Goal: Task Accomplishment & Management: Complete application form

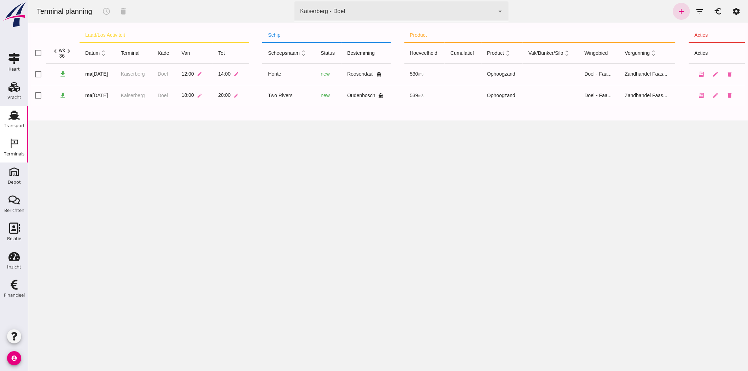
click at [10, 121] on div "Transport" at bounding box center [14, 126] width 21 height 10
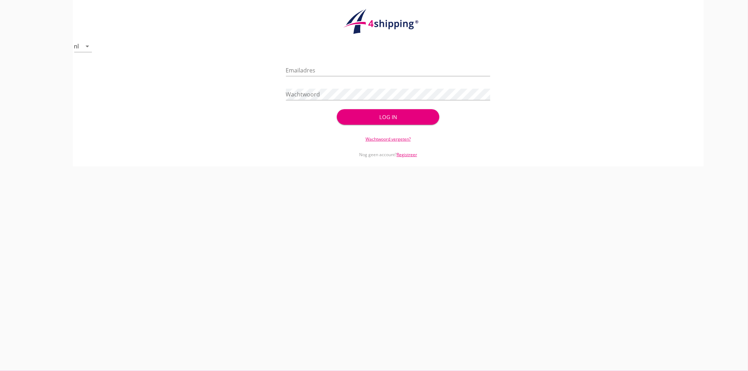
type input "[EMAIL_ADDRESS][DOMAIN_NAME]"
click at [391, 111] on button "Log in" at bounding box center [388, 117] width 102 height 16
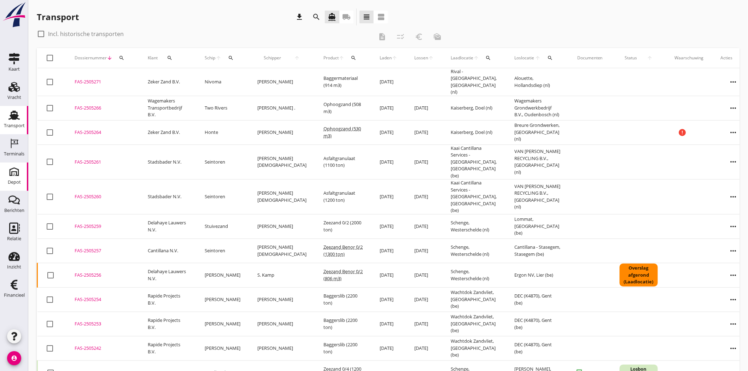
click at [8, 180] on div "Depot" at bounding box center [14, 182] width 13 height 5
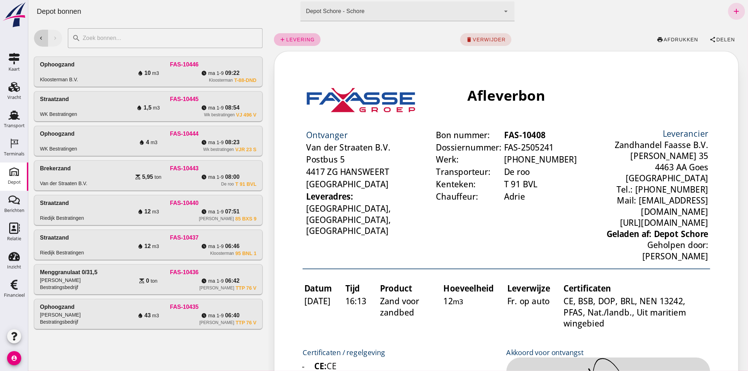
click at [41, 36] on icon "chevron_left" at bounding box center [40, 38] width 6 height 6
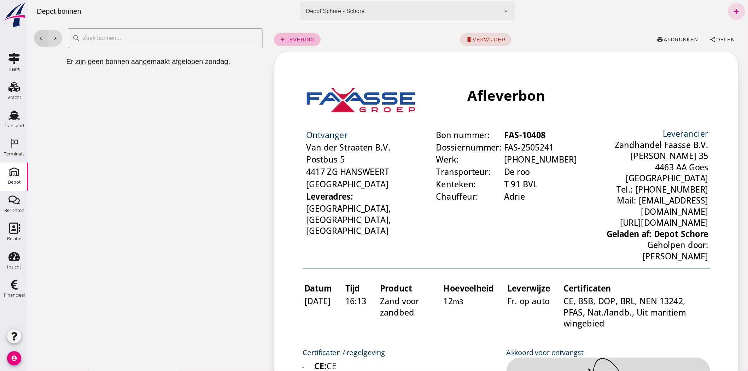
click at [41, 36] on icon "chevron_left" at bounding box center [40, 38] width 6 height 6
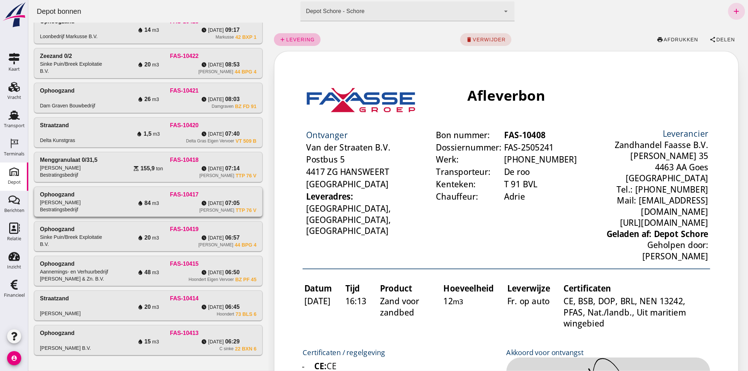
scroll to position [292, 0]
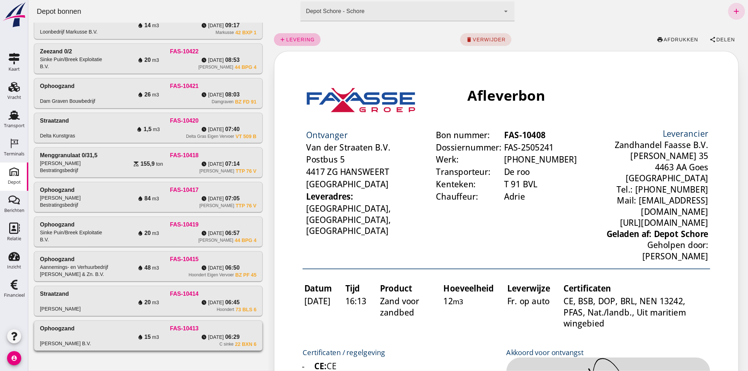
click at [178, 337] on div "water_drop 15 m3" at bounding box center [148, 337] width 72 height 8
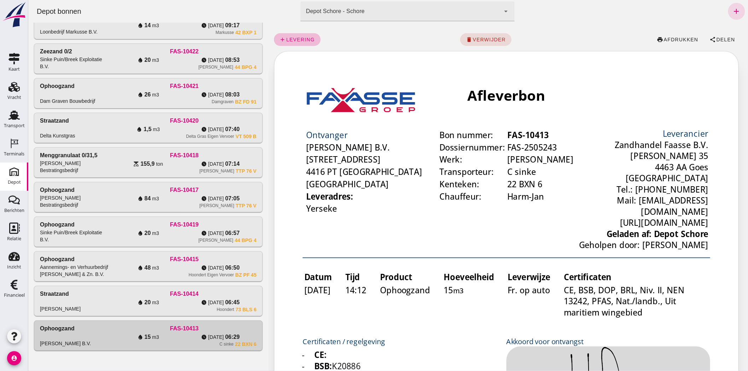
scroll to position [0, 0]
click at [71, 293] on div "Straatzand Wilbert de Kok" at bounding box center [76, 301] width 72 height 23
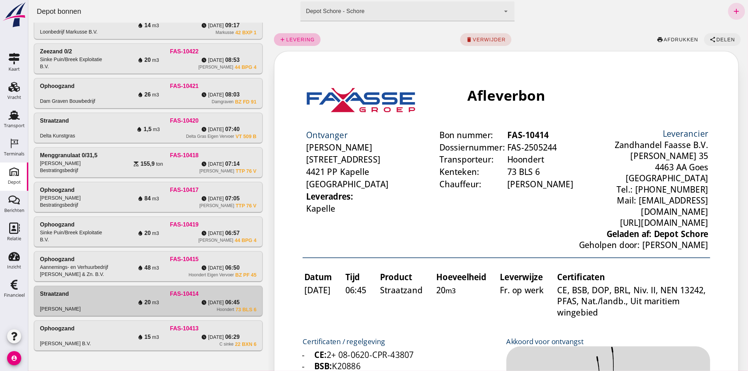
click span "Delen"
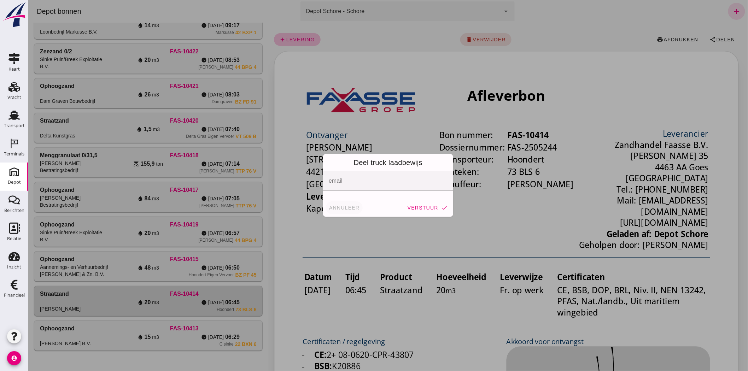
click span "annuleer"
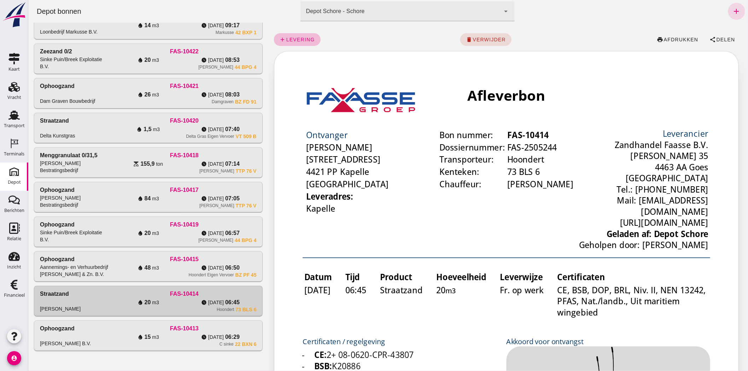
click div "Ophoogzand M.M. Mol Bestratingsbedrijf FAS-10432 water_drop 10 m3 watch_later v…"
click at [89, 274] on div "Aannemings- en Verhuurbedrijf [PERSON_NAME] & Zn. B.V." at bounding box center [76, 271] width 72 height 14
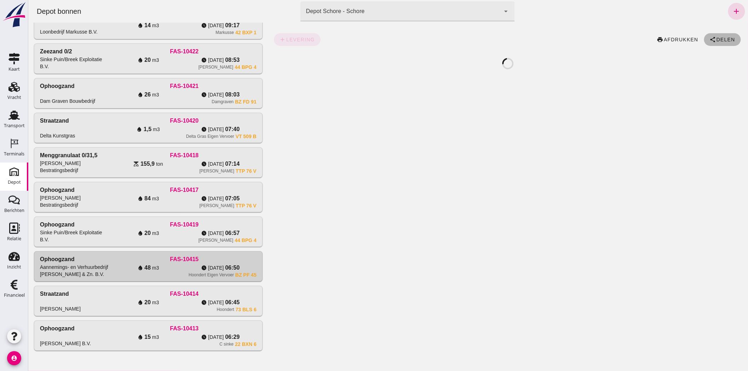
click span "Delen"
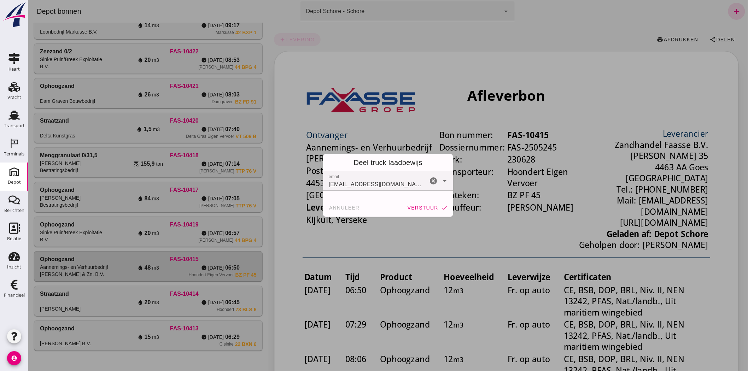
click button "verstuur check"
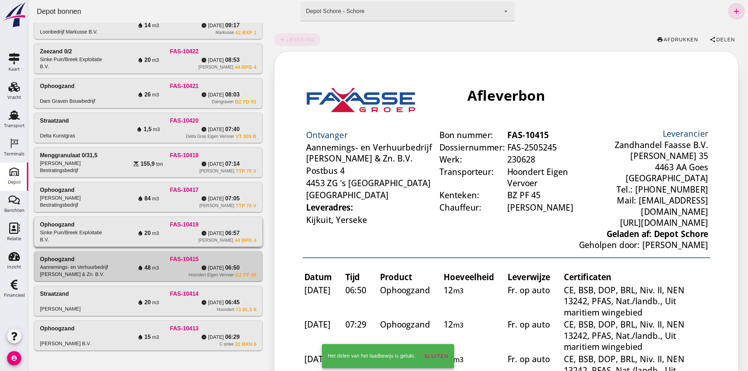
click div "Ophoogzand Sinke Puin/Breek Exploitatie B.V. FAS-10419 water_drop 20 m3 watch_l…"
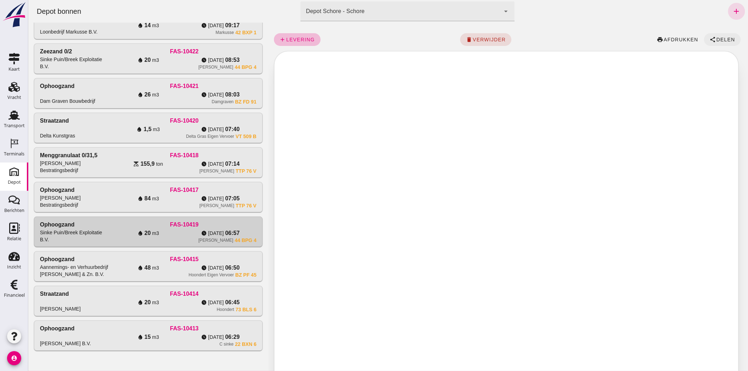
click span "Delen"
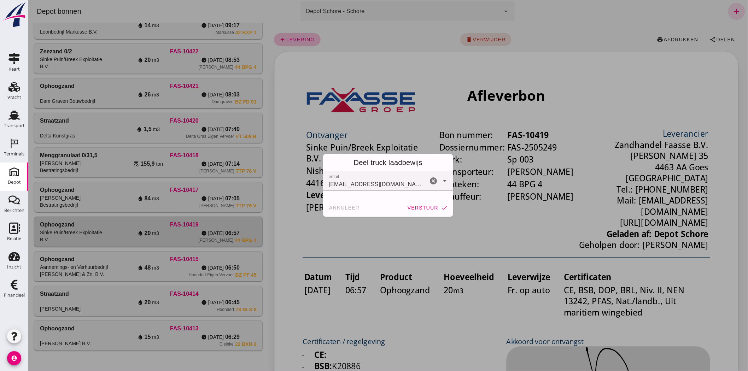
click button "verstuur check"
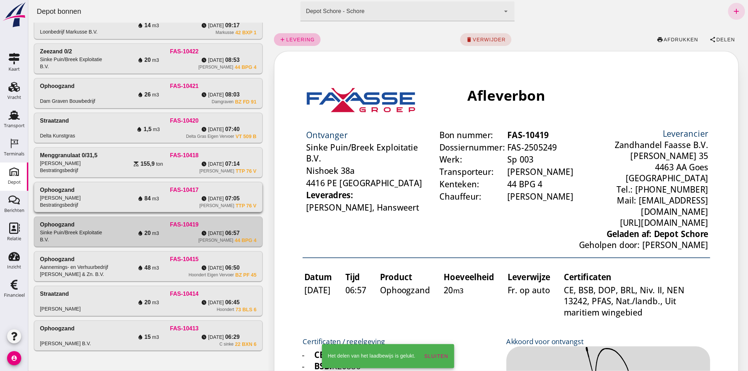
click div "FAS-10417"
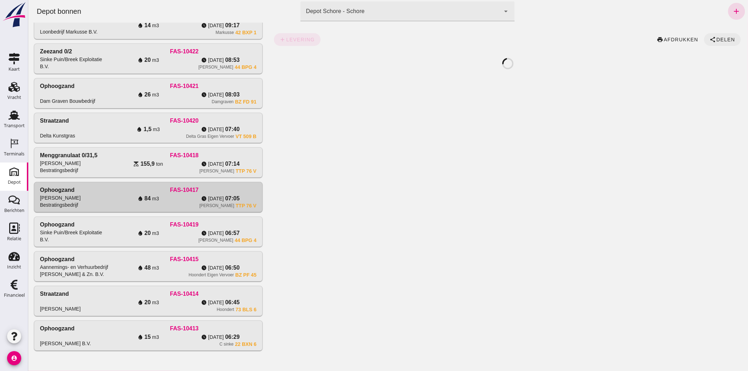
click span "Delen"
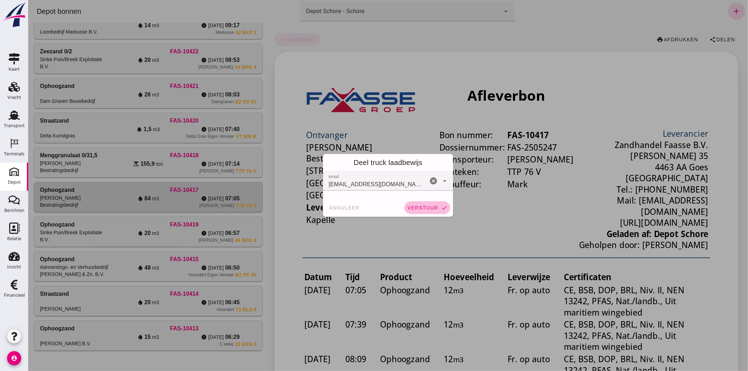
click span "verstuur"
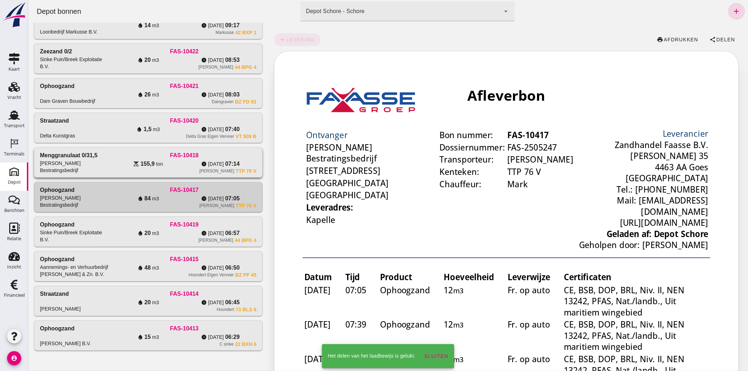
click div "M.Janse TTP 76 V"
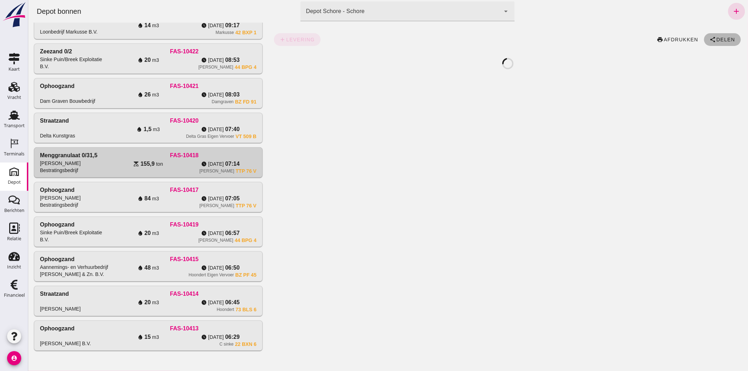
click button "share Delen"
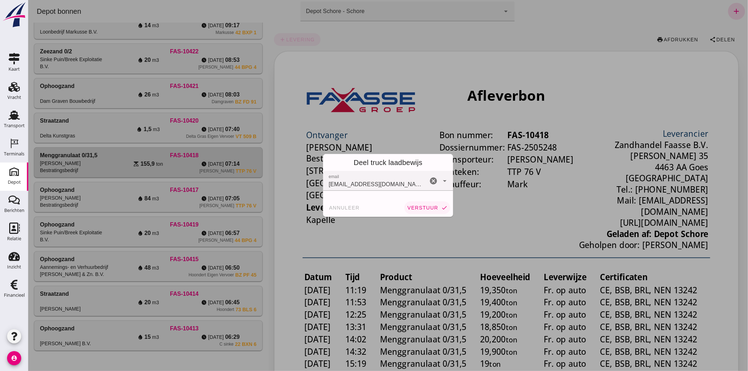
click button "verstuur check"
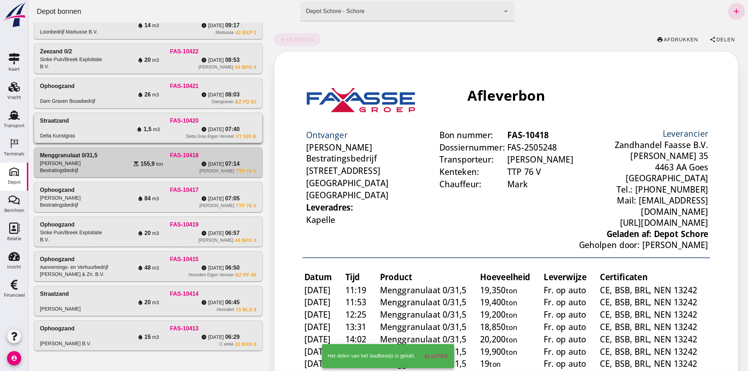
click div "Delta Gras Eigen Vervoer VT 509 B"
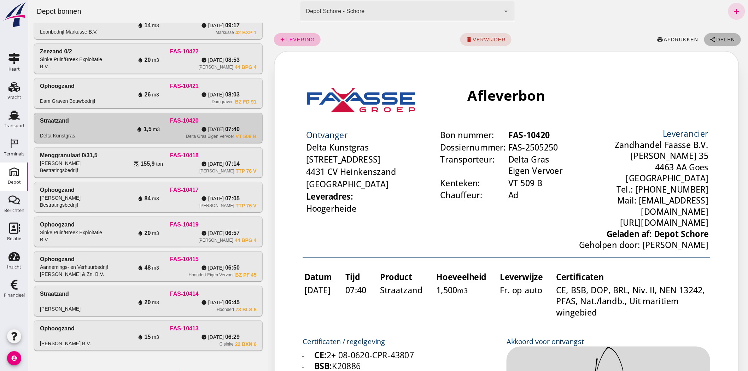
click span "Delen"
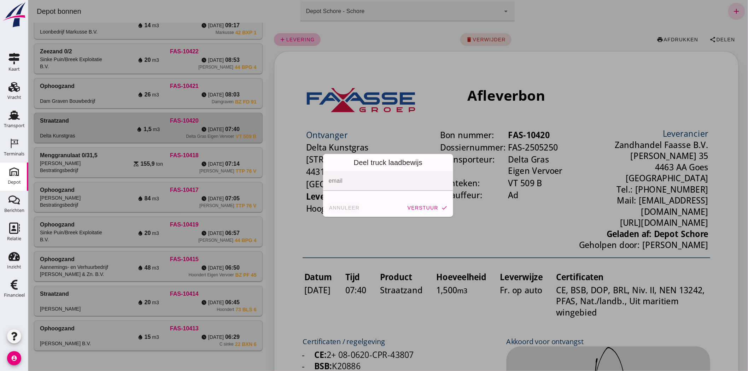
click span "annuleer"
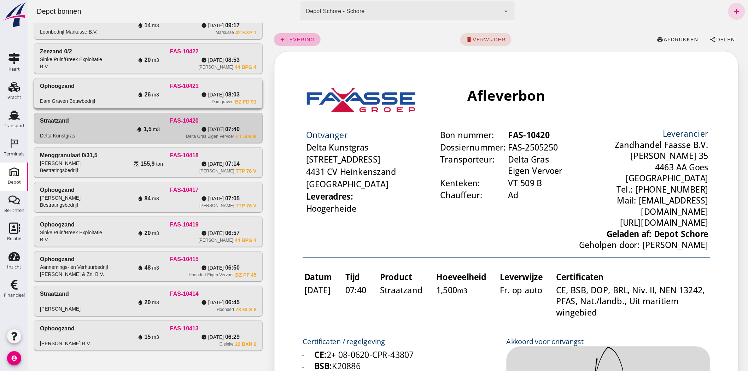
click at [73, 94] on div "Ophoogzand Dam Graven Bouwbedrijf" at bounding box center [76, 93] width 72 height 23
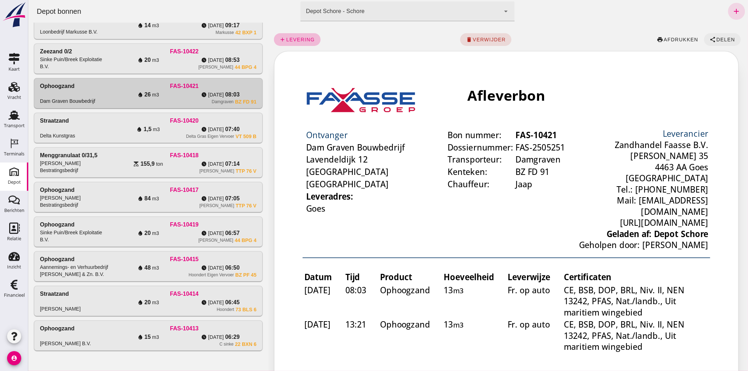
click span "Delen"
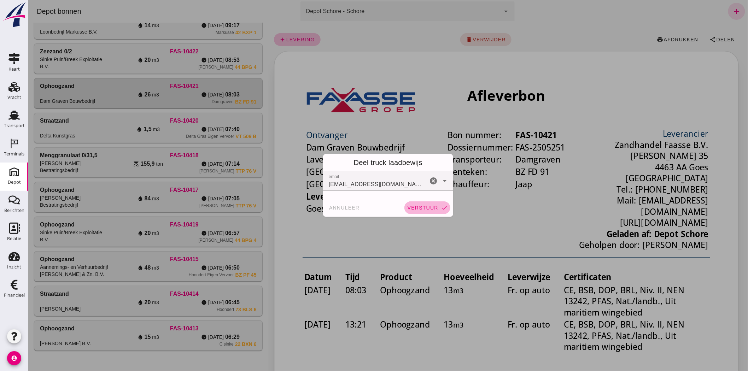
click span "verstuur"
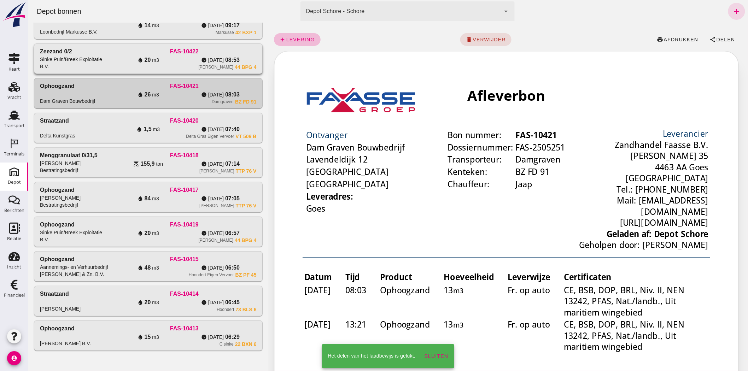
click at [106, 50] on div "Zeezand 0/2 Sinke Puin/Breek Exploitatie B.V." at bounding box center [76, 58] width 72 height 23
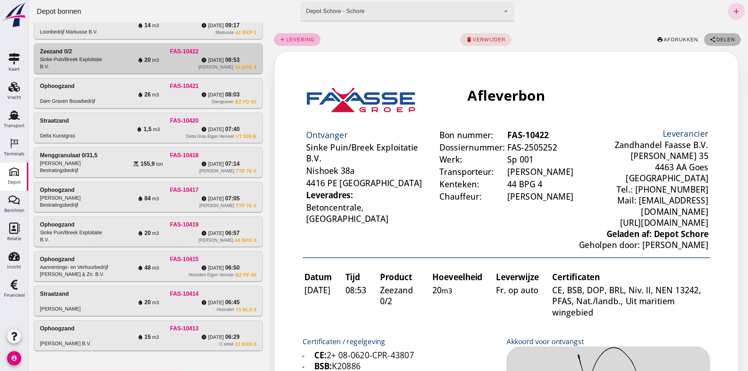
click span "Delen"
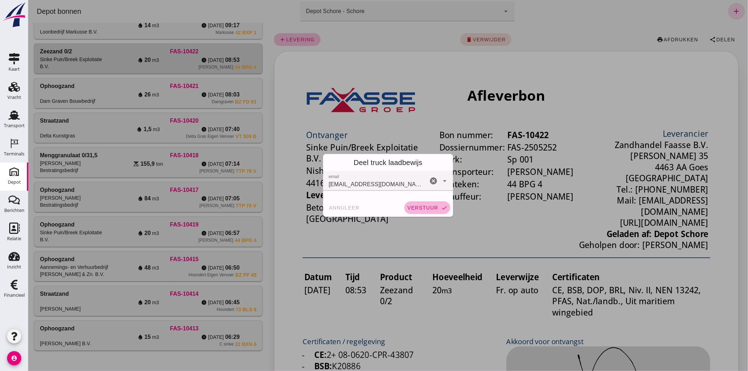
click span "verstuur"
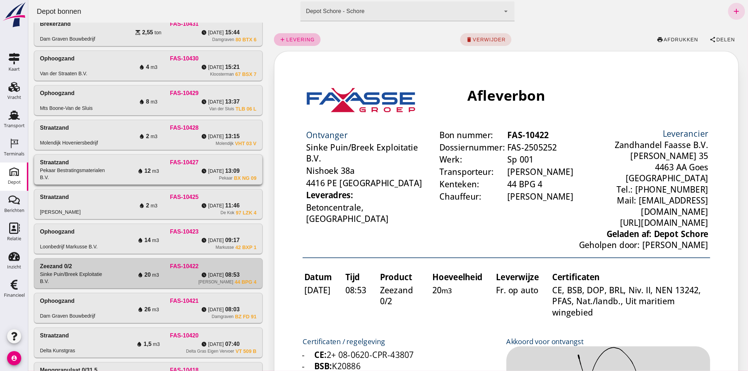
scroll to position [56, 0]
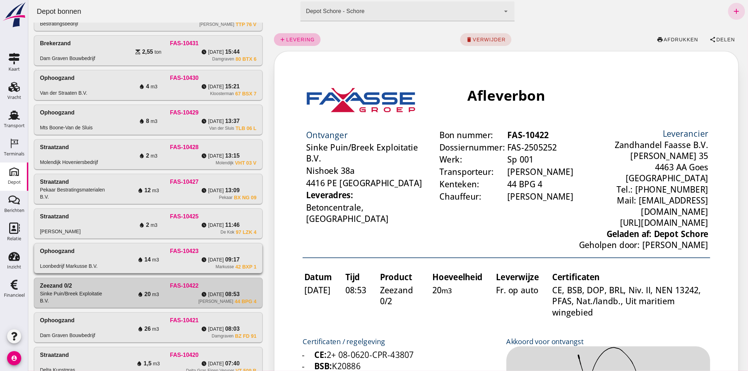
click div "Markusse 42 BXP 1"
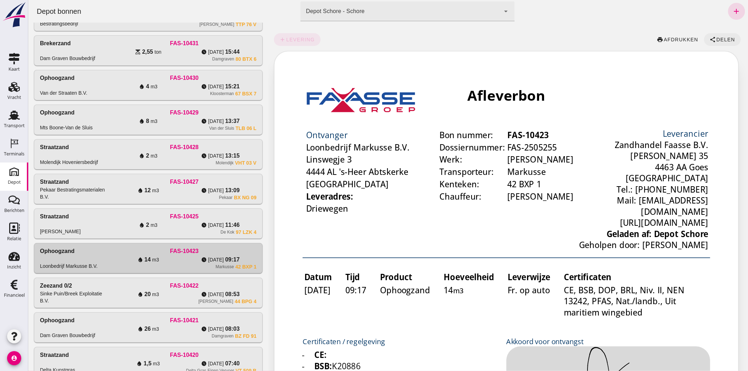
scroll to position [0, 0]
click span "share Delen"
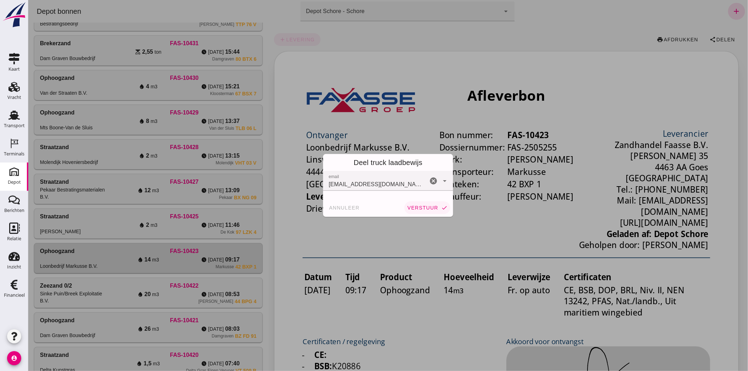
click span "verstuur"
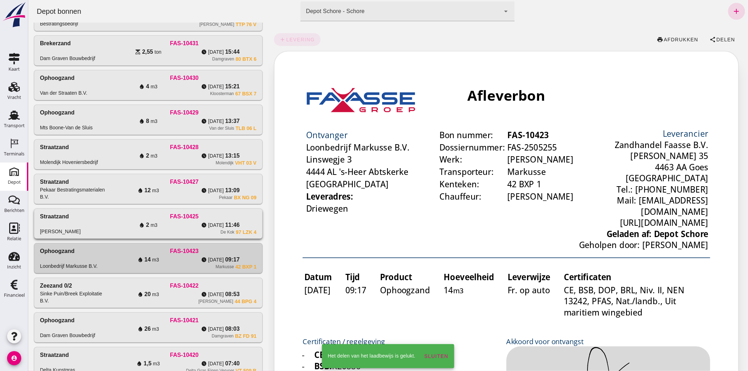
click div "De Kok 97 LZK 4"
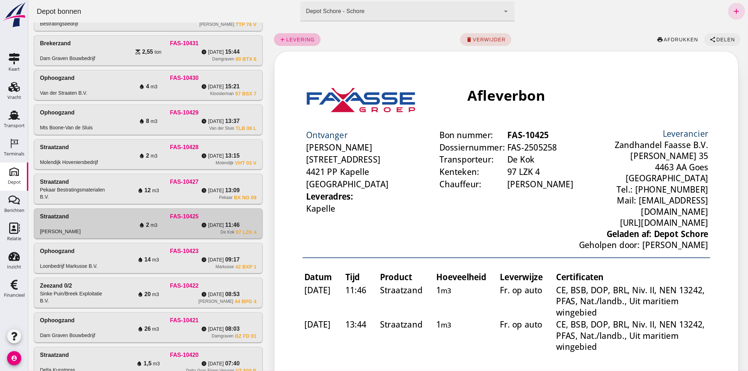
click button "share Delen"
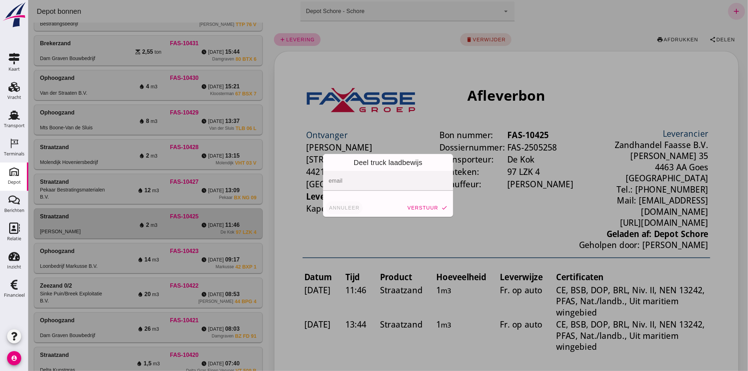
click span "annuleer"
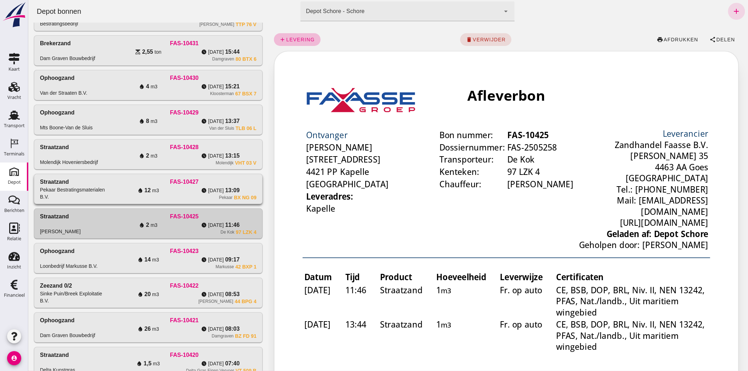
click at [184, 193] on div "watch_later vr 29-8 13:09" at bounding box center [220, 190] width 72 height 8
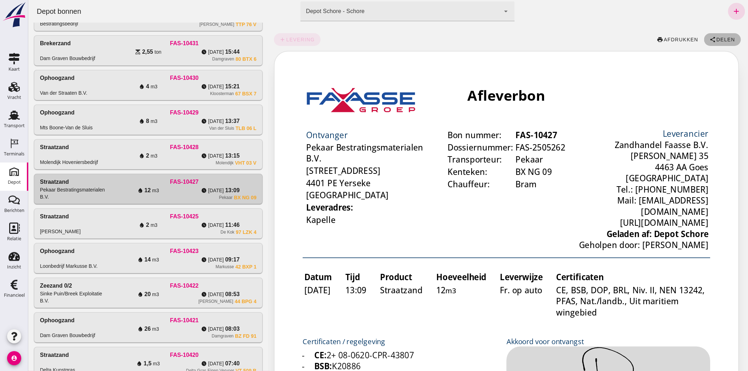
click span "Delen"
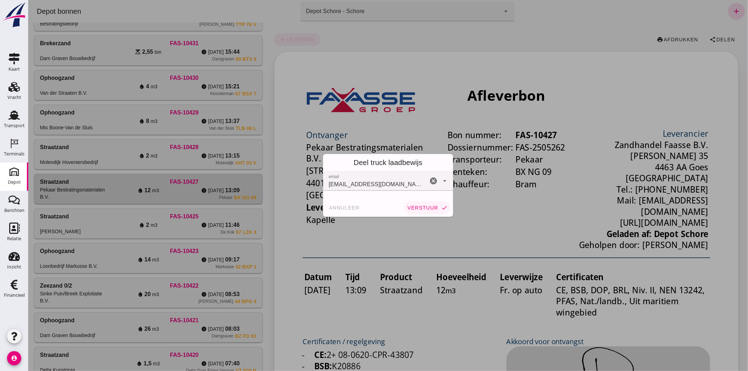
click span "verstuur"
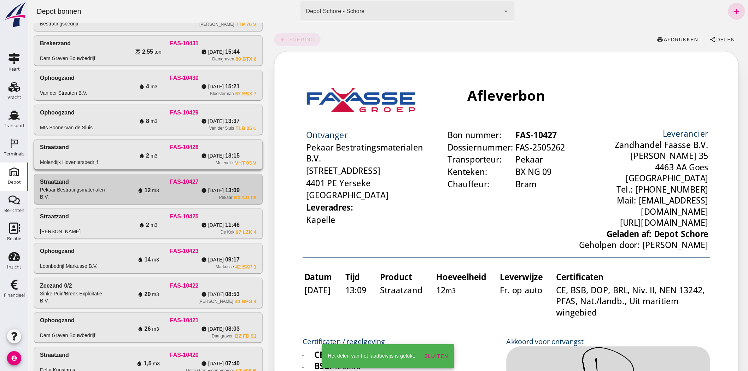
click div "FAS-10428"
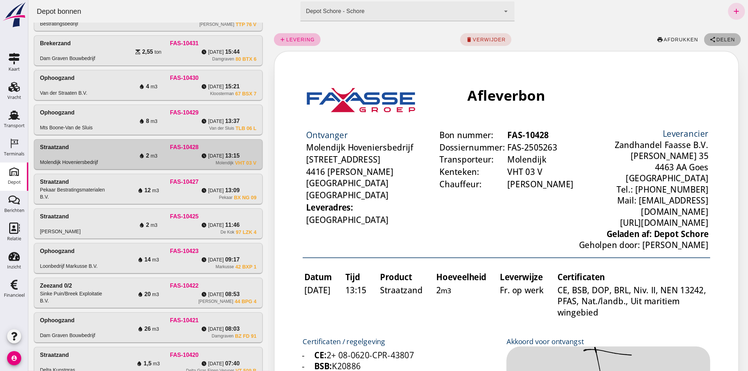
click button "share Delen"
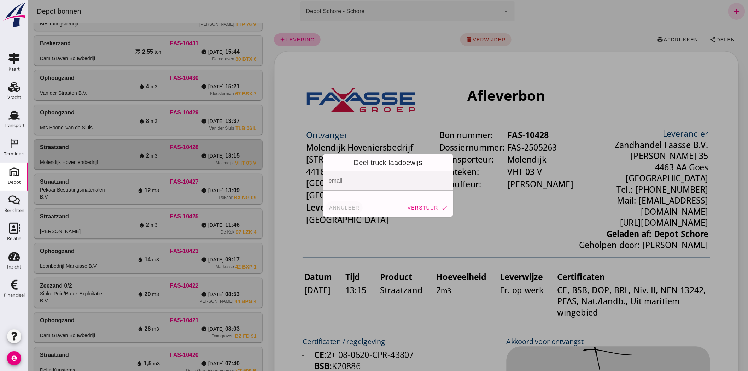
click span "annuleer"
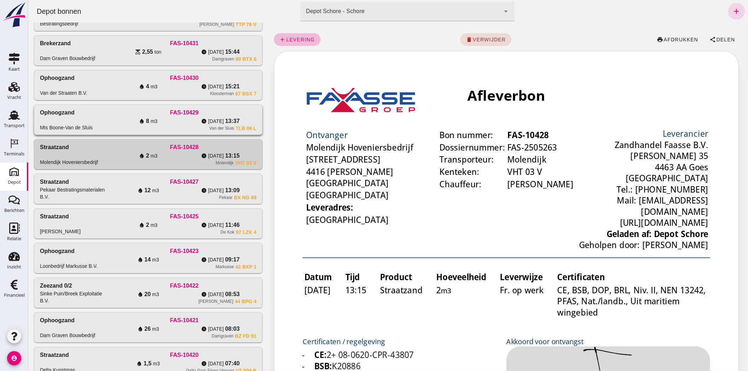
click at [157, 125] on span "vr 29-8" at bounding box center [153, 121] width 7 height 7
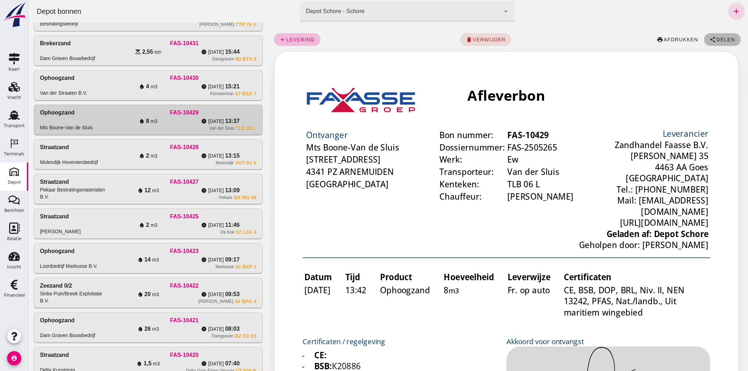
click span "Delen"
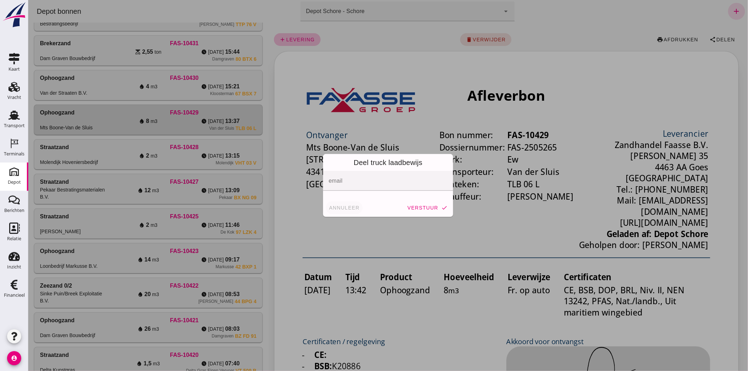
click span "annuleer"
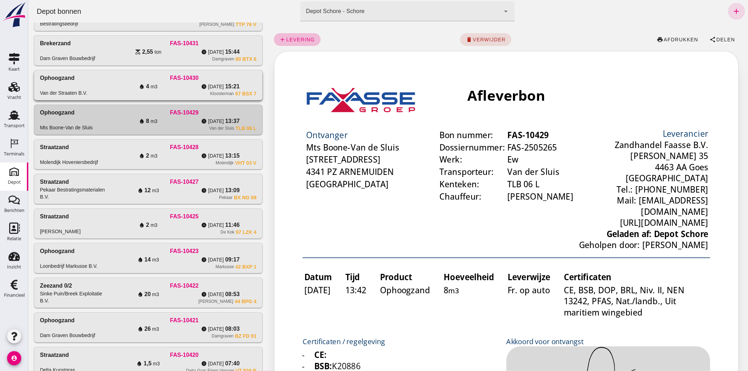
click div "Kloosterman 67 BSX 7"
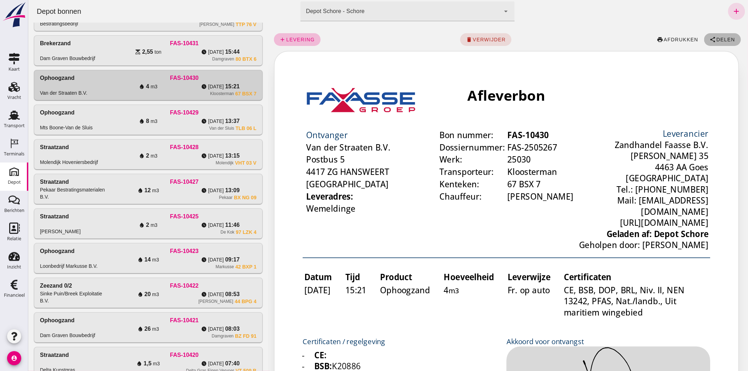
click button "share Delen"
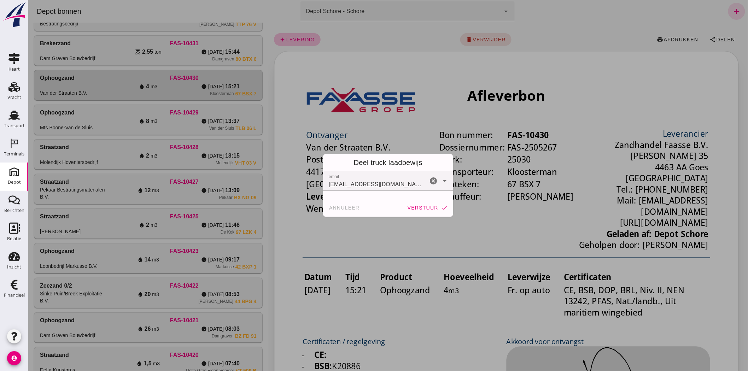
click button "verstuur check"
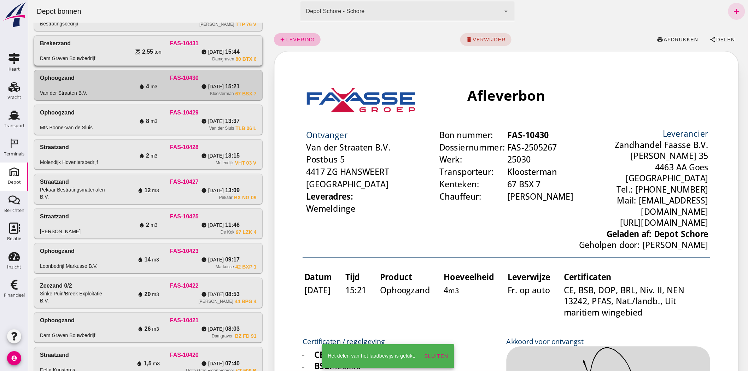
click at [172, 54] on div "scale 2,55 ton" at bounding box center [148, 52] width 72 height 8
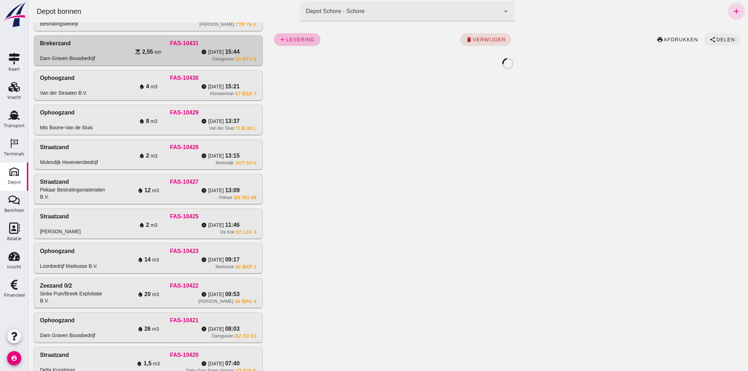
click button "share Delen"
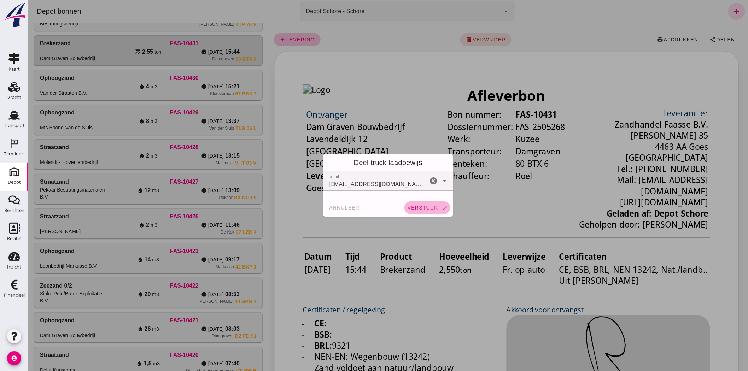
click span "verstuur"
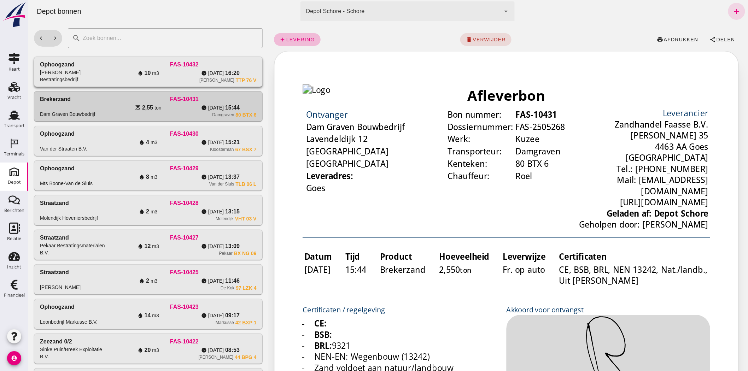
click at [139, 70] on div "water_drop 10 m3" at bounding box center [148, 73] width 72 height 8
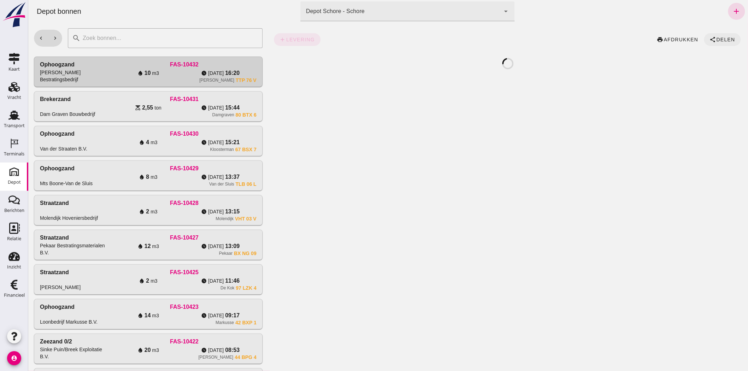
click span "share Delen"
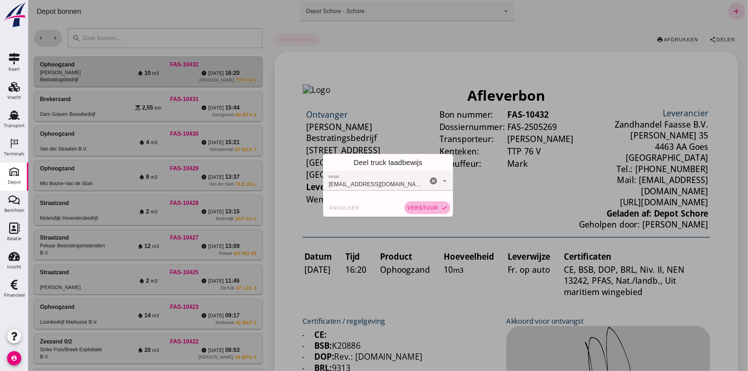
click button "verstuur check"
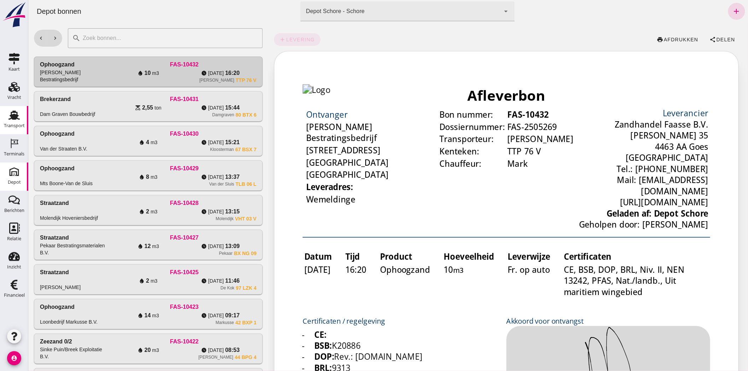
click at [6, 121] on div "Transport" at bounding box center [14, 126] width 21 height 10
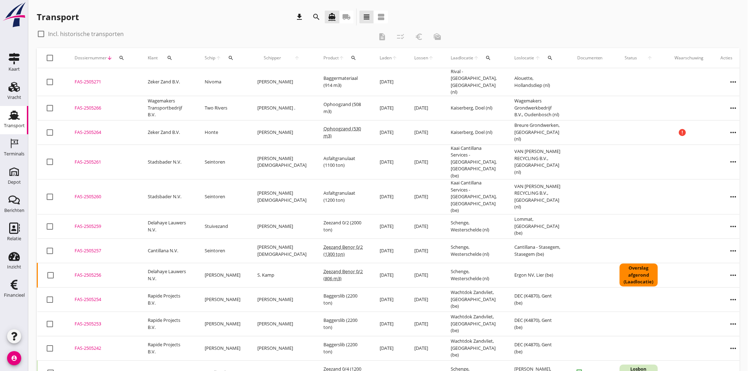
click at [231, 56] on icon "search" at bounding box center [231, 58] width 6 height 6
click at [246, 74] on input "Zoek op (scheeps)naam" at bounding box center [265, 78] width 74 height 11
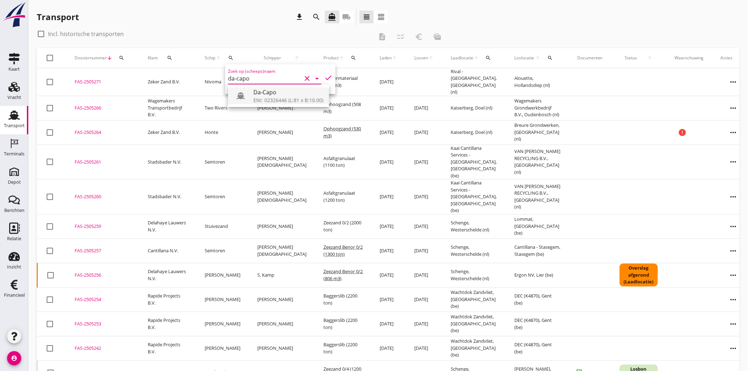
click at [282, 94] on div "Da-Capo" at bounding box center [289, 92] width 70 height 8
click at [324, 75] on icon "check" at bounding box center [328, 78] width 8 height 8
type input "Da-Capo"
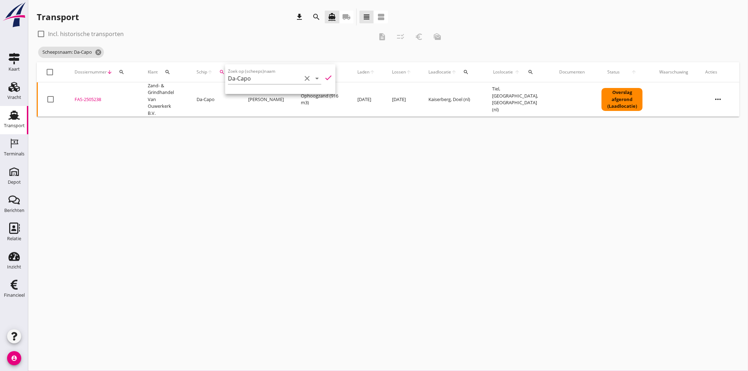
click at [85, 96] on div "FAS-2505238" at bounding box center [103, 99] width 56 height 7
click at [99, 52] on icon "cancel" at bounding box center [98, 52] width 7 height 7
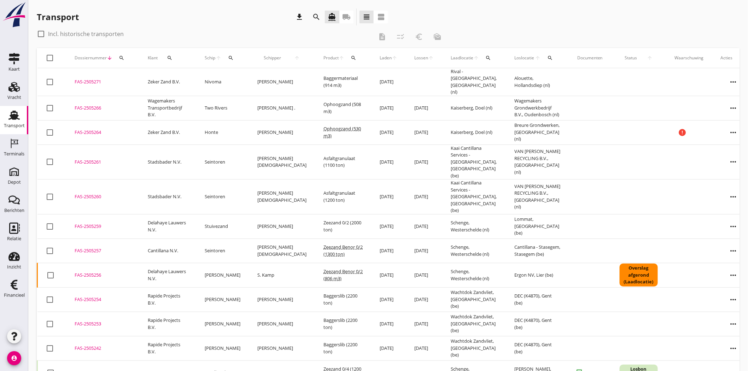
click at [40, 35] on div at bounding box center [41, 34] width 12 height 12
checkbox input "true"
click at [319, 15] on icon "search" at bounding box center [316, 17] width 8 height 8
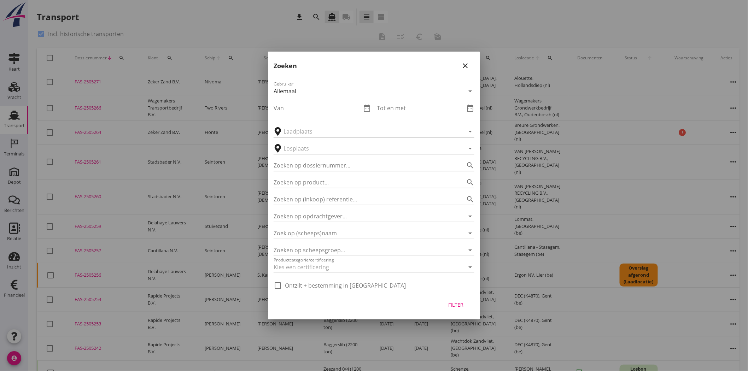
click at [310, 107] on input "Van" at bounding box center [318, 108] width 88 height 11
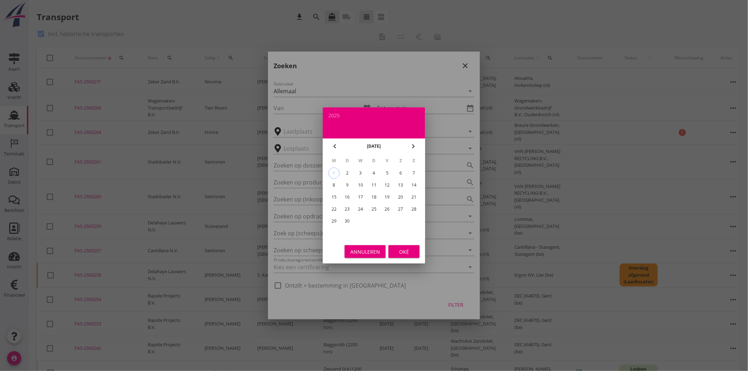
click at [335, 144] on icon "chevron_left" at bounding box center [335, 146] width 8 height 8
click at [389, 173] on div "1" at bounding box center [387, 173] width 11 height 11
type input "2025-08-01"
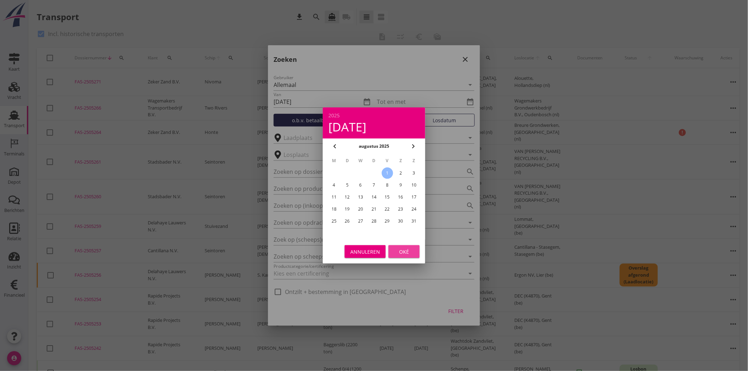
click at [404, 256] on button "Oké" at bounding box center [404, 251] width 31 height 13
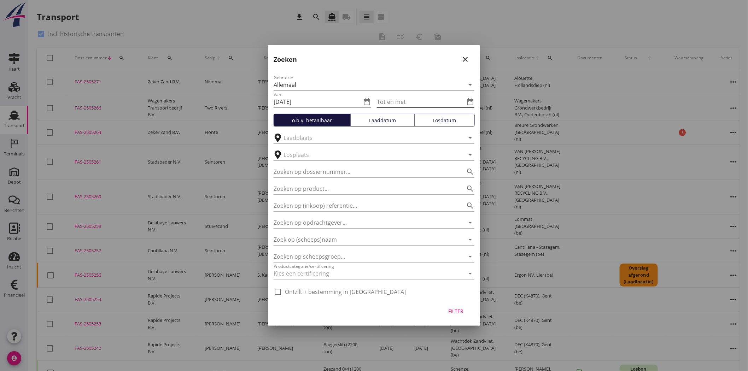
click at [473, 100] on icon "date_range" at bounding box center [470, 102] width 8 height 8
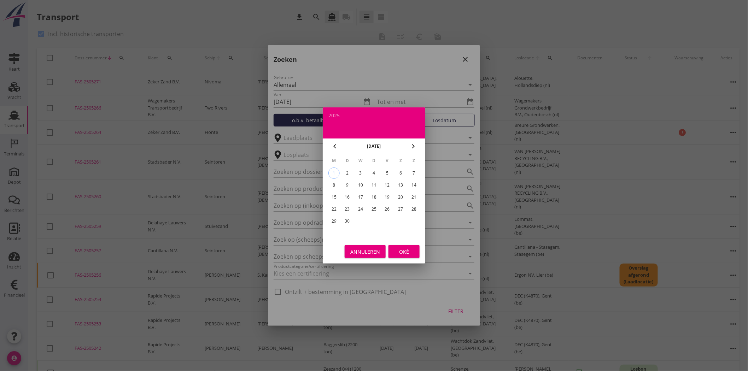
click at [332, 143] on icon "chevron_left" at bounding box center [335, 146] width 8 height 8
click at [417, 221] on div "31" at bounding box center [414, 221] width 11 height 11
type input "2025-08-31"
click at [406, 253] on div "Oké" at bounding box center [404, 251] width 20 height 7
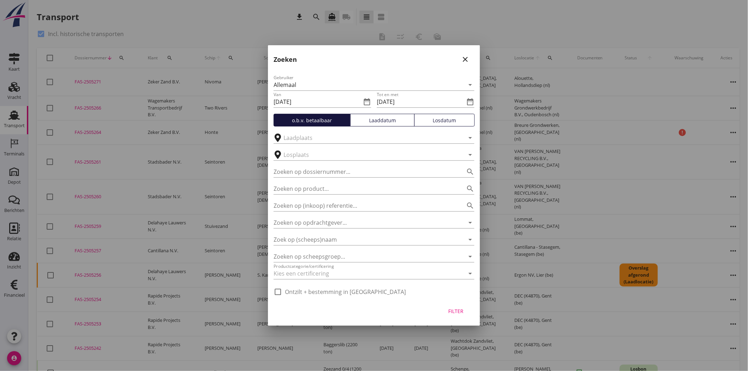
click at [397, 117] on div "Laaddatum" at bounding box center [383, 120] width 58 height 7
click at [456, 310] on div "Filter" at bounding box center [456, 311] width 20 height 7
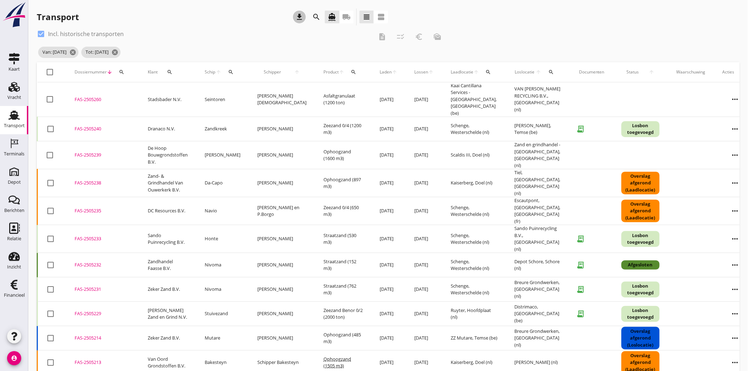
click at [301, 15] on icon "download" at bounding box center [299, 17] width 8 height 8
click at [11, 92] on icon "Vracht" at bounding box center [13, 86] width 11 height 11
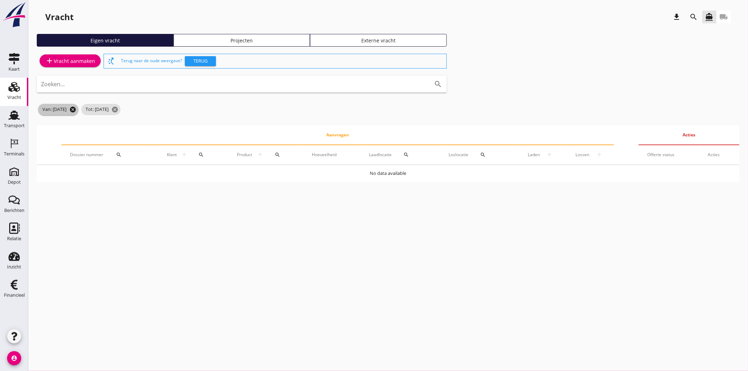
click at [76, 108] on icon "cancel" at bounding box center [72, 109] width 7 height 7
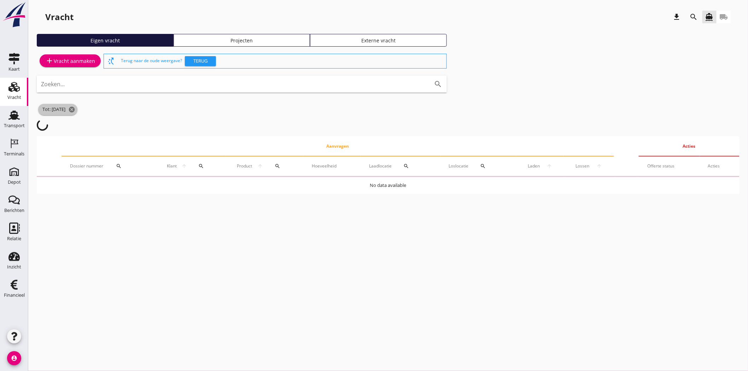
click at [75, 108] on icon "cancel" at bounding box center [71, 109] width 7 height 7
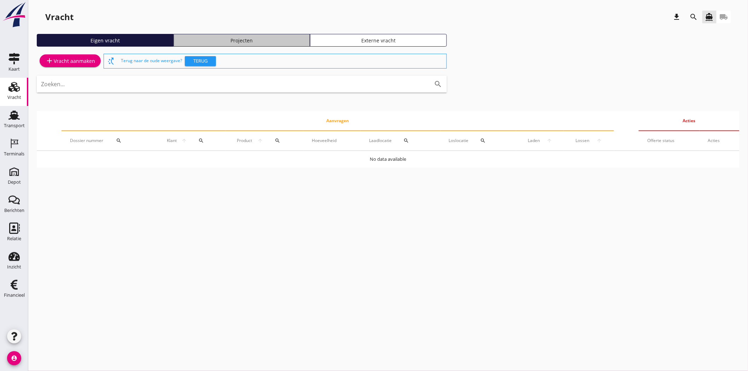
click at [260, 39] on div "Projecten" at bounding box center [242, 40] width 131 height 7
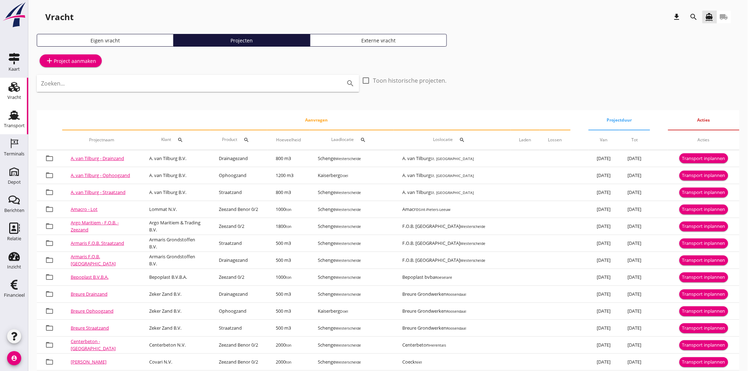
click at [9, 122] on div "Transport" at bounding box center [14, 126] width 21 height 10
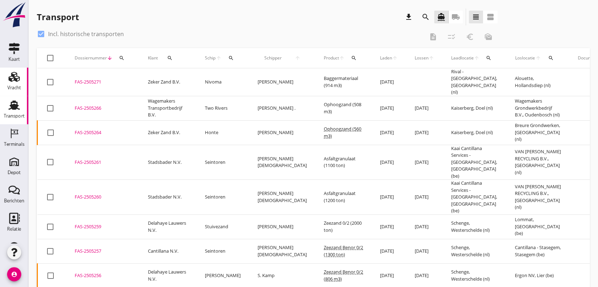
click at [11, 80] on use at bounding box center [13, 77] width 11 height 10
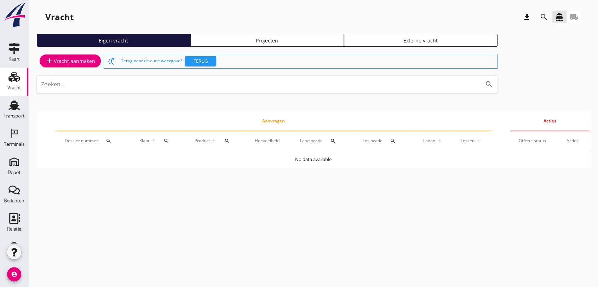
click at [72, 60] on div "add Vracht aanmaken" at bounding box center [70, 61] width 50 height 8
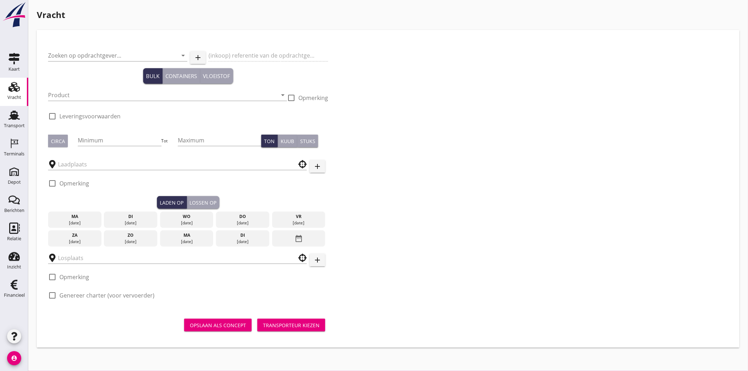
click at [612, 207] on div "Zoeken op opdrachtgever... arrow_drop_down add (inkoop) referentie van de opdra…" at bounding box center [388, 174] width 686 height 267
click at [614, 205] on div "Zoeken op opdrachtgever... arrow_drop_down add (inkoop) referentie van de opdra…" at bounding box center [388, 174] width 686 height 267
click at [12, 120] on icon "Transport" at bounding box center [13, 115] width 11 height 11
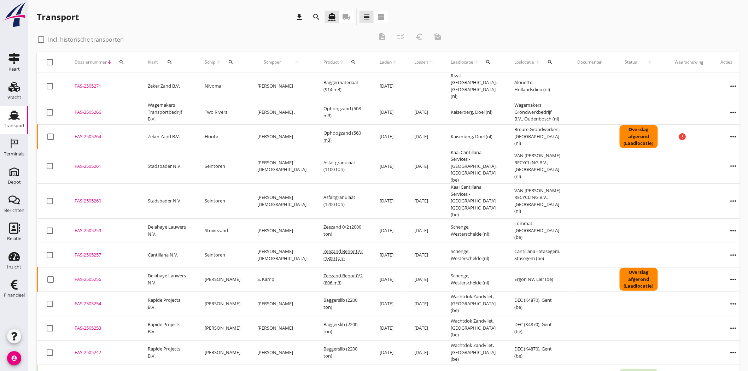
click at [171, 58] on button "search" at bounding box center [170, 62] width 19 height 13
click at [183, 78] on input "Zoeken op opdrachtgever..." at bounding box center [200, 82] width 74 height 11
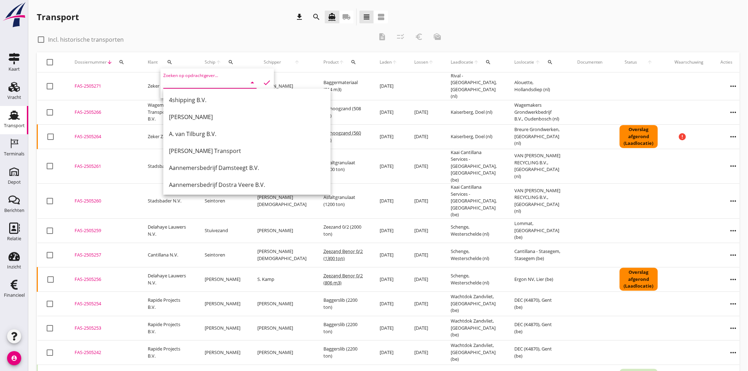
type input "r"
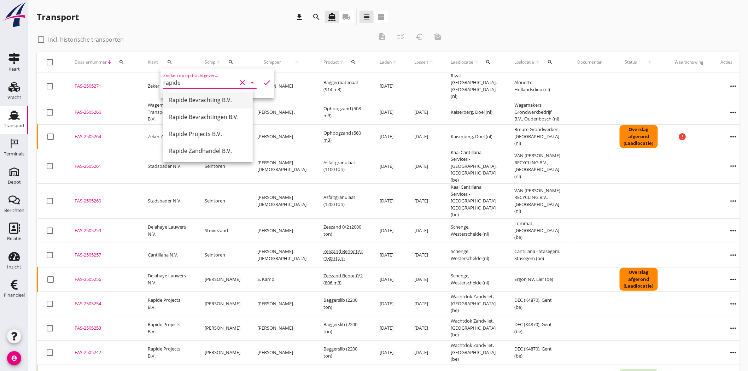
click at [238, 93] on div "Rapide Bevrachting B.V." at bounding box center [208, 100] width 78 height 17
type input "Rapide Bevrachting B.V."
click at [263, 84] on icon "check" at bounding box center [267, 83] width 8 height 8
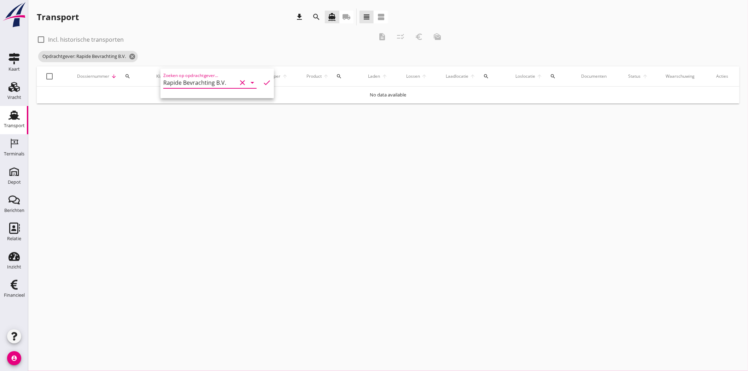
click at [263, 81] on icon "check" at bounding box center [267, 83] width 8 height 8
click at [40, 37] on div at bounding box center [41, 40] width 12 height 12
checkbox input "true"
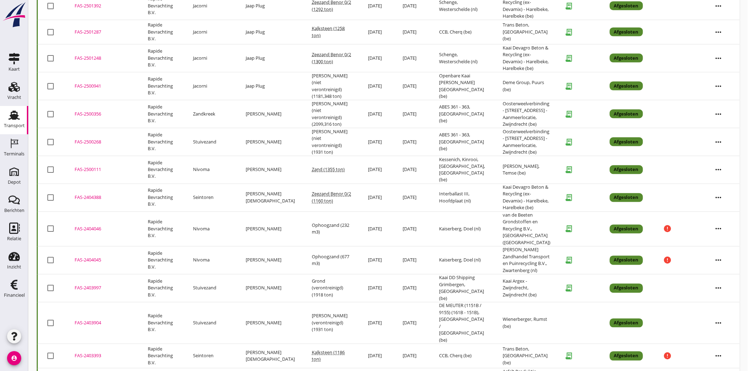
scroll to position [471, 0]
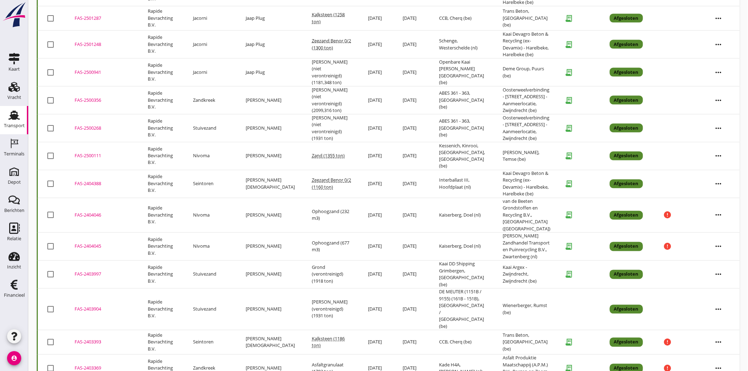
click at [368, 168] on icon "more_horiz" at bounding box center [719, 275] width 20 height 20
click at [85, 168] on div "FAS-2403997" at bounding box center [103, 274] width 56 height 7
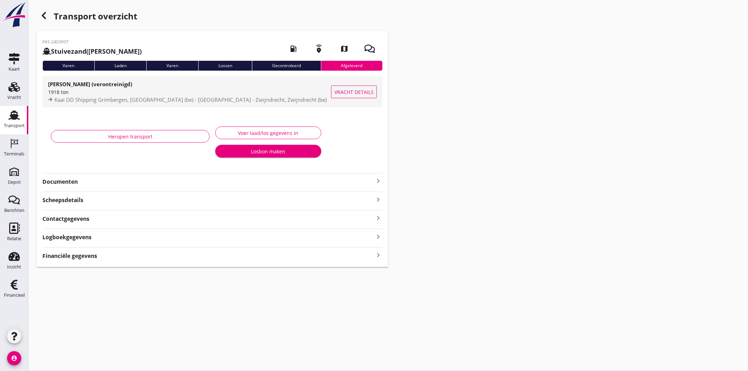
click at [116, 98] on span "Kaai DD Shipping Grimbergen, Grimbergen (be) - Kaai Argex - Zwijndrecht, Zwijnd…" at bounding box center [190, 99] width 272 height 7
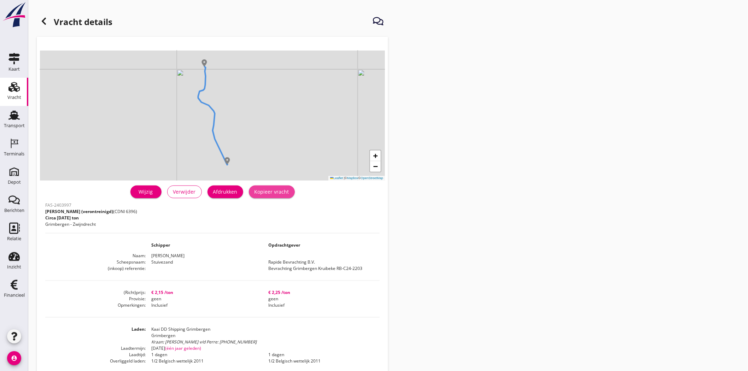
click at [275, 168] on div "Kopieer vracht" at bounding box center [272, 191] width 35 height 7
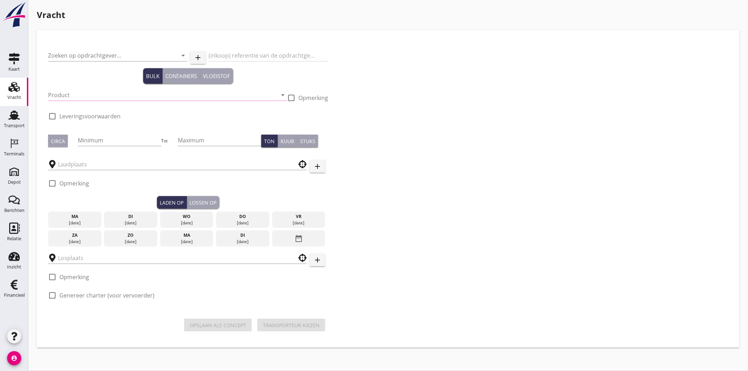
type input "Rapide Bevrachting B.V."
type input "Bevrachting Grimbergen Kruibeke RB-C24-2203"
type input "Grond (verontreinigd) (6396)"
type input "1900"
checkbox input "true"
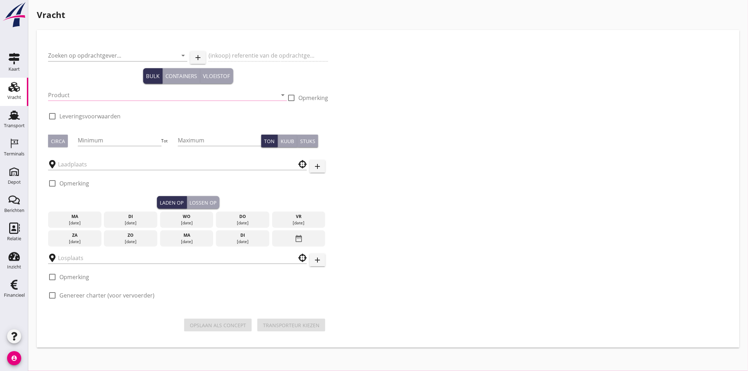
checkbox input "true"
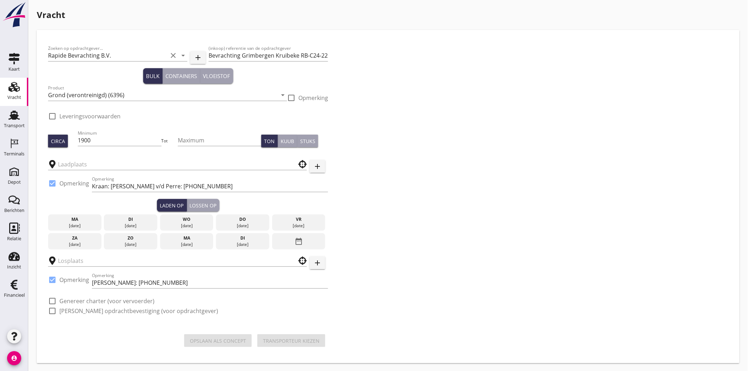
type input "Kaai DD Shipping Grimbergen"
type input "Kaai Argex - Zwijndrecht"
checkbox input "true"
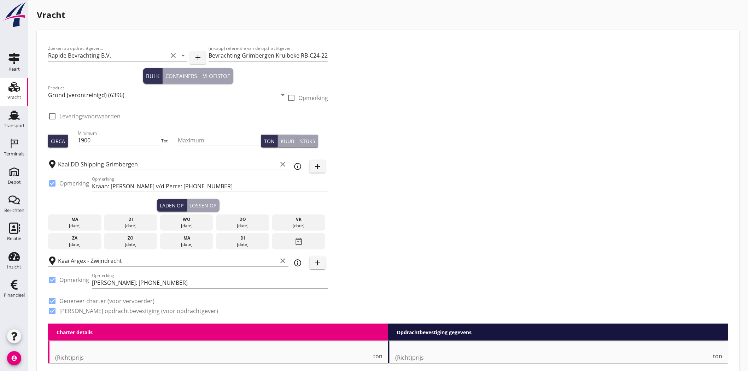
type input "2.15"
type textarea "Inclusief"
checkbox input "false"
radio input "false"
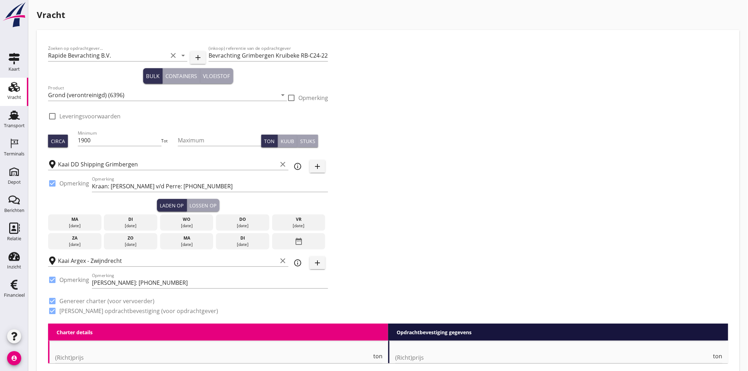
radio input "false"
type input "1"
type input "2.25"
type textarea "Inclusief"
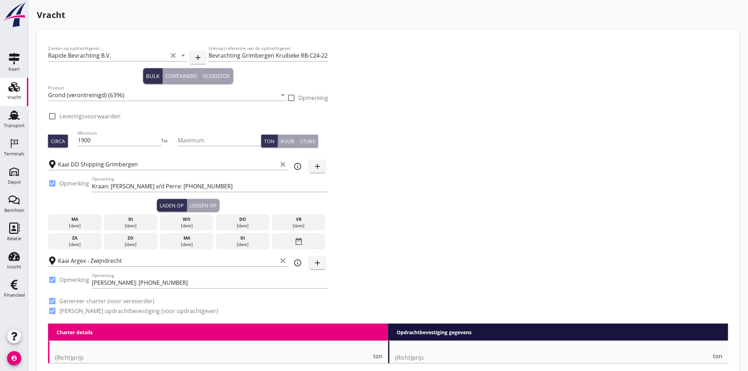
checkbox input "false"
radio input "false"
type input "1"
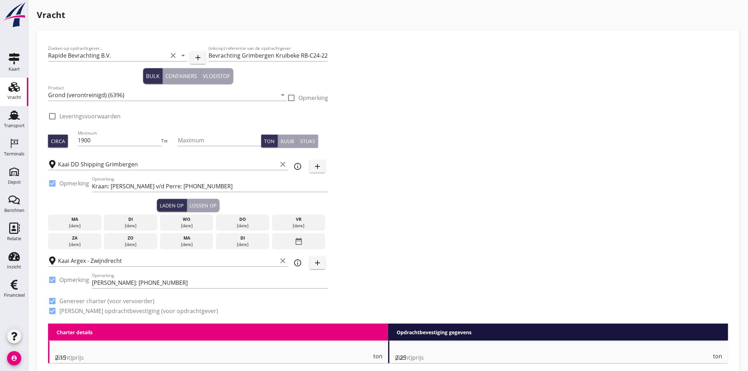
type input "1"
click at [321, 52] on input "Bevrachting Grimbergen Kruibeke RB-C24-2203" at bounding box center [269, 55] width 120 height 11
click at [319, 51] on input "Bevrachting Grimbergen Kruibeke RB-C24-2203" at bounding box center [269, 55] width 120 height 11
type input "Bevrachting Grimbergen Kruibeke RB-C25-1986"
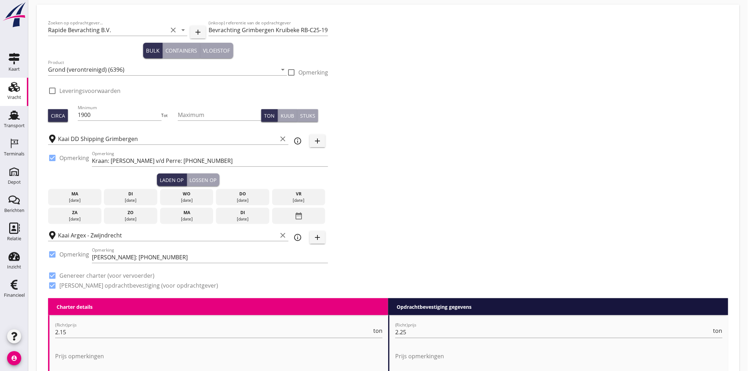
scroll to position [39, 0]
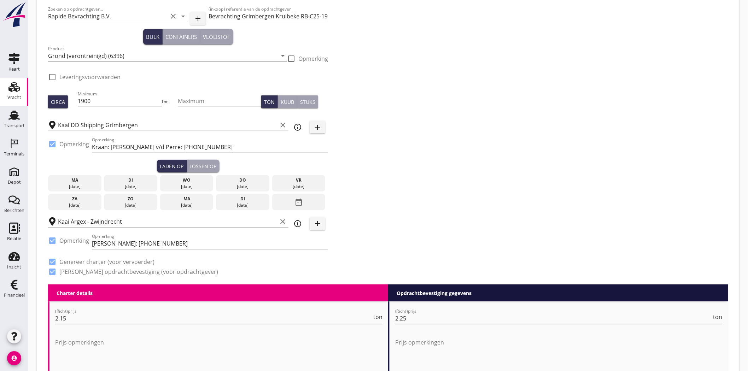
click at [242, 168] on div "Opmerking Sandra van Grootel: +32 473 479 366" at bounding box center [210, 247] width 236 height 18
click at [236, 168] on div "Opmerking Sandra van Grootel: +32 473 479 366" at bounding box center [210, 245] width 236 height 23
click at [201, 168] on input "Sandra van Grootel: +32 473 479 366" at bounding box center [210, 243] width 236 height 11
drag, startPoint x: 201, startPoint y: 245, endPoint x: 98, endPoint y: 250, distance: 103.4
click at [98, 168] on div "Opmerking Sandra van Grootel: +32 473 479 366" at bounding box center [210, 247] width 236 height 18
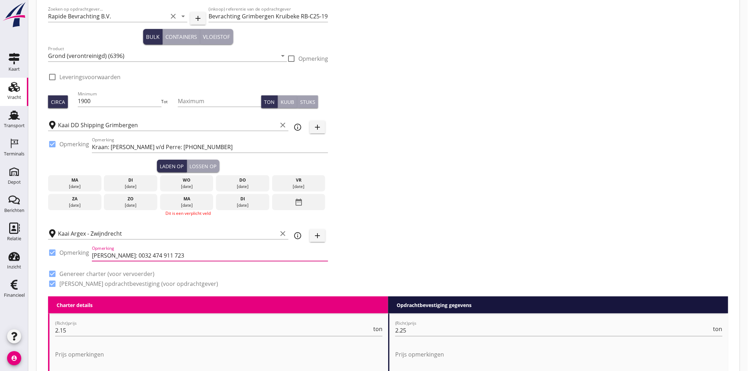
click at [207, 168] on input "Yves Spillemaeckers: 0032 474 911 723" at bounding box center [210, 255] width 236 height 11
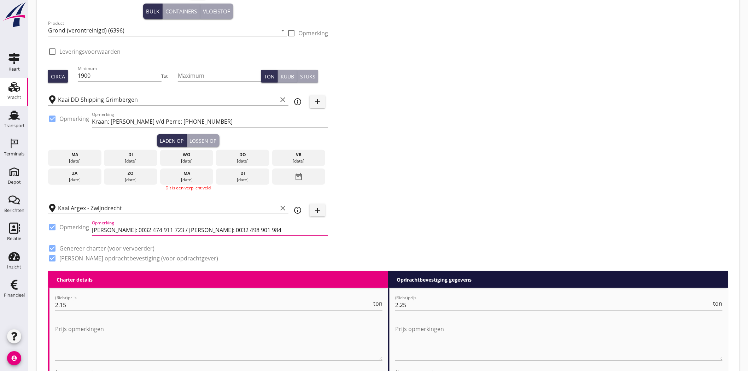
scroll to position [79, 0]
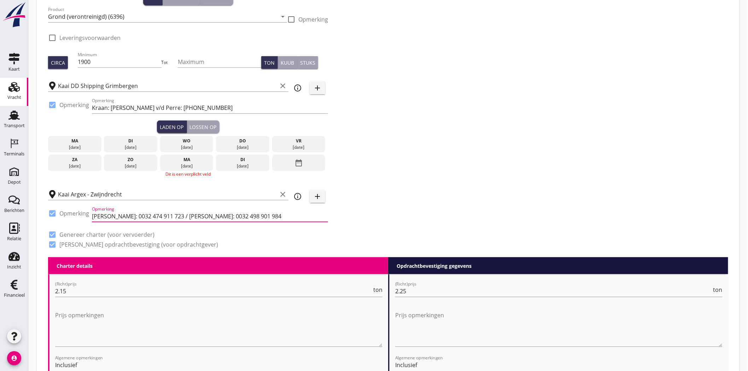
type input "Yves Spillemaeckers: 0032 474 911 723 / Tom Marcelis: 0032 498 901 984"
drag, startPoint x: 133, startPoint y: 141, endPoint x: 148, endPoint y: 139, distance: 15.0
click at [133, 142] on div "di" at bounding box center [131, 141] width 50 height 6
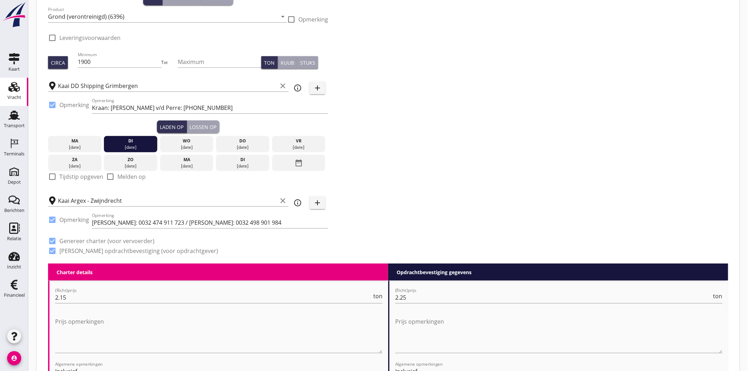
click at [203, 129] on div "Lossen op" at bounding box center [203, 126] width 27 height 7
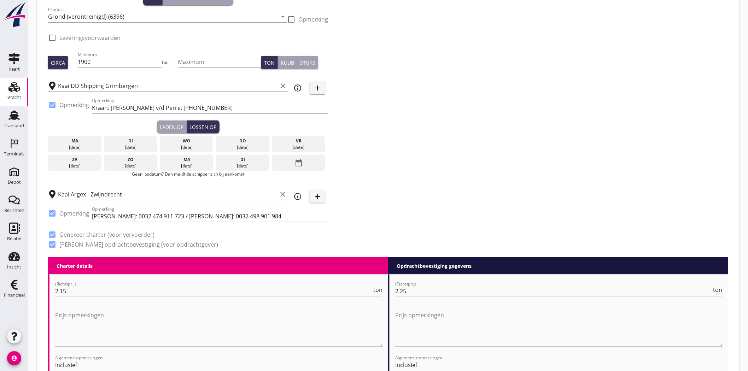
click at [203, 142] on div "wo" at bounding box center [187, 141] width 50 height 6
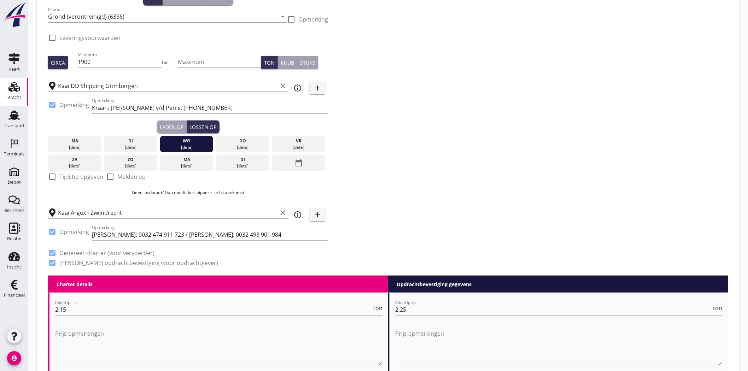
click at [368, 149] on div "Zoeken op opdrachtgever... Rapide Bevrachting B.V. clear arrow_drop_down add (i…" at bounding box center [388, 119] width 686 height 313
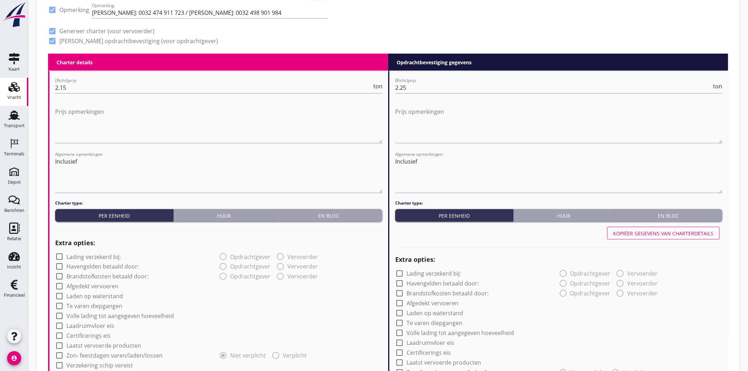
scroll to position [314, 0]
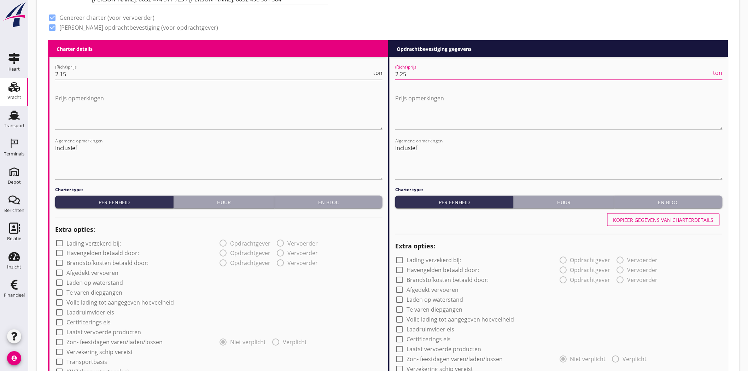
drag, startPoint x: 358, startPoint y: 76, endPoint x: 348, endPoint y: 77, distance: 10.3
click at [348, 77] on div "Charter details keyboard_arrow_down (Richt)prijs 2.15 ton Prijs opmerkingen Alg…" at bounding box center [388, 376] width 681 height 673
click at [368, 66] on div "(Richt)prijs 2.25 ton" at bounding box center [559, 75] width 328 height 23
click at [368, 71] on input "2.25" at bounding box center [553, 74] width 317 height 11
type input "2"
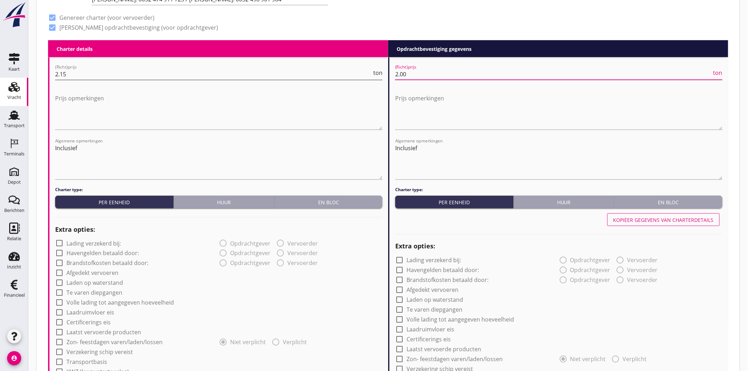
type input "2.00"
click at [86, 74] on input "2.15" at bounding box center [213, 74] width 317 height 11
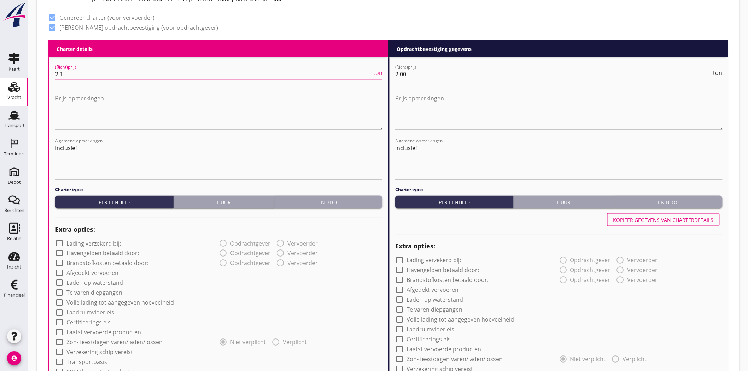
type input "2"
type input "1.90"
click at [113, 111] on textarea "Prijs opmerkingen" at bounding box center [219, 111] width 328 height 37
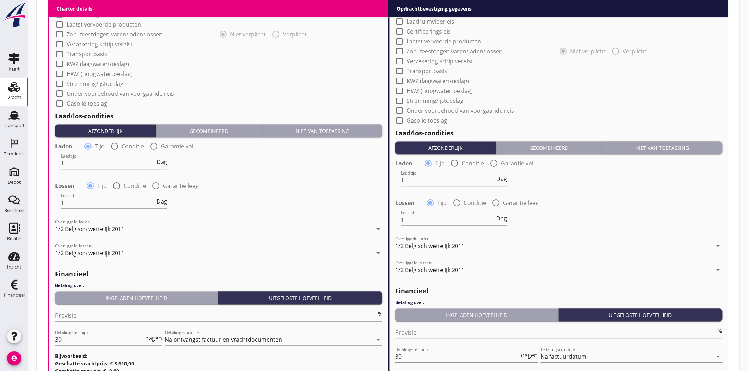
scroll to position [629, 0]
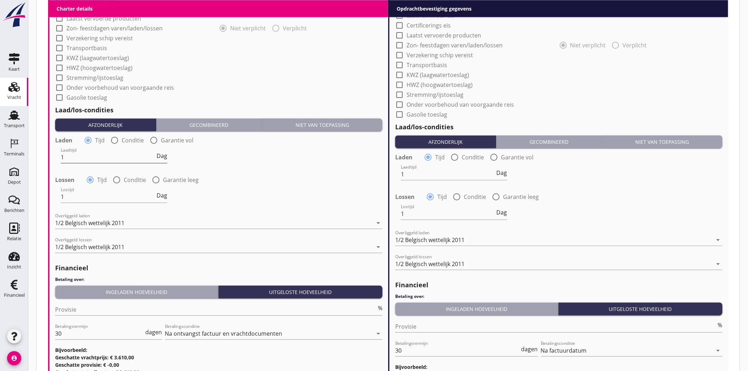
click at [163, 154] on span "Dag" at bounding box center [162, 156] width 11 height 6
click at [165, 154] on span "Dienst" at bounding box center [158, 156] width 17 height 6
click at [165, 154] on span "Uur" at bounding box center [162, 156] width 10 height 6
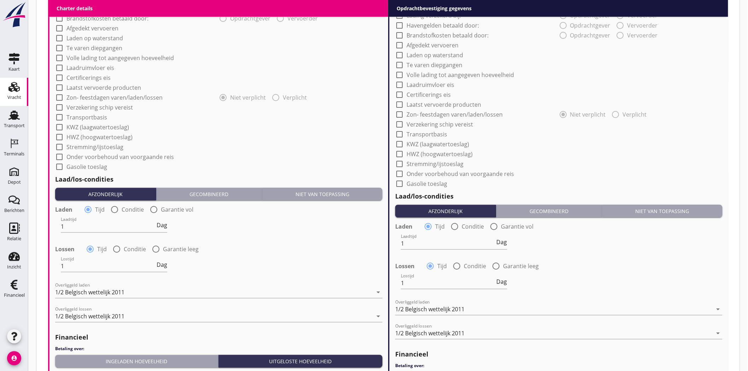
scroll to position [704, 0]
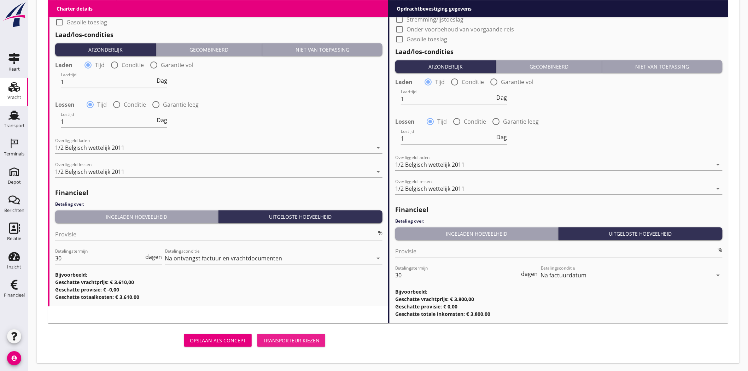
click at [306, 168] on div "Transporteur kiezen" at bounding box center [291, 340] width 57 height 7
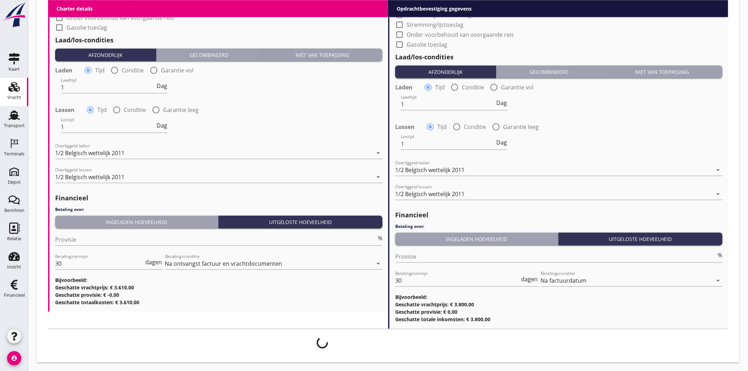
scroll to position [698, 0]
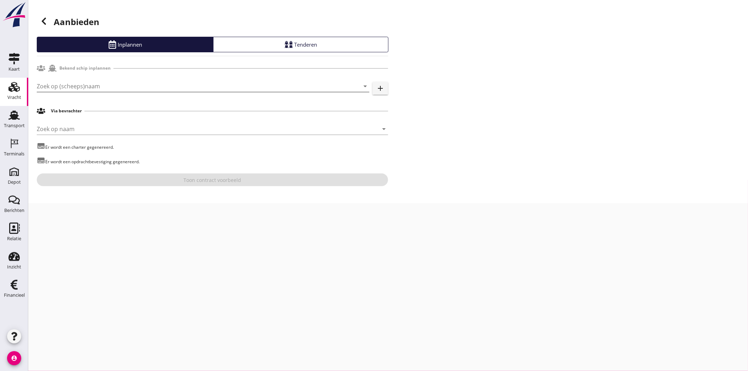
click at [79, 82] on input "Zoek op (scheeps)naam" at bounding box center [193, 86] width 313 height 11
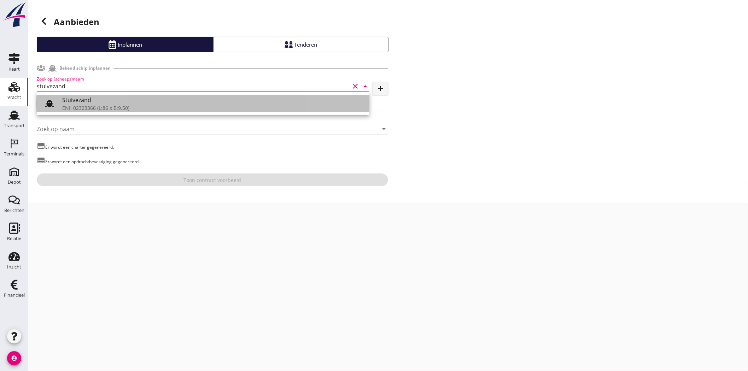
click at [92, 107] on div "ENI: 02323366 (L:86 x B:9.50)" at bounding box center [213, 107] width 302 height 7
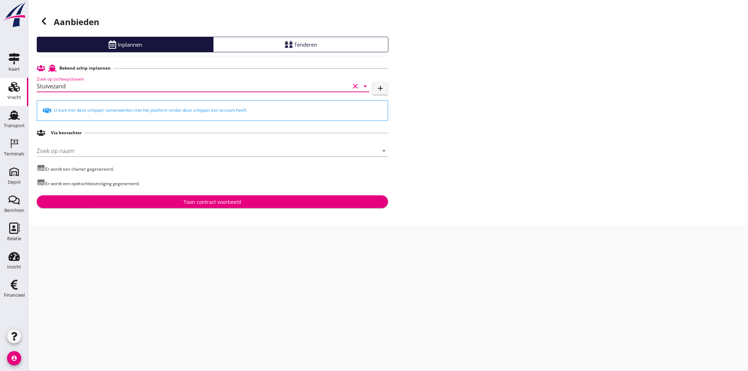
type input "Stuivezand"
click at [209, 168] on div "Toon contract voorbeeld" at bounding box center [213, 201] width 58 height 7
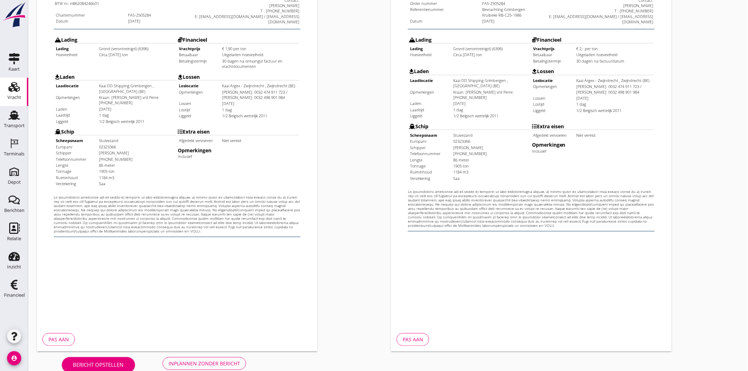
scroll to position [152, 0]
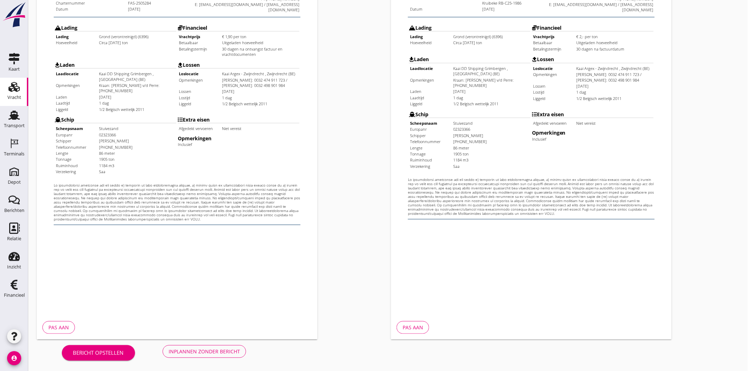
click at [225, 168] on div "Inplannen zonder bericht" at bounding box center [204, 351] width 71 height 7
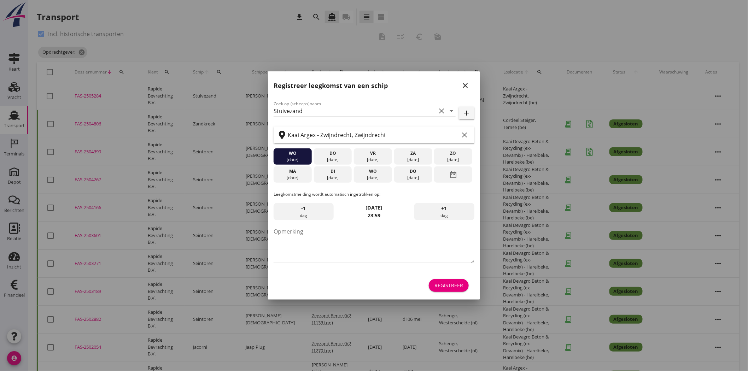
click at [368, 83] on icon "close" at bounding box center [465, 85] width 8 height 8
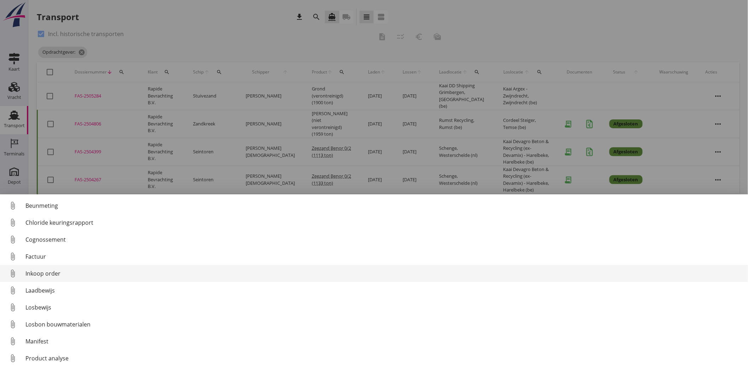
scroll to position [33, 0]
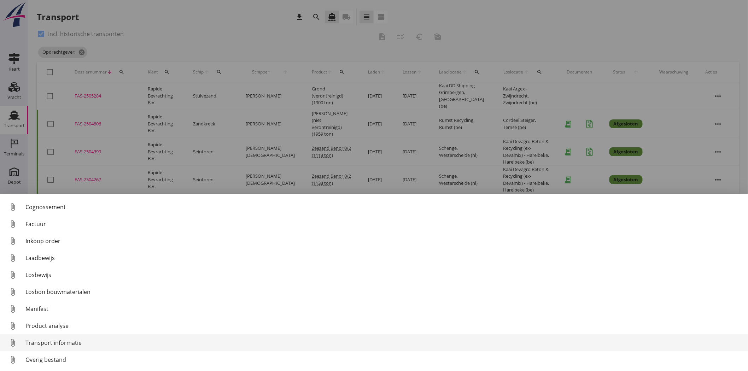
click at [60, 168] on div "Transport informatie" at bounding box center [383, 343] width 717 height 8
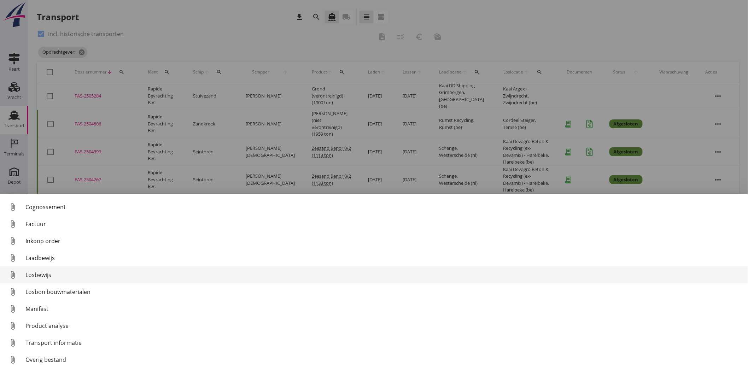
click at [78, 168] on div "Losbewijs" at bounding box center [383, 275] width 717 height 8
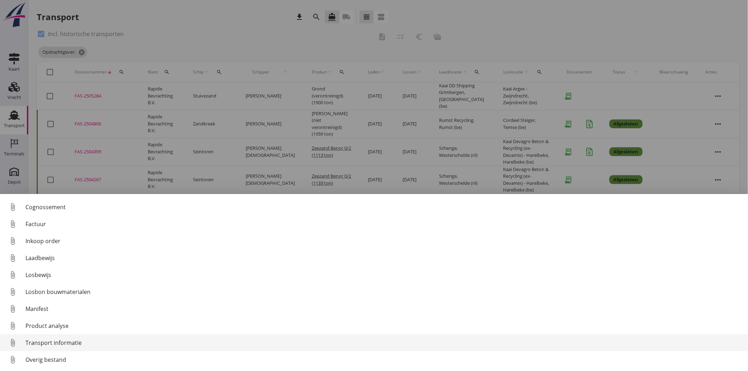
click at [58, 168] on div "Transport informatie" at bounding box center [383, 343] width 717 height 8
click at [78, 168] on div "Transport informatie" at bounding box center [383, 343] width 717 height 8
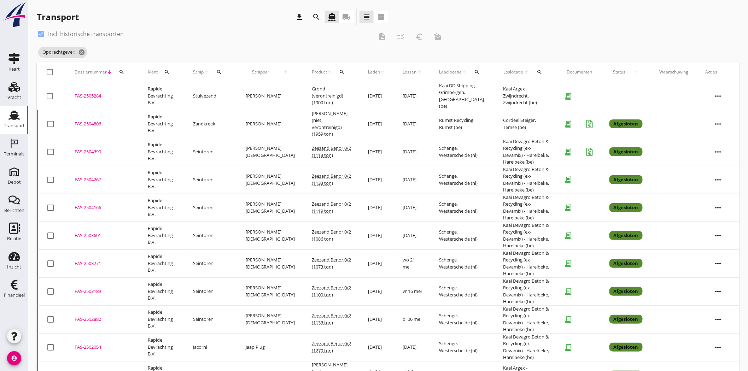
click at [97, 93] on div "FAS-2505284" at bounding box center [103, 96] width 56 height 7
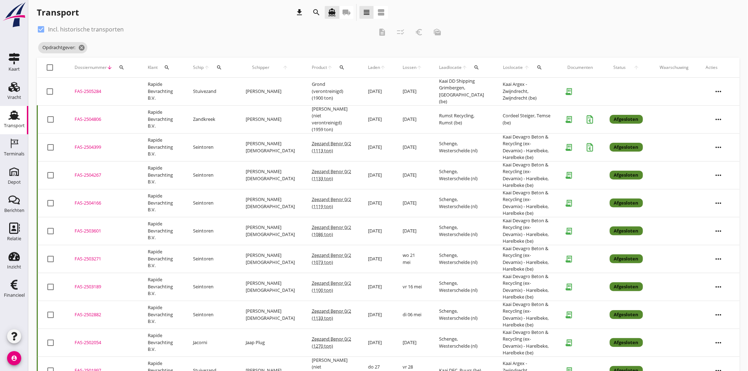
scroll to position [0, 0]
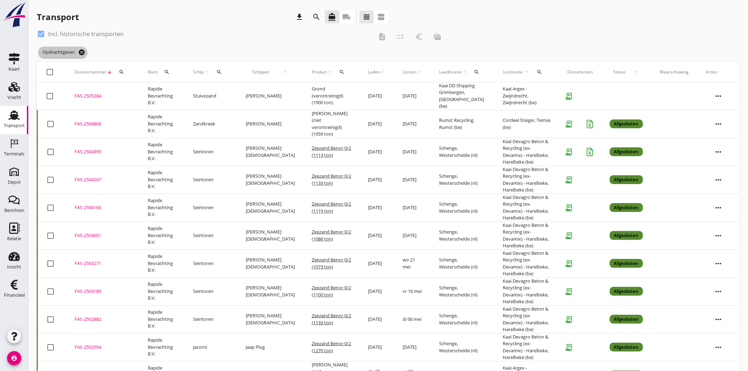
click at [83, 51] on icon "cancel" at bounding box center [81, 52] width 7 height 7
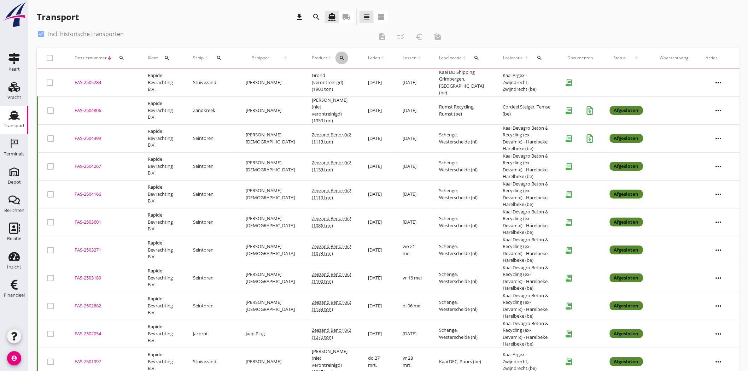
click at [339, 56] on icon "search" at bounding box center [342, 58] width 6 height 6
click at [333, 80] on input "Zoeken op product..." at bounding box center [354, 78] width 74 height 11
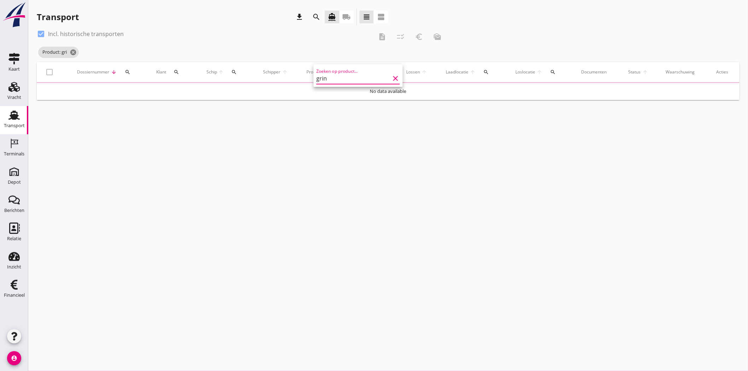
type input "grind"
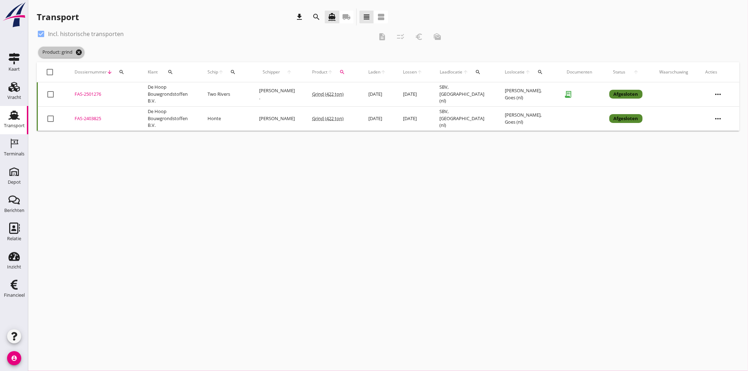
click at [79, 52] on icon "cancel" at bounding box center [78, 52] width 7 height 7
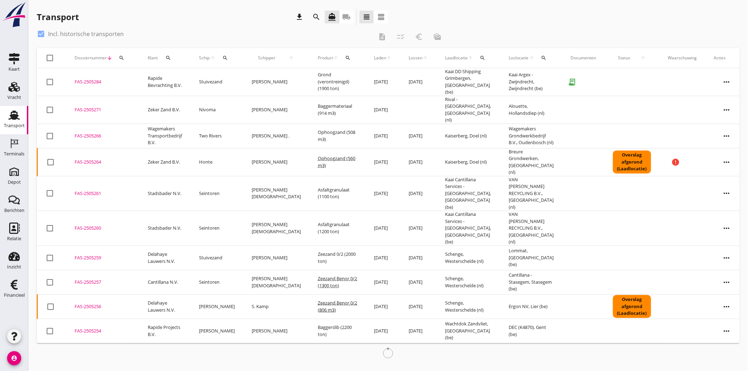
click at [41, 33] on div at bounding box center [41, 34] width 12 height 12
checkbox input "false"
click at [18, 88] on icon "Vracht" at bounding box center [13, 86] width 11 height 11
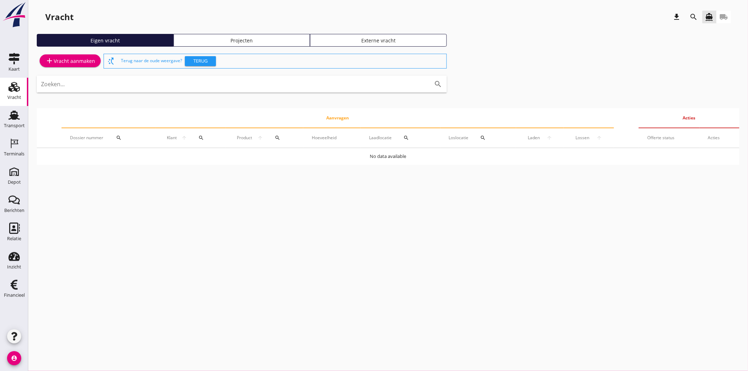
click at [248, 39] on div "Projecten" at bounding box center [242, 40] width 131 height 7
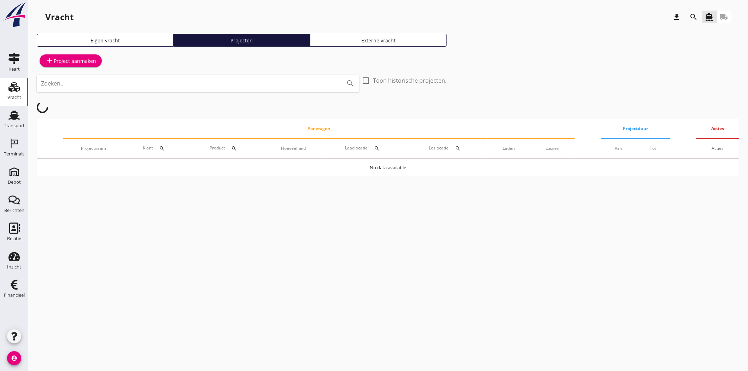
click at [91, 43] on div "Eigen vracht" at bounding box center [105, 40] width 131 height 7
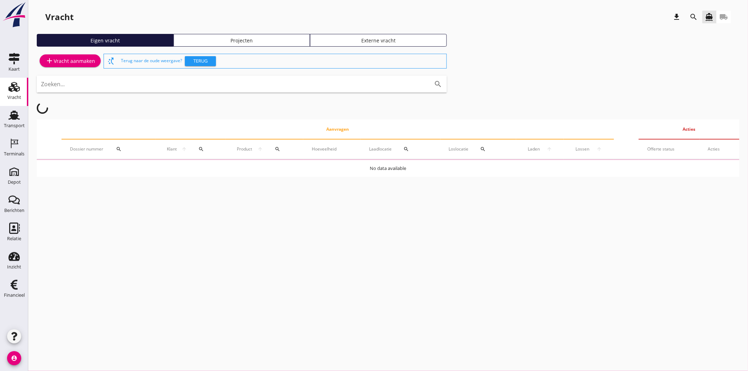
click at [84, 59] on div "add Vracht aanmaken" at bounding box center [70, 61] width 50 height 8
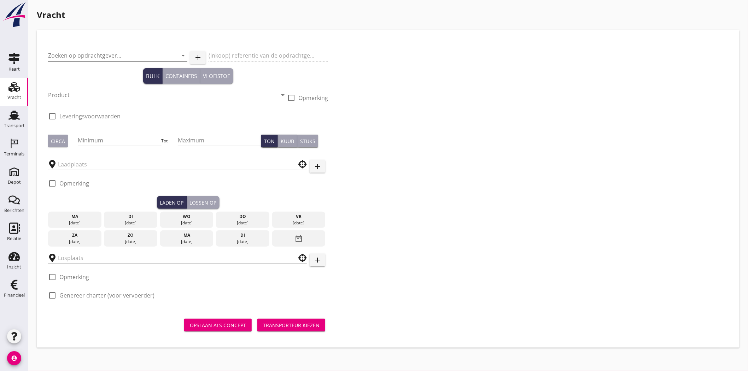
click at [82, 51] on input "Zoeken op opdrachtgever..." at bounding box center [108, 55] width 120 height 11
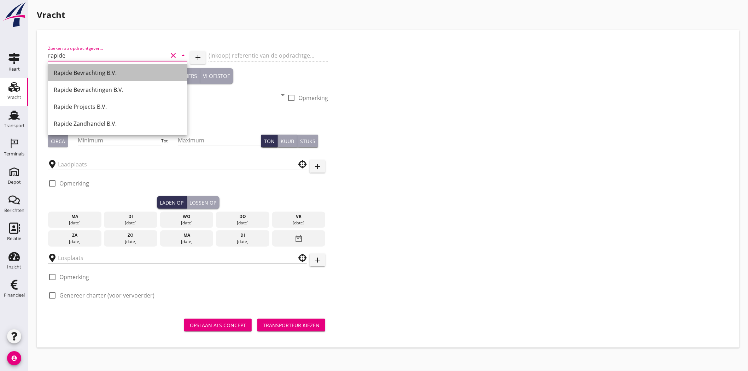
click at [116, 76] on div "Rapide Bevrachting B.V." at bounding box center [118, 73] width 128 height 8
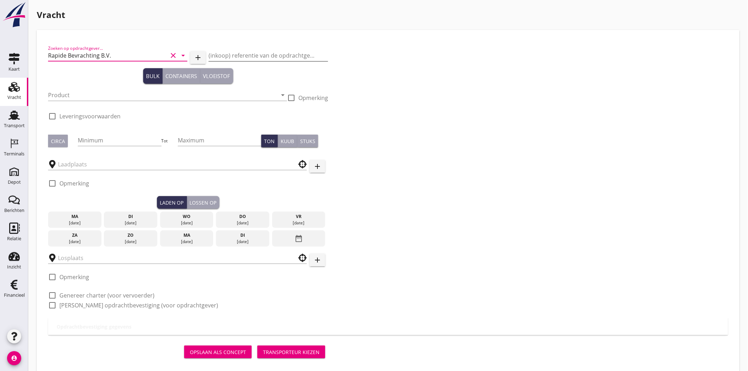
type input "Rapide Bevrachting B.V."
click at [236, 55] on input "(inkoop) referentie van de opdrachtgever" at bounding box center [269, 55] width 120 height 11
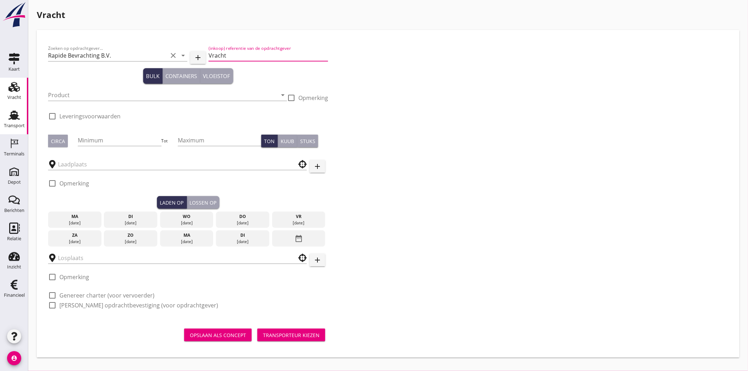
click at [24, 122] on div "Transport" at bounding box center [14, 126] width 21 height 10
drag, startPoint x: 234, startPoint y: 55, endPoint x: 161, endPoint y: 52, distance: 72.9
click at [161, 52] on div "Zoeken op opdrachtgever... Rapide Bevrachting B.V. clear arrow_drop_down add (i…" at bounding box center [188, 56] width 280 height 24
type input "V"
click at [289, 53] on input "Bevrachting Hoboken - Gent" at bounding box center [269, 55] width 120 height 11
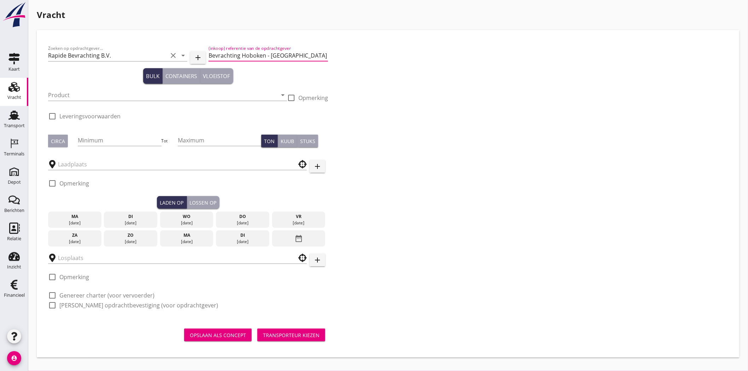
type input "Bevrachting Hoboken - Gent RB-C25-1989"
click at [344, 104] on div "Zoeken op opdrachtgever... Rapide Bevrachting B.V. clear arrow_drop_down add (i…" at bounding box center [388, 179] width 686 height 277
click at [63, 93] on input "Product" at bounding box center [162, 94] width 229 height 11
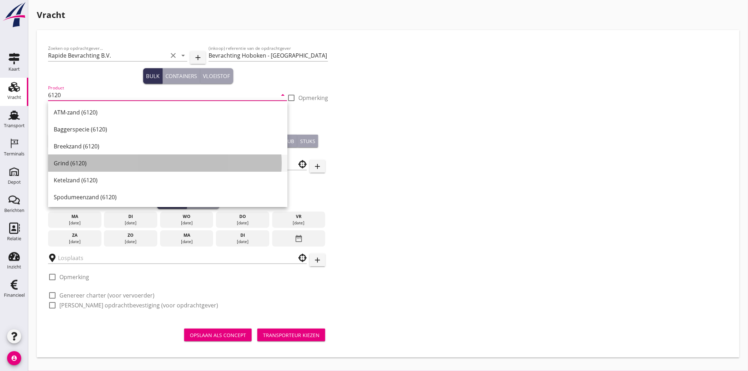
click at [133, 158] on div "Grind (6120)" at bounding box center [168, 163] width 228 height 17
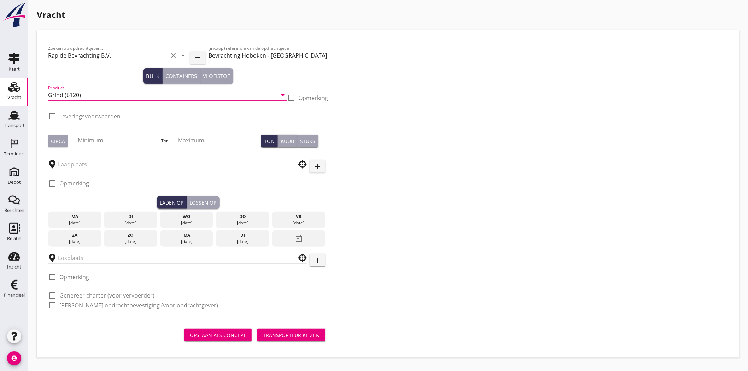
type input "Grind (6120)"
click at [293, 94] on div at bounding box center [291, 98] width 12 height 12
checkbox input "true"
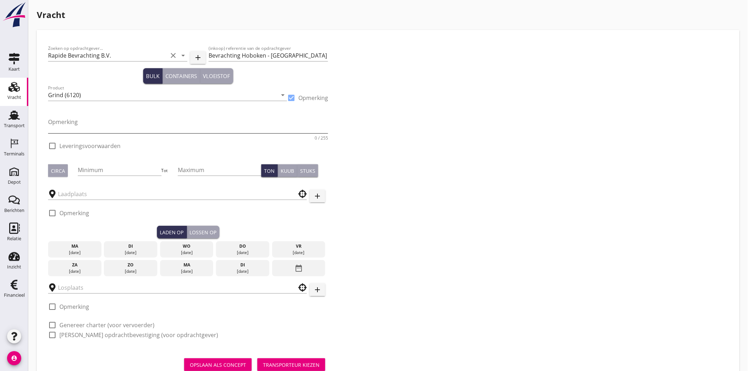
click at [127, 121] on textarea "Opmerking" at bounding box center [188, 124] width 280 height 17
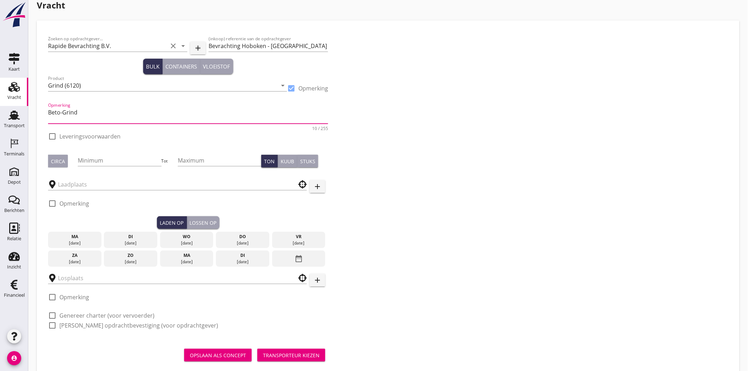
scroll to position [25, 0]
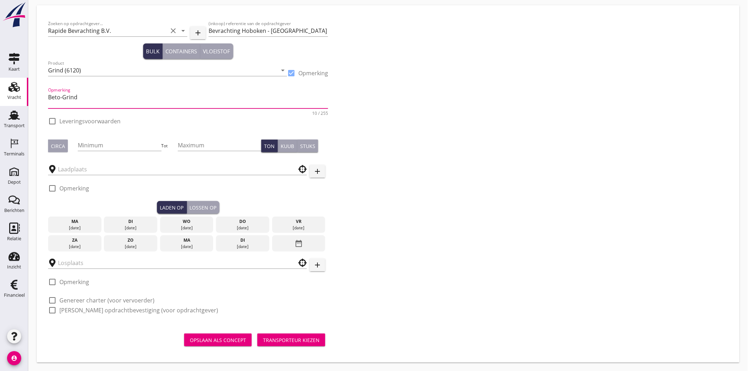
type textarea "Beto-Grind"
click at [61, 148] on div "Circa" at bounding box center [58, 146] width 14 height 7
click at [85, 141] on input "Minimum" at bounding box center [119, 145] width 83 height 11
type input "1900"
click at [108, 168] on input "text" at bounding box center [172, 169] width 229 height 11
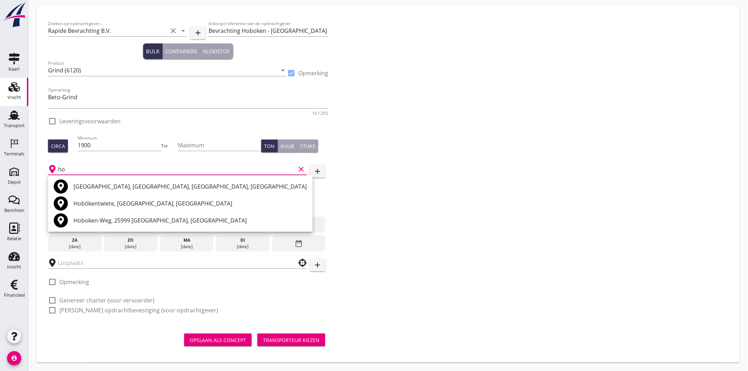
type input "h"
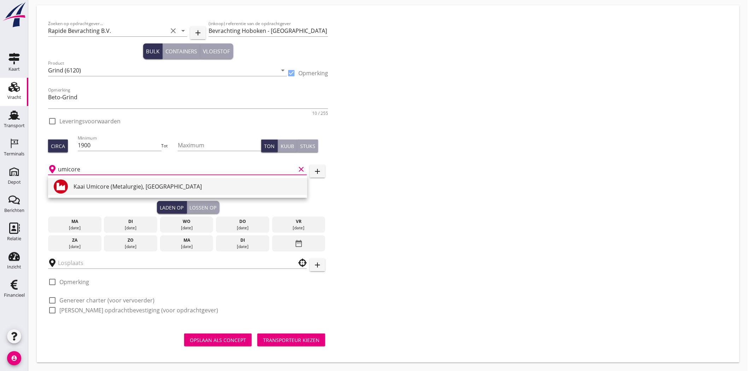
click at [173, 168] on div "Kaai Umicore (Metalurgie), [GEOGRAPHIC_DATA]" at bounding box center [188, 187] width 228 height 8
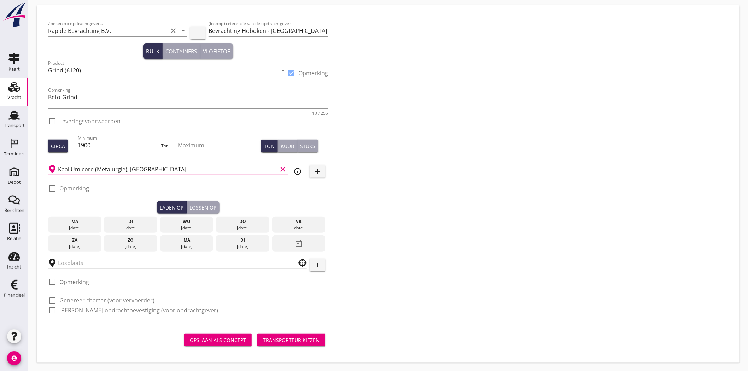
type input "Kaai Umicore (Metalurgie), [GEOGRAPHIC_DATA]"
click at [368, 168] on div "Zoeken op opdrachtgever... Rapide Bevrachting B.V. clear arrow_drop_down add (i…" at bounding box center [388, 170] width 686 height 307
click at [51, 168] on div at bounding box center [52, 189] width 12 height 12
checkbox input "true"
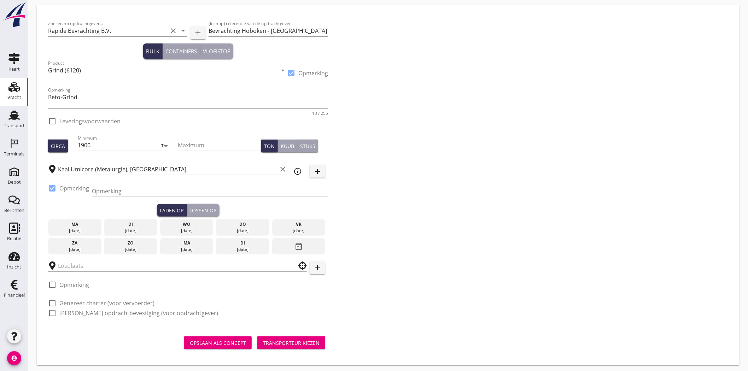
click at [147, 168] on input "Opmerking" at bounding box center [210, 191] width 236 height 11
click at [150, 168] on input "Luc Vercruyssen: 0032475 850 430" at bounding box center [210, 191] width 236 height 11
type input "Luc Vercruyssen: 0032 475 850 430"
click at [368, 168] on div "Zoeken op opdrachtgever... Rapide Bevrachting B.V. clear arrow_drop_down add (i…" at bounding box center [388, 171] width 686 height 309
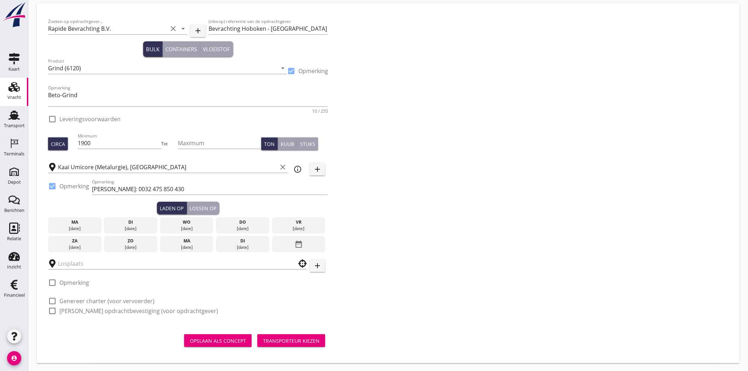
scroll to position [27, 0]
click at [175, 168] on input "text" at bounding box center [172, 263] width 229 height 11
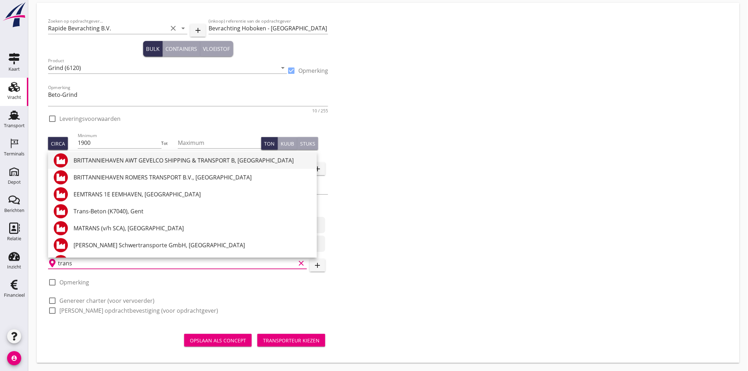
scroll to position [118, 0]
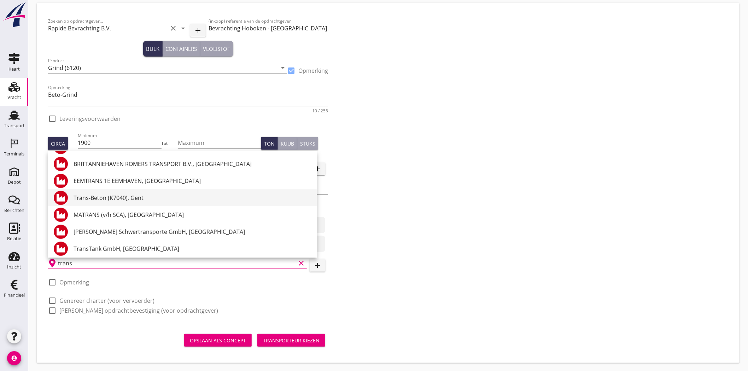
click at [139, 168] on div "Trans-Beton (K7040), Gent" at bounding box center [193, 198] width 238 height 8
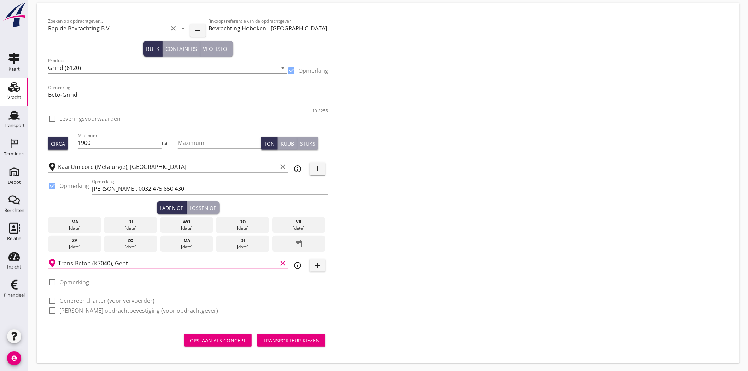
type input "Trans-Beton (K7040), Gent"
click at [368, 168] on div "Zoeken op opdrachtgever... Rapide Bevrachting B.V. clear arrow_drop_down add (i…" at bounding box center [388, 168] width 686 height 309
click at [321, 168] on icon "add" at bounding box center [317, 265] width 8 height 8
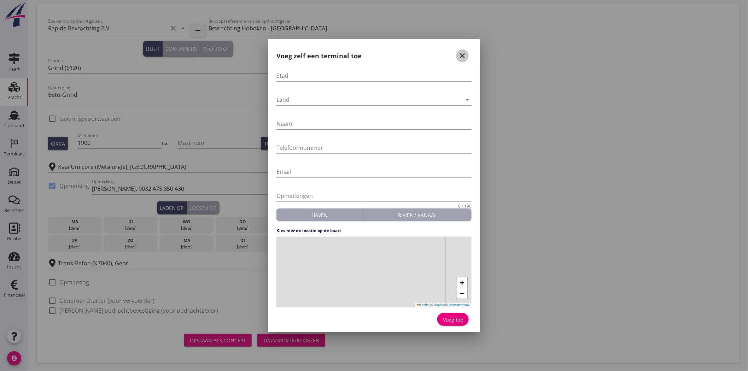
click at [368, 56] on icon "close" at bounding box center [462, 56] width 8 height 8
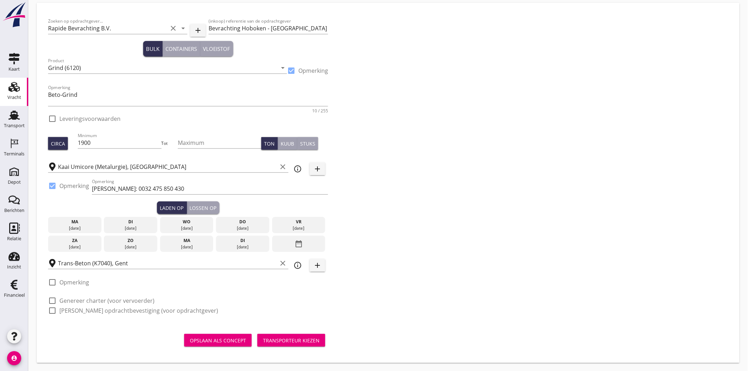
click at [75, 168] on label "Opmerking" at bounding box center [74, 282] width 30 height 7
checkbox input "true"
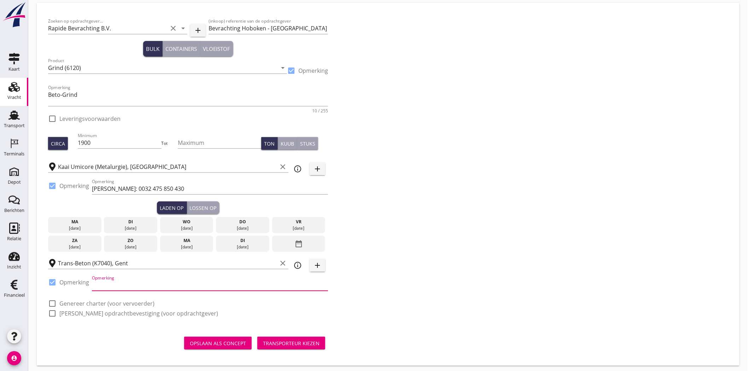
click at [129, 168] on input "Opmerking" at bounding box center [210, 285] width 236 height 11
type input "Planning Samyn: 0032 477 449 881"
click at [368, 168] on div "Zoeken op opdrachtgever... Rapide Bevrachting B.V. clear arrow_drop_down add (i…" at bounding box center [388, 170] width 686 height 312
drag, startPoint x: 51, startPoint y: 301, endPoint x: 52, endPoint y: 312, distance: 11.1
click at [51, 168] on div at bounding box center [52, 304] width 12 height 12
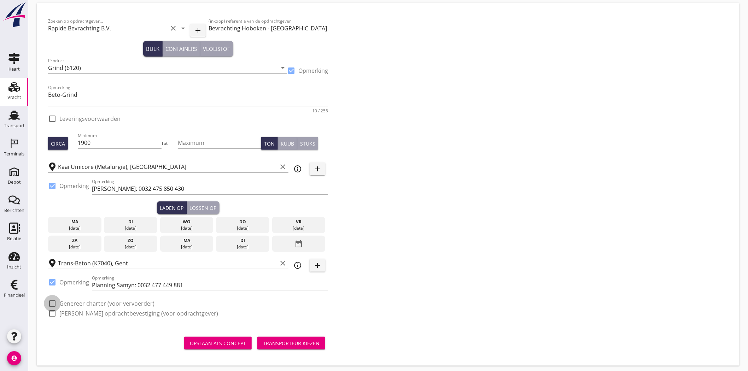
checkbox input "true"
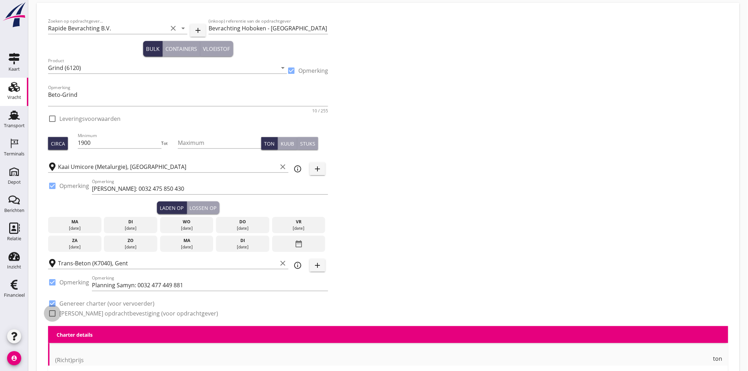
click at [52, 168] on div at bounding box center [52, 314] width 12 height 12
checkbox input "true"
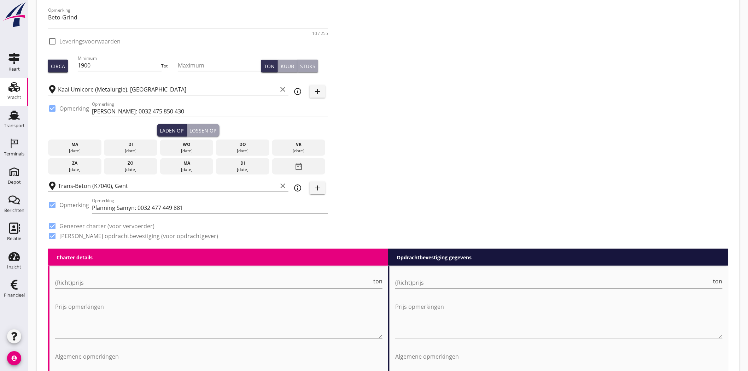
scroll to position [185, 0]
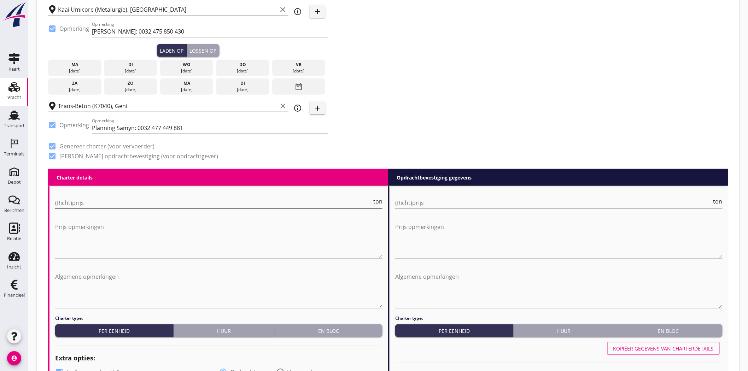
click at [101, 168] on input "(Richt)prijs" at bounding box center [213, 202] width 317 height 11
type input "1.90"
click at [368, 168] on input "(Richt)prijs" at bounding box center [553, 202] width 317 height 11
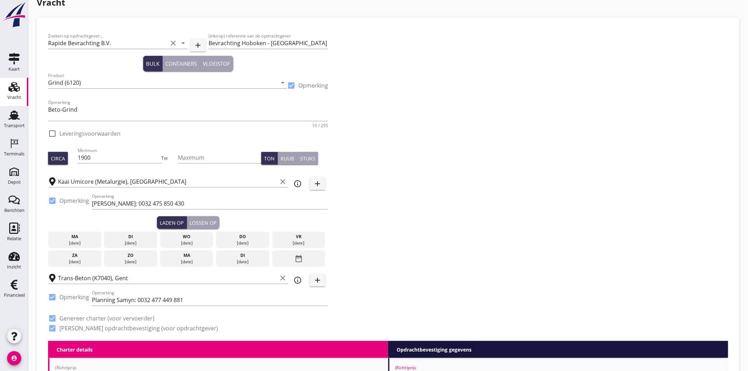
scroll to position [0, 0]
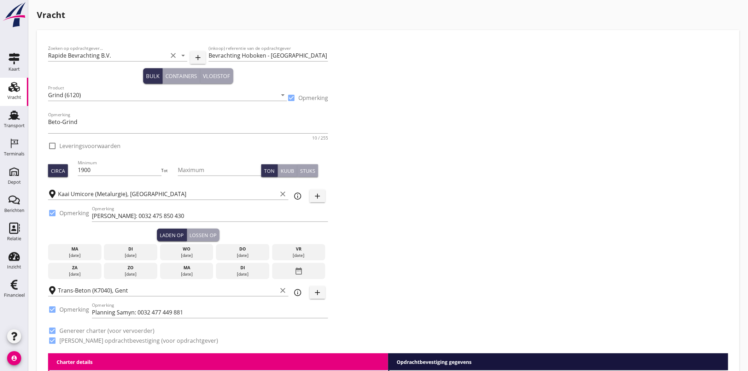
type input "2.00"
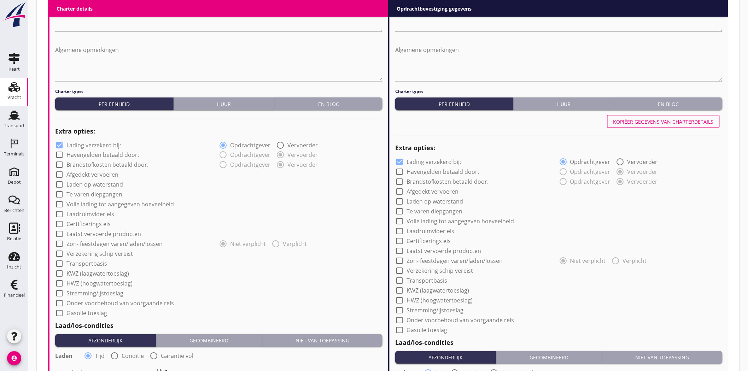
scroll to position [471, 0]
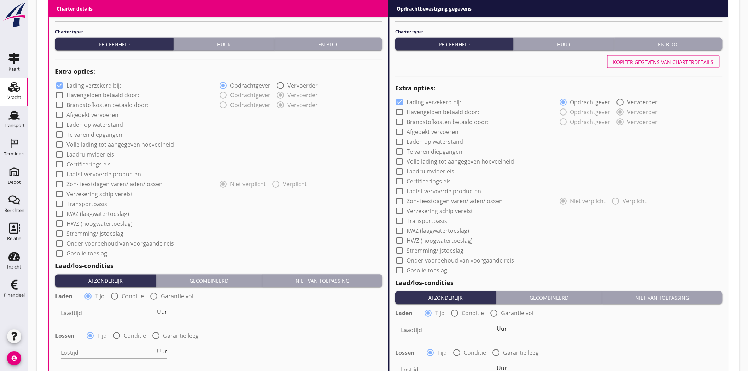
click at [59, 84] on div at bounding box center [59, 86] width 12 height 12
checkbox input "false"
click at [368, 100] on div at bounding box center [400, 103] width 12 height 12
checkbox input "false"
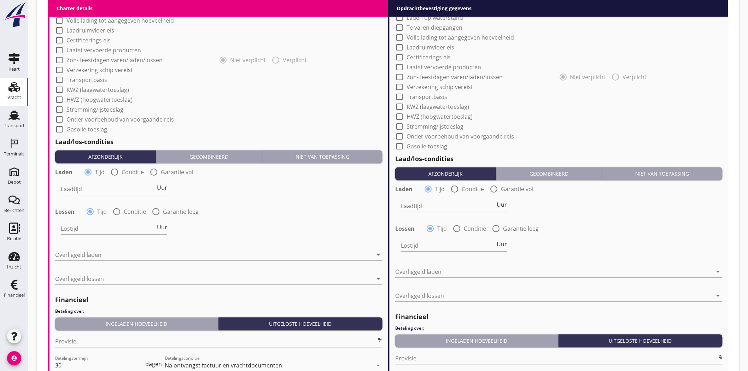
scroll to position [629, 0]
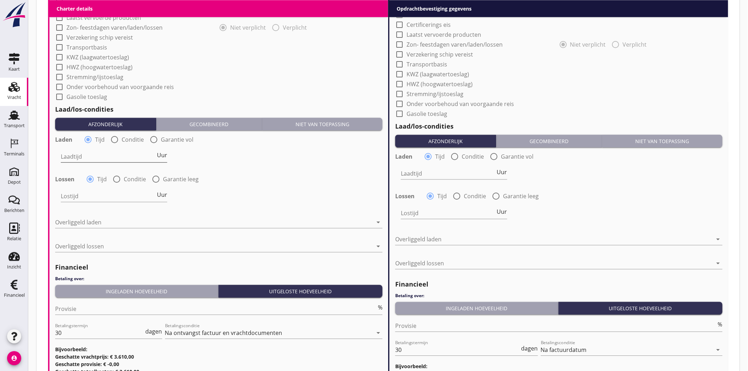
click at [163, 153] on span "Uur" at bounding box center [162, 155] width 10 height 6
type input "1"
click at [160, 168] on span "Uur" at bounding box center [162, 195] width 10 height 6
type input "1"
click at [368, 168] on span "Uur" at bounding box center [502, 172] width 10 height 6
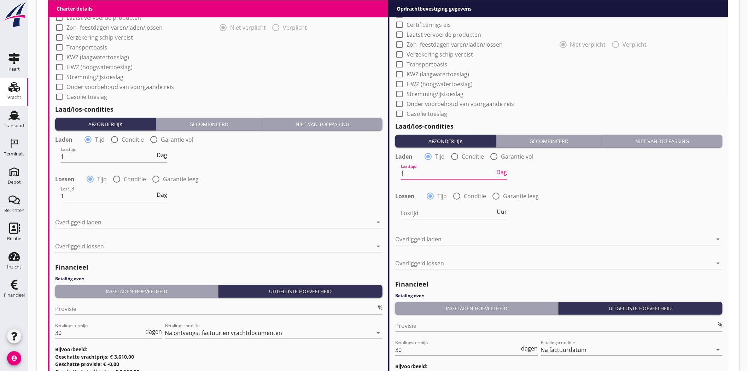
type input "1"
click at [368, 168] on span "Uur" at bounding box center [502, 212] width 10 height 6
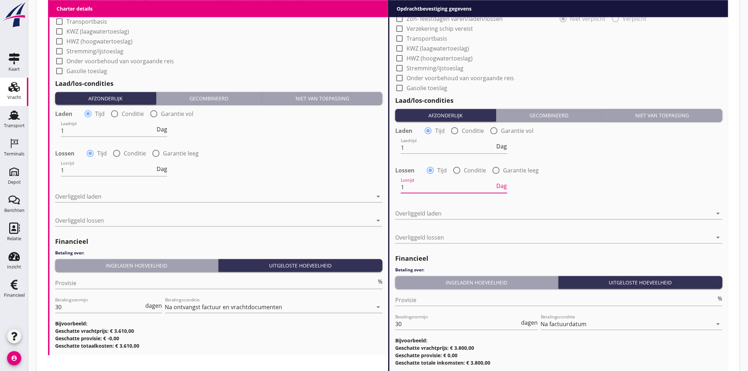
scroll to position [668, 0]
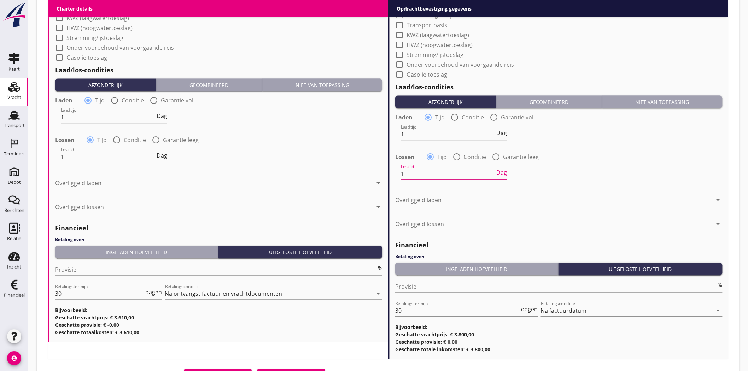
type input "1"
click at [81, 168] on div at bounding box center [214, 183] width 318 height 11
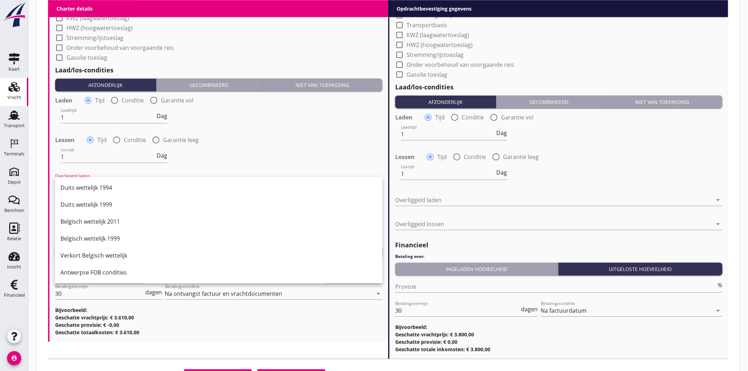
scroll to position [118, 0]
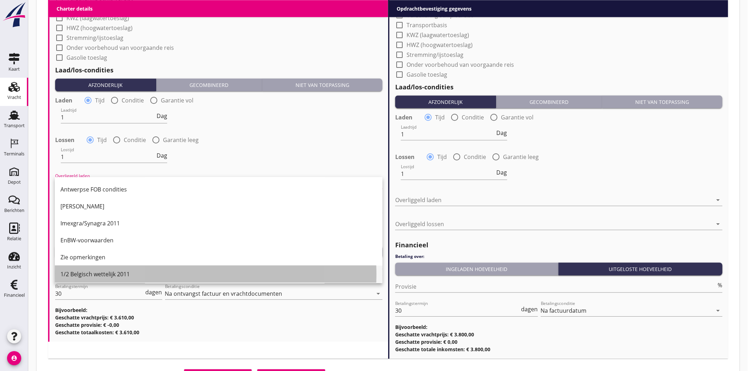
click at [106, 168] on div "1/2 Belgisch wettelijk 2011" at bounding box center [218, 274] width 317 height 8
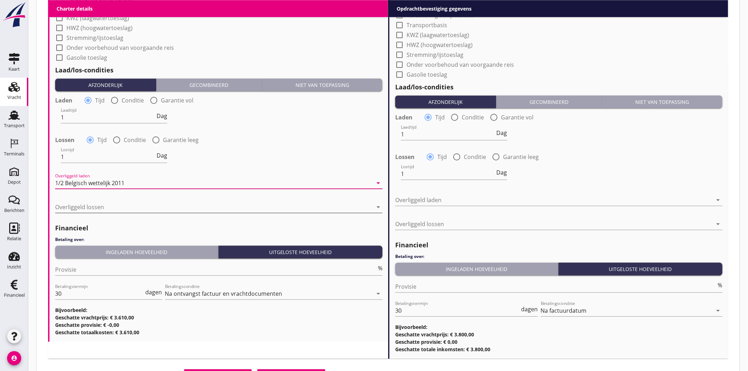
click at [114, 168] on div at bounding box center [214, 207] width 318 height 11
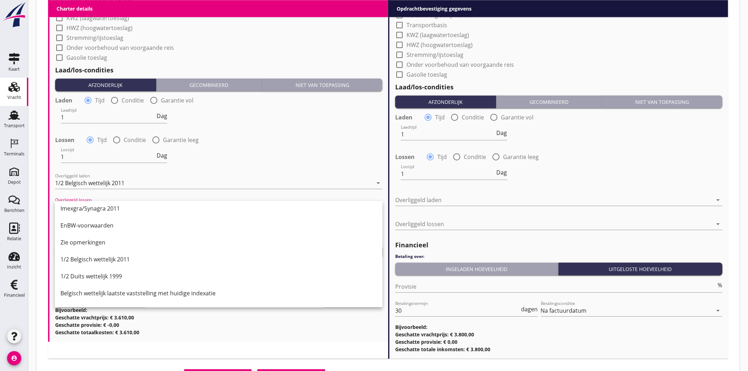
scroll to position [157, 0]
click at [120, 168] on div "1/2 Belgisch wettelijk 2011" at bounding box center [218, 259] width 317 height 8
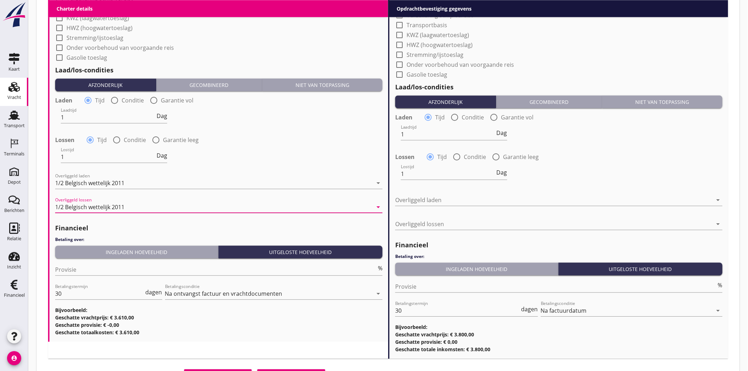
click at [368, 168] on div at bounding box center [554, 200] width 318 height 11
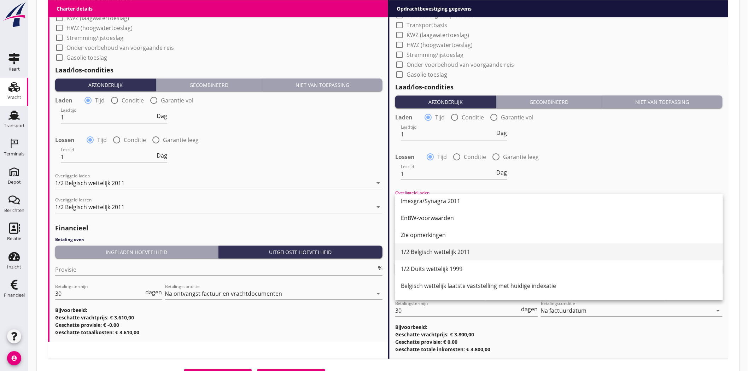
click at [368, 168] on div "1/2 Belgisch wettelijk 2011" at bounding box center [559, 252] width 317 height 8
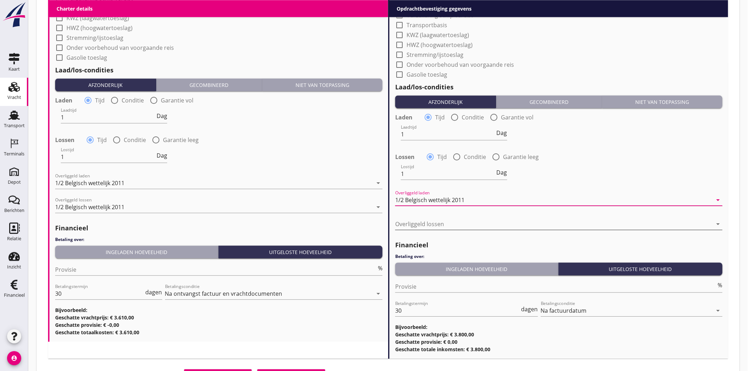
click at [368, 168] on div at bounding box center [554, 224] width 318 height 11
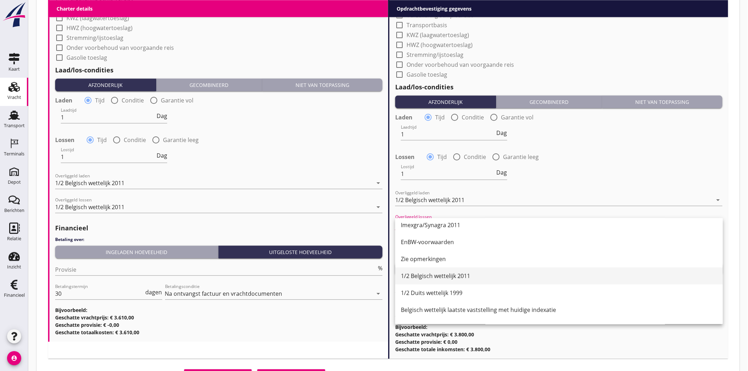
click at [368, 168] on div "1/2 Belgisch wettelijk 2011" at bounding box center [559, 276] width 317 height 8
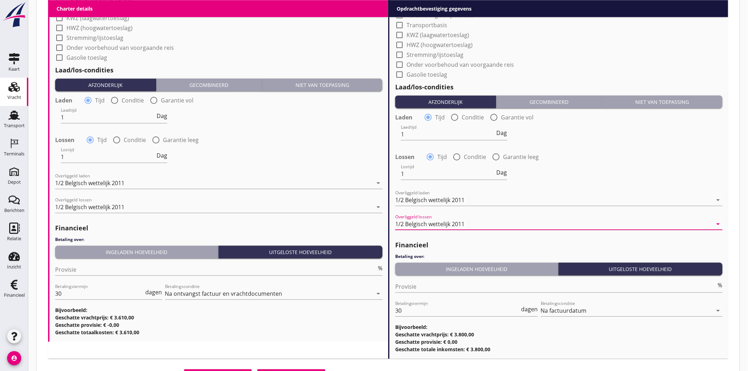
click at [368, 152] on div "Lossen radio_button_checked Tijd radio_button_unchecked Conditie radio_button_u…" at bounding box center [559, 156] width 328 height 10
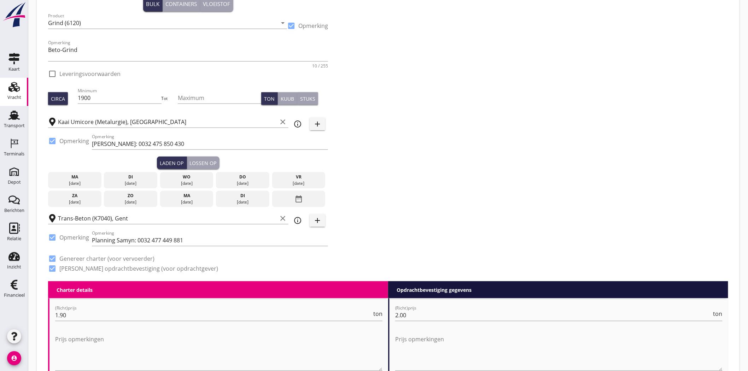
scroll to position [0, 0]
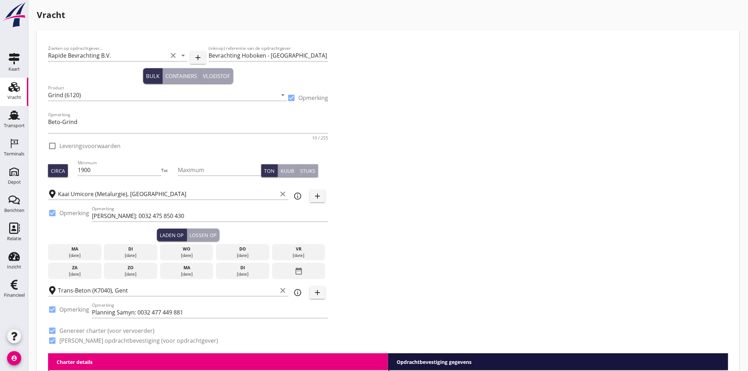
click at [368, 159] on div "Zoeken op opdrachtgever... Rapide Bevrachting B.V. clear arrow_drop_down add (i…" at bounding box center [388, 197] width 686 height 312
click at [299, 168] on icon "info_outline" at bounding box center [298, 196] width 8 height 8
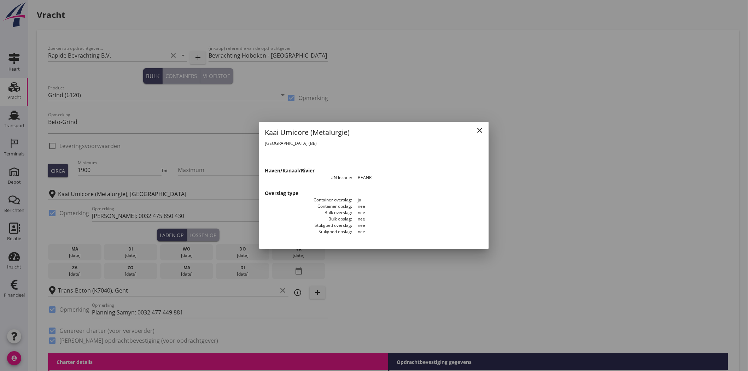
click at [368, 129] on icon "close" at bounding box center [480, 130] width 8 height 8
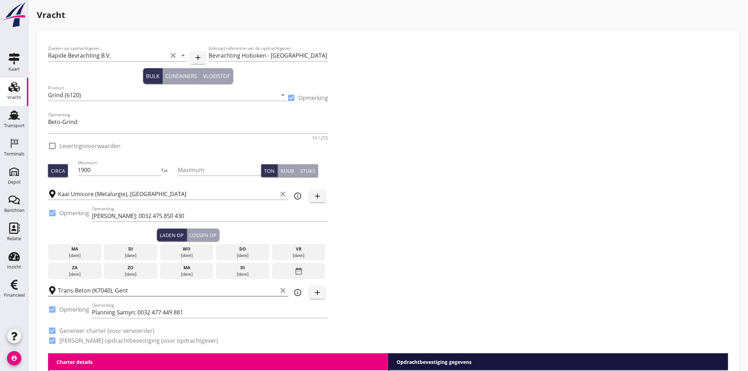
click at [137, 168] on input "Trans-Beton (K7040), Gent" at bounding box center [167, 290] width 219 height 11
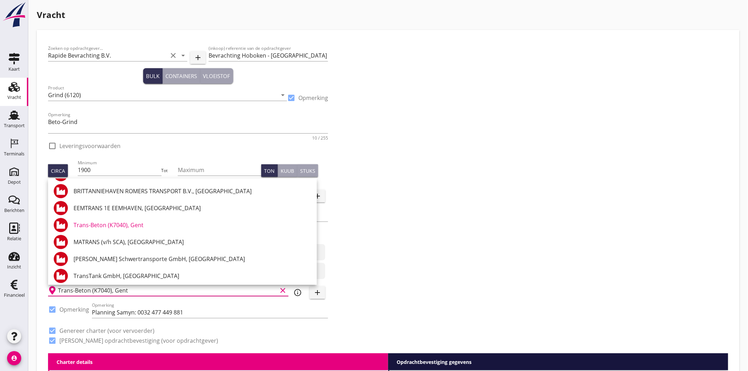
click at [146, 168] on input "Trans-Beton (K7040), Gent" at bounding box center [167, 290] width 219 height 11
click at [368, 168] on div "Zoeken op opdrachtgever... Rapide Bevrachting B.V. clear arrow_drop_down add (i…" at bounding box center [388, 197] width 686 height 312
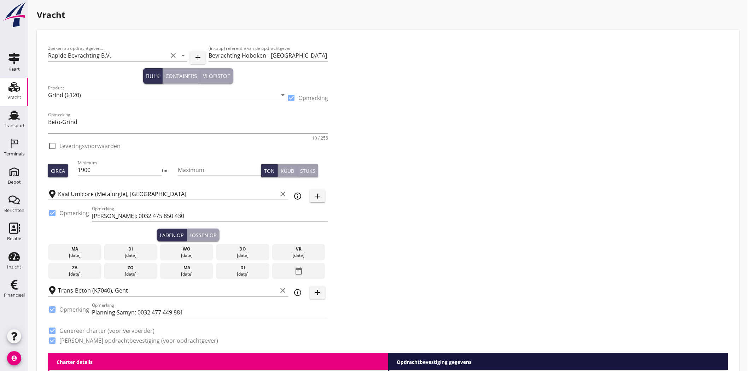
click at [282, 168] on icon "clear" at bounding box center [283, 290] width 8 height 8
paste input "Trans Beton"
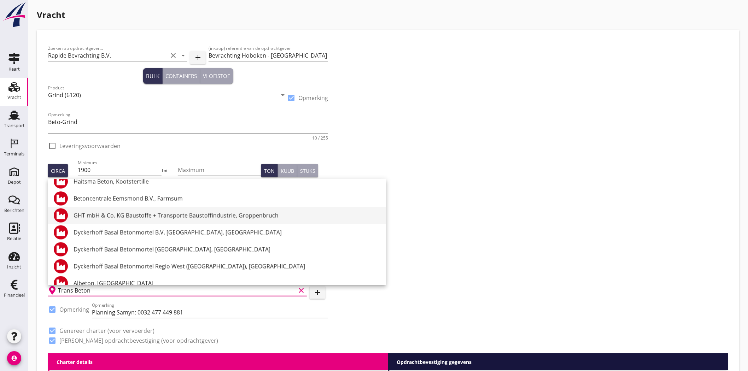
scroll to position [1614, 0]
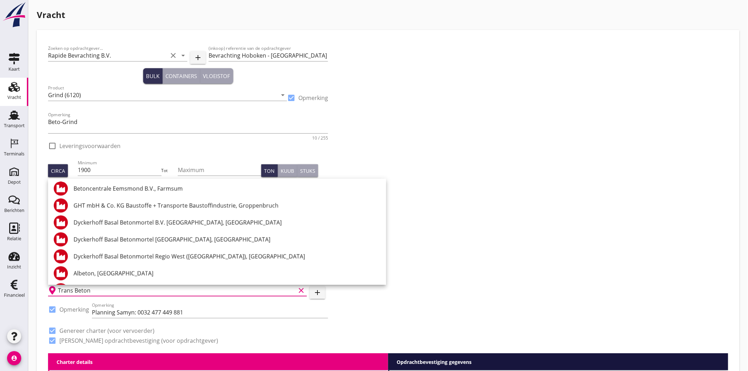
type input "Trans Beton"
click at [368, 168] on div "Zoeken op opdrachtgever... Rapide Bevrachting B.V. clear arrow_drop_down add (i…" at bounding box center [388, 197] width 686 height 312
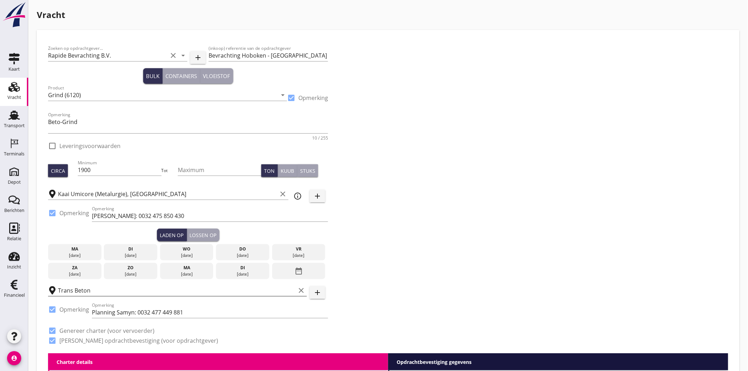
click at [300, 168] on icon "clear" at bounding box center [301, 290] width 8 height 8
click at [268, 168] on input "text" at bounding box center [172, 290] width 229 height 11
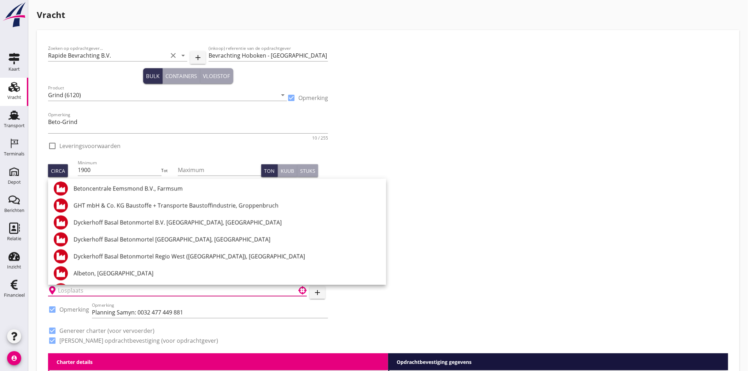
paste input "(K7040)"
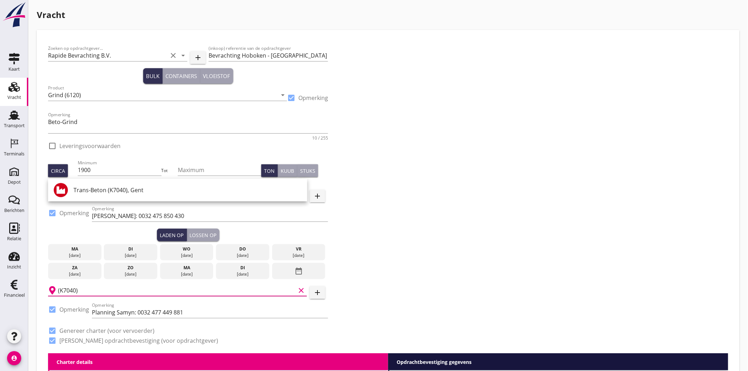
click at [280, 168] on input "(K7040)" at bounding box center [177, 290] width 238 height 11
click at [279, 168] on input "(K7040)" at bounding box center [177, 290] width 238 height 11
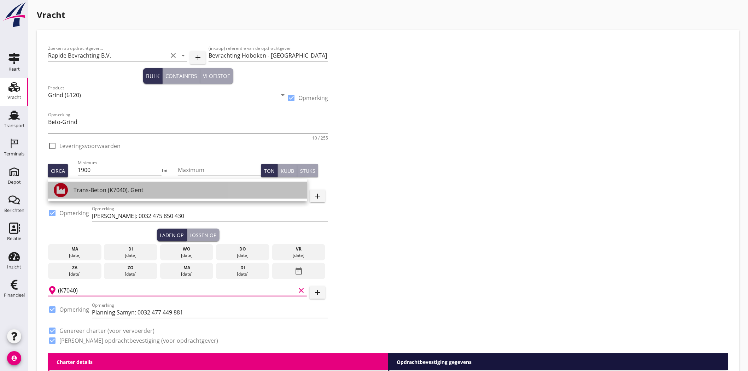
click at [123, 168] on div "Trans-Beton (K7040), Gent" at bounding box center [188, 190] width 228 height 8
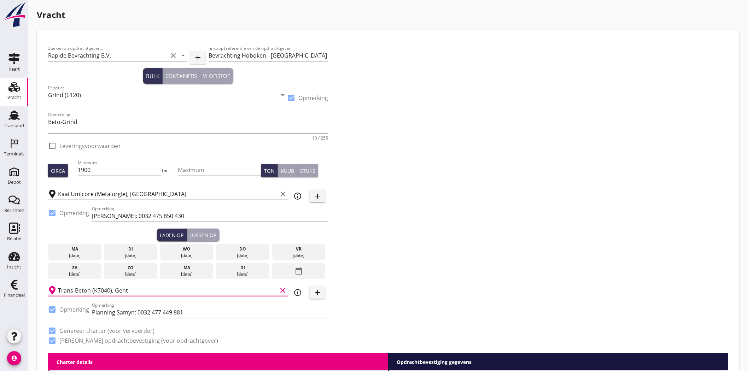
type input "Trans-Beton (K7040), Gent"
click at [368, 168] on div "Zoeken op opdrachtgever... Rapide Bevrachting B.V. clear arrow_drop_down add (i…" at bounding box center [388, 197] width 686 height 312
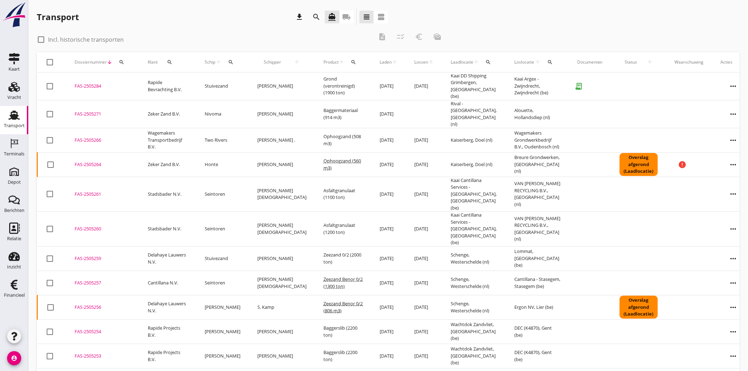
click at [86, 84] on div "FAS-2505284" at bounding box center [103, 86] width 56 height 7
click at [10, 60] on use at bounding box center [13, 58] width 11 height 11
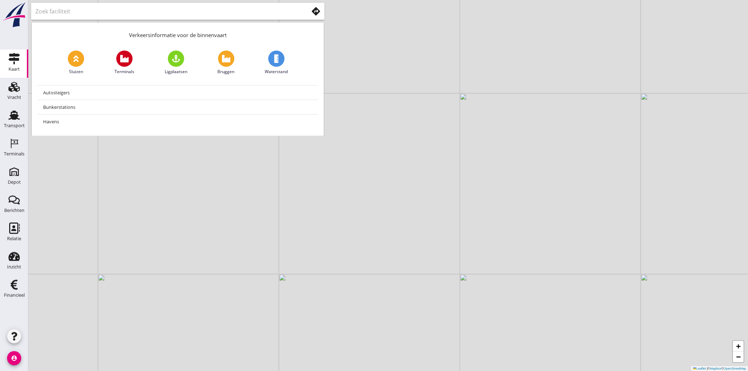
click at [97, 15] on input "text" at bounding box center [167, 11] width 264 height 11
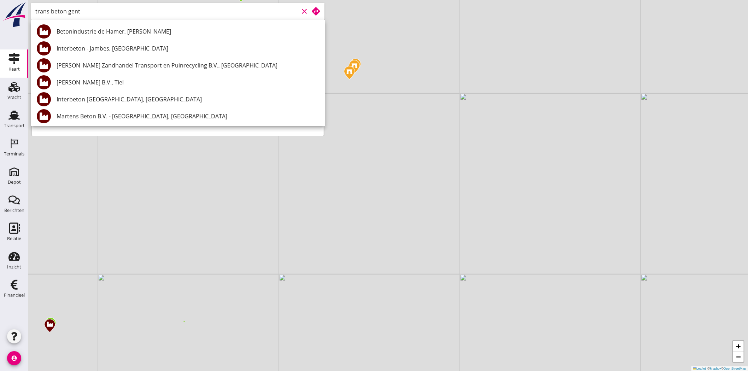
type input "trans beton gent"
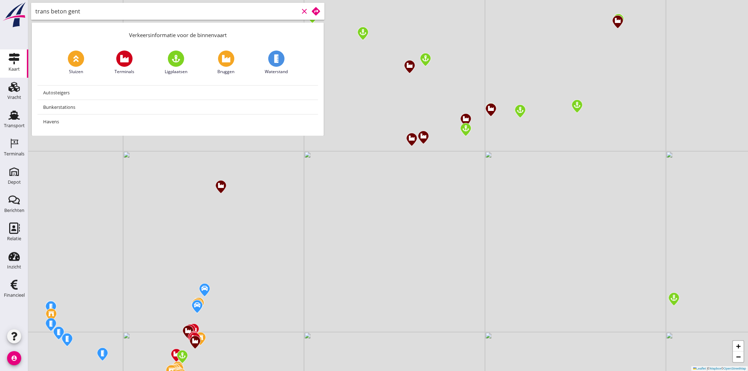
drag, startPoint x: 109, startPoint y: 270, endPoint x: 677, endPoint y: -34, distance: 644.7
click at [677, 0] on html "No data available Depot Depot Berichten Berichten Relatie Relatie Inzicht Inzic…" at bounding box center [374, 185] width 748 height 371
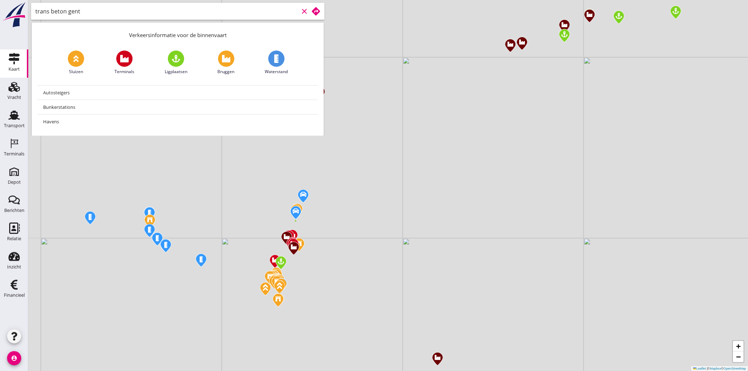
drag, startPoint x: 83, startPoint y: 285, endPoint x: 179, endPoint y: 190, distance: 135.6
click at [179, 190] on div "+ − Leaflet | © Mapbox © OpenStreetMap" at bounding box center [388, 185] width 720 height 371
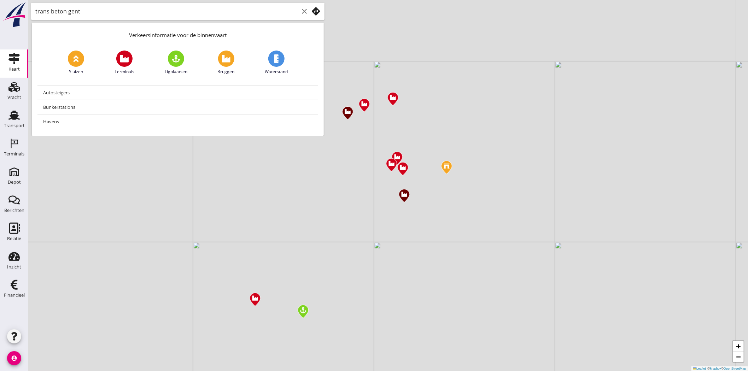
drag, startPoint x: 368, startPoint y: 181, endPoint x: 378, endPoint y: 311, distance: 130.6
click at [378, 311] on div "+ − Leaflet | © Mapbox © OpenStreetMap" at bounding box center [388, 185] width 720 height 371
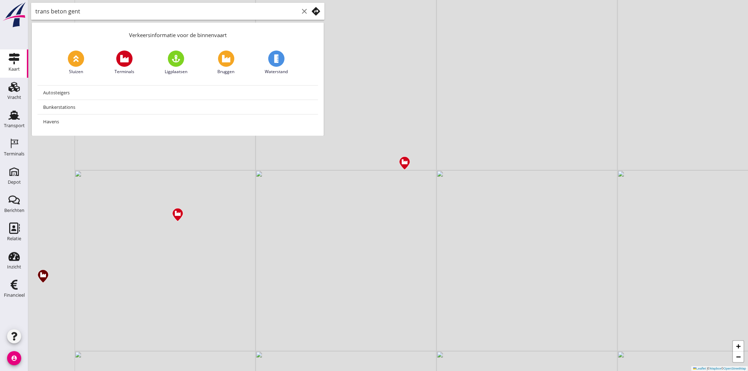
drag, startPoint x: 333, startPoint y: 176, endPoint x: 510, endPoint y: 174, distance: 176.9
click at [510, 174] on div "+ − Leaflet | © Mapbox © OpenStreetMap" at bounding box center [388, 185] width 720 height 371
drag, startPoint x: 512, startPoint y: 150, endPoint x: 393, endPoint y: 194, distance: 127.1
click at [393, 194] on div "+ − Leaflet | © Mapbox © OpenStreetMap" at bounding box center [388, 185] width 720 height 371
click at [303, 11] on icon "clear" at bounding box center [304, 11] width 8 height 8
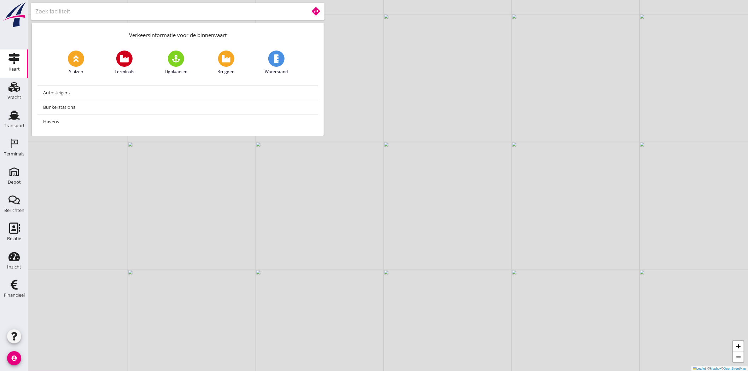
click at [122, 62] on use at bounding box center [124, 58] width 8 height 7
type input "Terminals"
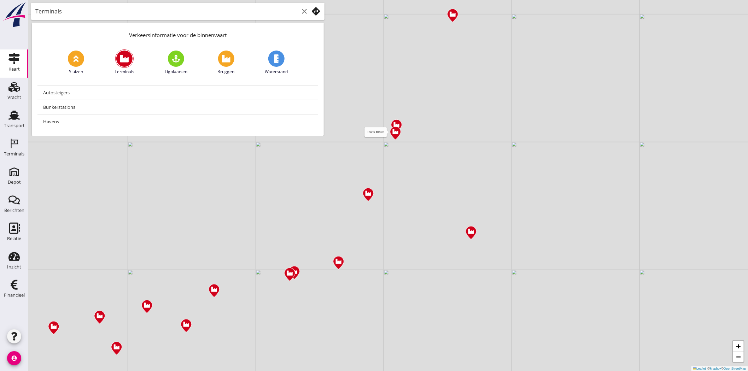
click at [395, 133] on img at bounding box center [395, 133] width 12 height 15
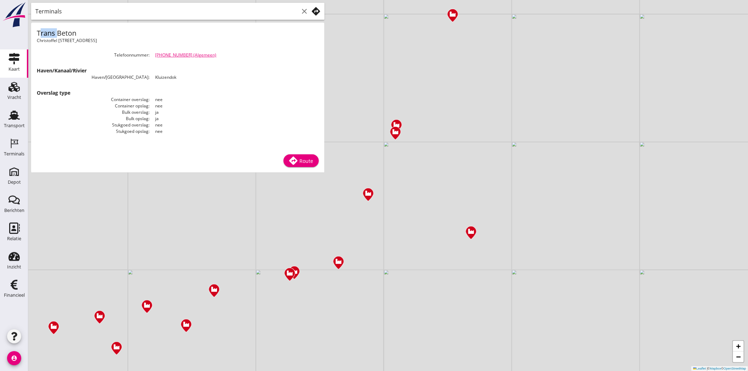
drag, startPoint x: 36, startPoint y: 32, endPoint x: 54, endPoint y: 33, distance: 18.8
click at [54, 33] on div "Trans Beton Christoffel Columbuslaan 3, 9042 Gent (BE) Telefoonnummer +32937351…" at bounding box center [178, 86] width 294 height 126
click at [39, 33] on h1 "Trans Beton" at bounding box center [107, 33] width 141 height 10
click at [37, 33] on h1 "Trans Beton" at bounding box center [107, 33] width 141 height 10
click at [38, 32] on h1 "Trans Beton" at bounding box center [107, 33] width 141 height 10
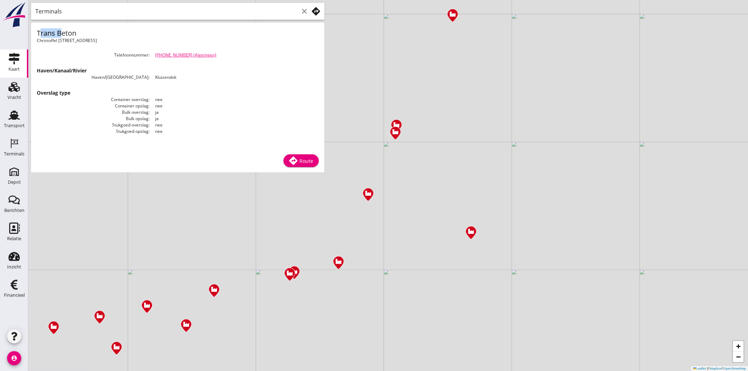
click at [38, 32] on h1 "Trans Beton" at bounding box center [107, 33] width 141 height 10
copy h1 "Trans Beton"
click at [435, 101] on div "+ − Leaflet | © Mapbox © OpenStreetMap" at bounding box center [388, 185] width 720 height 371
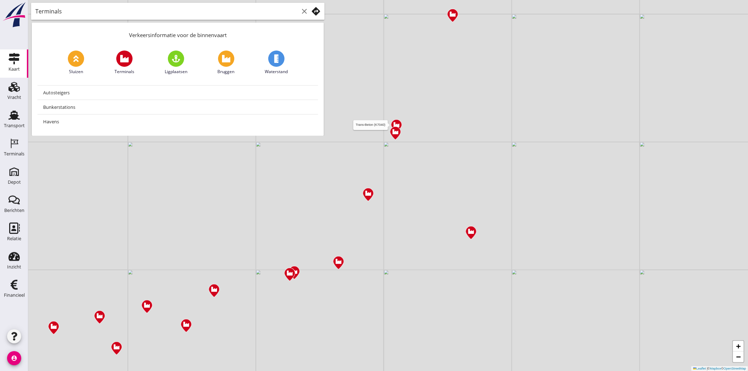
click at [396, 122] on img at bounding box center [396, 126] width 12 height 15
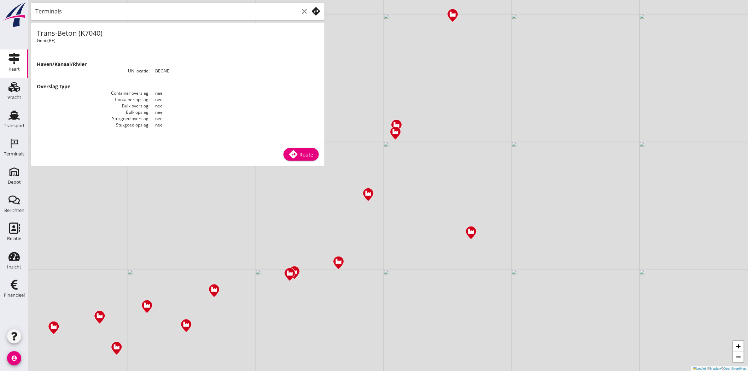
drag, startPoint x: 78, startPoint y: 32, endPoint x: 105, endPoint y: 35, distance: 26.7
click at [105, 35] on h1 "Trans-Beton (K7040)" at bounding box center [107, 33] width 141 height 10
copy h1 "(K7040)"
click at [305, 11] on icon "clear" at bounding box center [304, 11] width 8 height 8
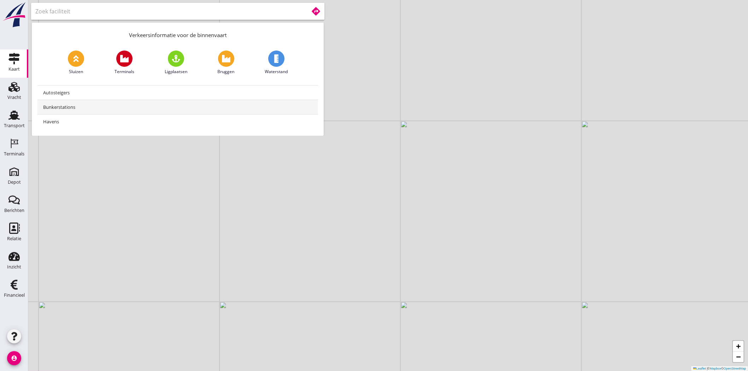
drag, startPoint x: 578, startPoint y: 171, endPoint x: 193, endPoint y: 103, distance: 390.8
click at [193, 103] on div "+ − Leaflet | © Mapbox © OpenStreetMap Verkeersinformatie voor de binnenvaart S…" at bounding box center [388, 185] width 720 height 371
drag, startPoint x: 462, startPoint y: 117, endPoint x: 292, endPoint y: 132, distance: 170.4
click at [292, 132] on div "+ − Leaflet | © Mapbox © OpenStreetMap Verkeersinformatie voor de binnenvaart S…" at bounding box center [388, 185] width 720 height 371
drag, startPoint x: 461, startPoint y: 115, endPoint x: 432, endPoint y: 186, distance: 77.7
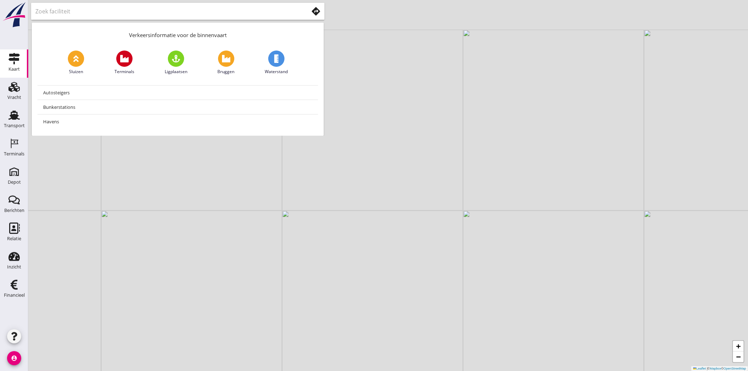
click at [429, 188] on div "+ − Leaflet | © Mapbox © OpenStreetMap" at bounding box center [388, 185] width 720 height 371
drag, startPoint x: 390, startPoint y: 216, endPoint x: 487, endPoint y: 171, distance: 106.6
click at [486, 171] on div "+ − Leaflet | © Mapbox © OpenStreetMap" at bounding box center [388, 185] width 720 height 371
drag, startPoint x: 398, startPoint y: 241, endPoint x: 425, endPoint y: 204, distance: 45.9
click at [425, 206] on div "+ − Leaflet | © Mapbox © OpenStreetMap" at bounding box center [388, 185] width 720 height 371
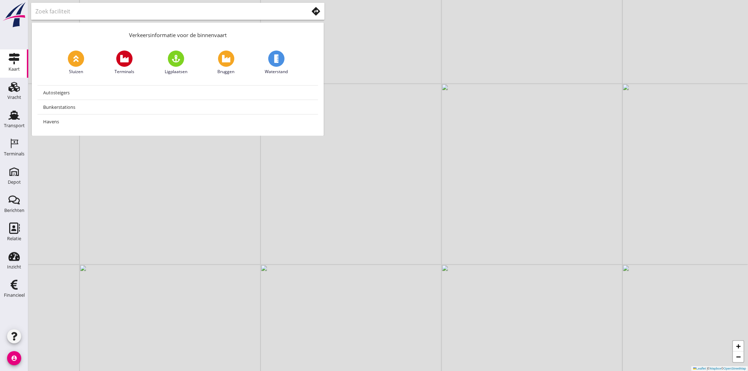
drag, startPoint x: 450, startPoint y: 227, endPoint x: 511, endPoint y: 89, distance: 150.9
click at [499, 114] on div "+ − Leaflet | © Mapbox © OpenStreetMap" at bounding box center [388, 185] width 720 height 371
click at [520, 118] on div "+ − Leaflet | © Mapbox © OpenStreetMap" at bounding box center [388, 185] width 720 height 371
drag, startPoint x: 515, startPoint y: 197, endPoint x: 515, endPoint y: 267, distance: 70.0
click at [513, 271] on div "+ − Leaflet | © Mapbox © OpenStreetMap" at bounding box center [388, 185] width 720 height 371
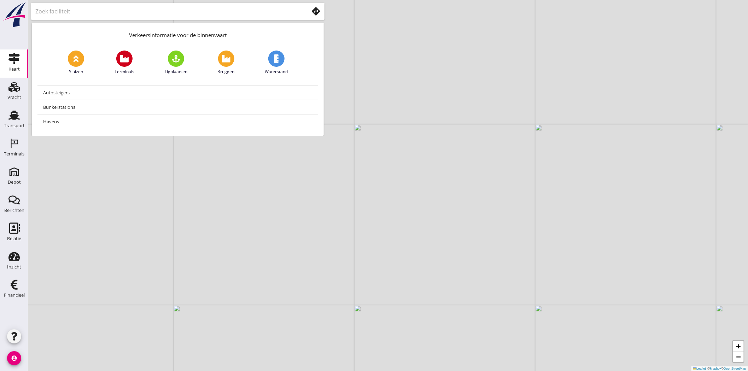
drag, startPoint x: 519, startPoint y: 129, endPoint x: 481, endPoint y: 264, distance: 140.2
click at [482, 264] on div "+ − Leaflet | © Mapbox © OpenStreetMap" at bounding box center [388, 185] width 720 height 371
drag, startPoint x: 504, startPoint y: 189, endPoint x: 460, endPoint y: 263, distance: 85.7
click at [459, 264] on div "+ − Leaflet | © Mapbox © OpenStreetMap" at bounding box center [388, 185] width 720 height 371
drag, startPoint x: 631, startPoint y: 205, endPoint x: 578, endPoint y: 268, distance: 82.1
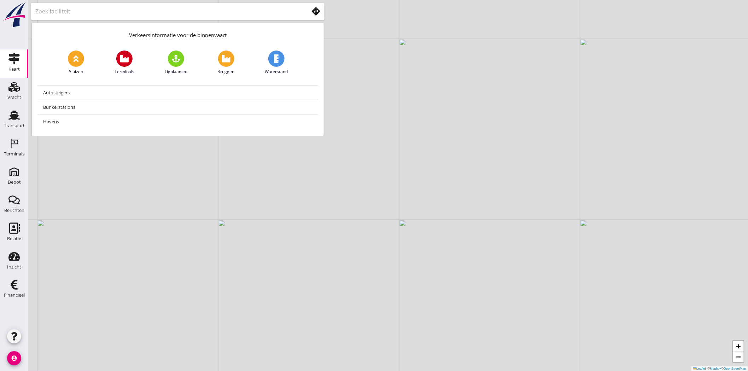
click at [578, 270] on div "+ − Leaflet | © Mapbox © OpenStreetMap" at bounding box center [388, 185] width 720 height 371
drag, startPoint x: 467, startPoint y: 316, endPoint x: 539, endPoint y: 145, distance: 185.2
click at [539, 145] on div "+ − Leaflet | © Mapbox © OpenStreetMap" at bounding box center [388, 185] width 720 height 371
click at [116, 58] on link "Terminals" at bounding box center [125, 63] width 20 height 24
type input "Terminals"
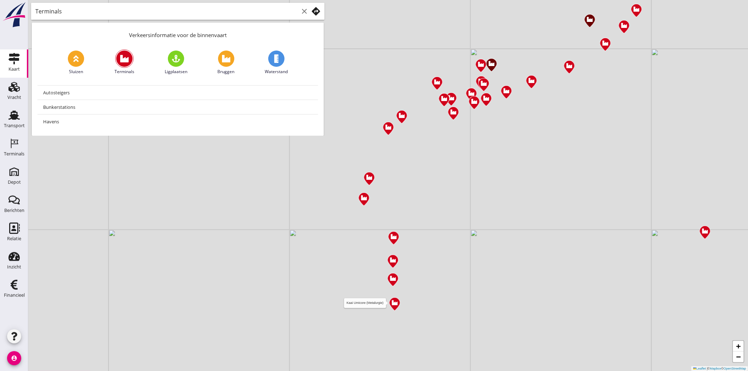
click at [394, 305] on img at bounding box center [394, 304] width 12 height 15
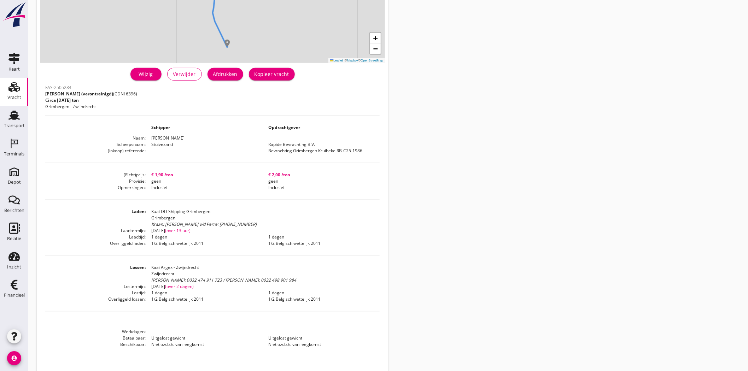
scroll to position [128, 0]
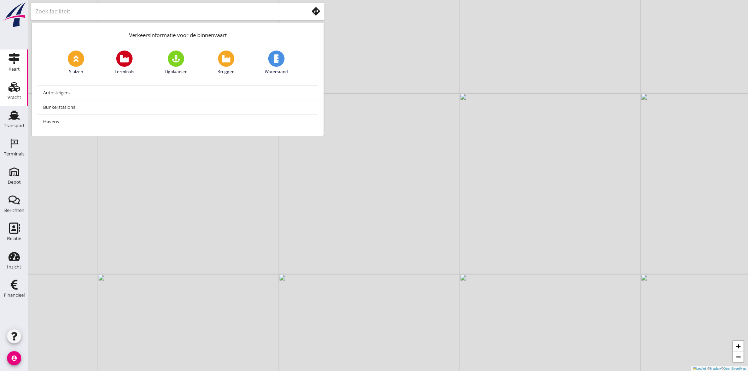
click at [18, 94] on div "Vracht" at bounding box center [14, 98] width 14 height 10
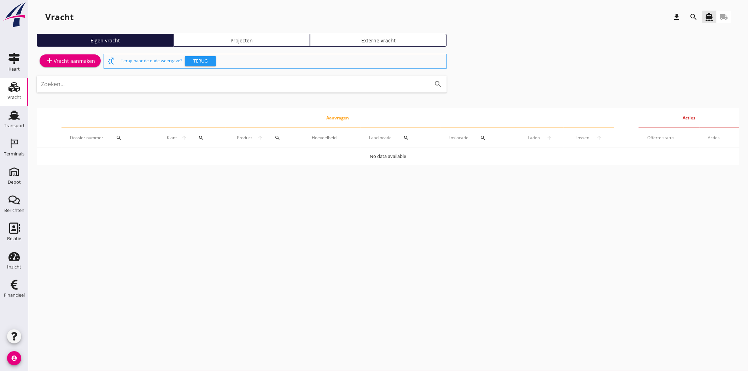
click at [82, 60] on div "add Vracht aanmaken" at bounding box center [70, 61] width 50 height 8
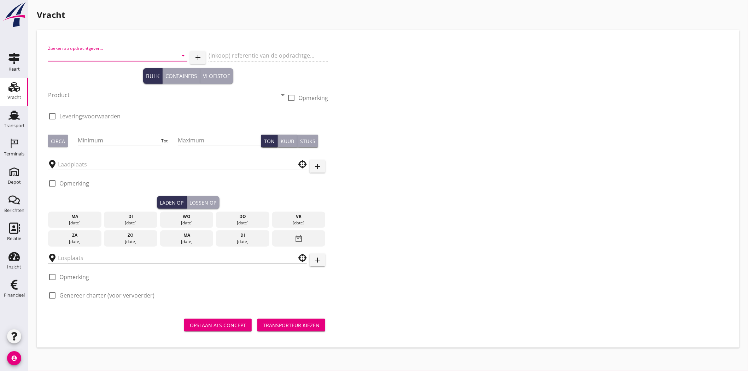
click at [101, 57] on input "Zoeken op opdrachtgever..." at bounding box center [108, 55] width 120 height 11
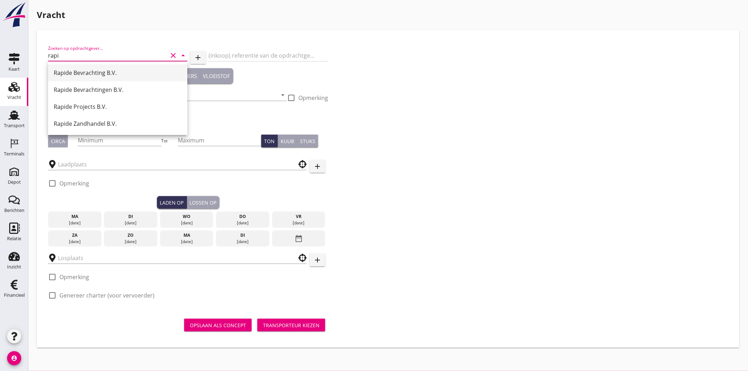
click at [97, 69] on div "Rapide Bevrachting B.V." at bounding box center [118, 73] width 128 height 8
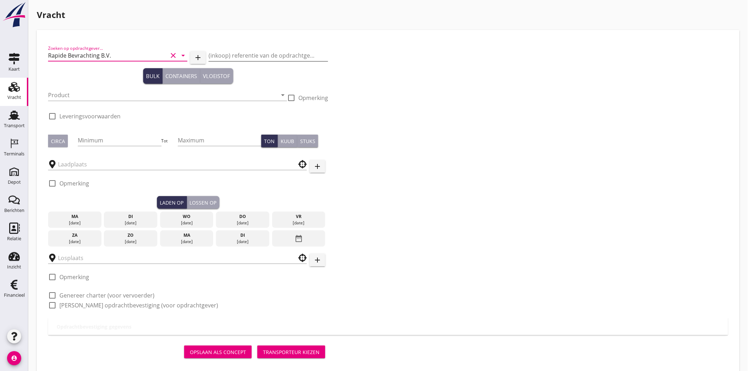
type input "Rapide Bevrachting B.V."
click at [301, 54] on input "(inkoop) referentie van de opdrachtgever" at bounding box center [269, 55] width 120 height 11
type input "b"
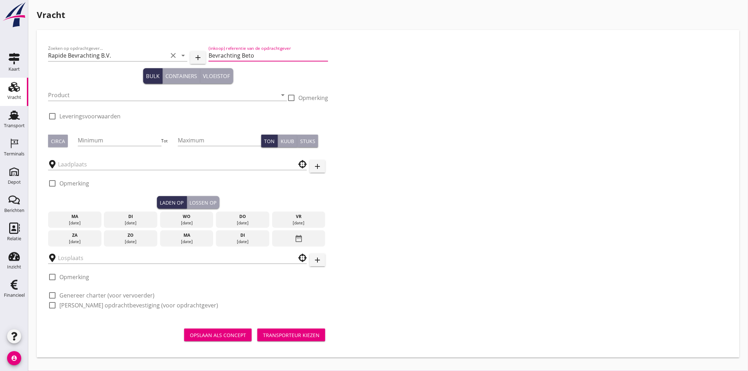
type input "Bevrachting Bet"
drag, startPoint x: 225, startPoint y: 51, endPoint x: 164, endPoint y: 39, distance: 61.3
click at [164, 38] on div "Zoeken op opdrachtgever... Rapide Bevrachting B.V. clear arrow_drop_down add (i…" at bounding box center [388, 194] width 692 height 317
click at [249, 57] on input "Vracht" at bounding box center [269, 55] width 120 height 11
paste input "RB-C25-1989"
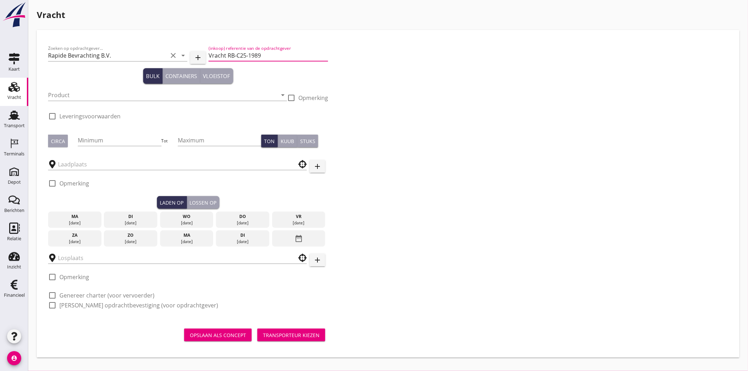
type input "Vracht RB-C25-1989"
click at [291, 95] on div at bounding box center [291, 98] width 12 height 12
checkbox input "true"
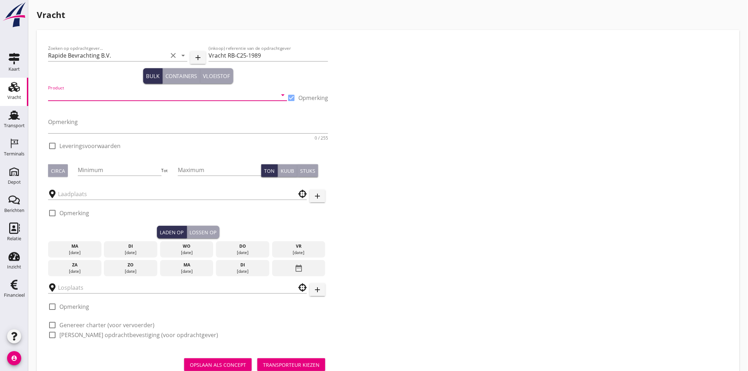
click at [105, 96] on input "Product" at bounding box center [162, 94] width 229 height 11
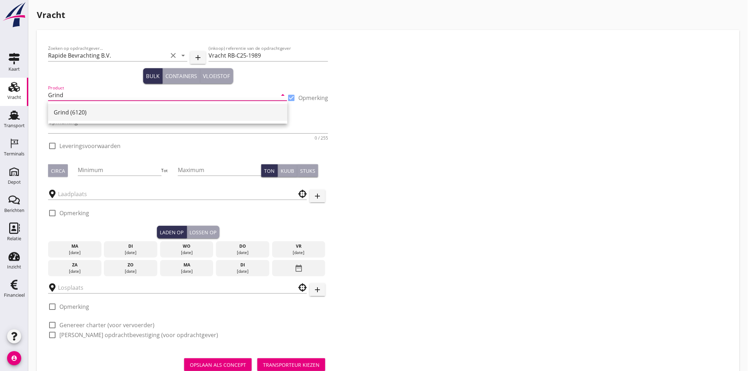
click at [104, 108] on div "Grind (6120)" at bounding box center [168, 112] width 228 height 8
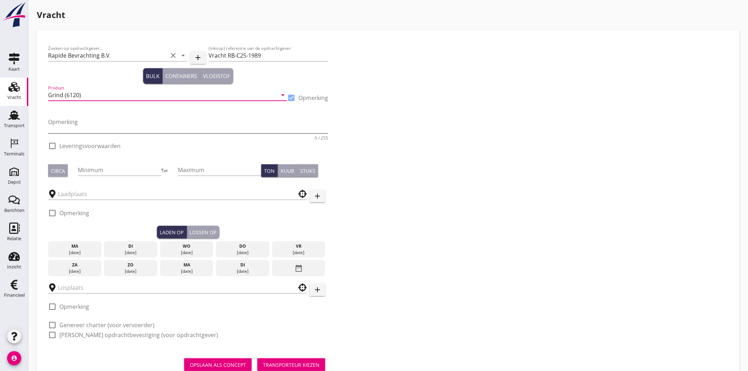
type input "Grind (6120)"
click at [118, 116] on textarea "Opmerking" at bounding box center [188, 124] width 280 height 17
type textarea "Beto-Grind"
click at [53, 163] on div "Circa Minimum Tot Maximum Ton Kuub Stuks" at bounding box center [188, 171] width 280 height 24
click at [91, 165] on input "Minimum" at bounding box center [119, 169] width 83 height 11
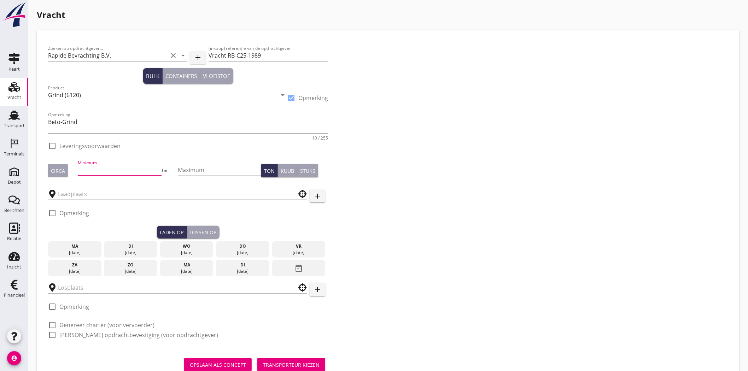
click at [66, 169] on button "Circa" at bounding box center [58, 170] width 20 height 13
click at [107, 168] on input "Minimum" at bounding box center [119, 169] width 83 height 11
type input "1900"
click at [466, 235] on div "Zoeken op opdrachtgever... Rapide Bevrachting B.V. clear arrow_drop_down add (i…" at bounding box center [388, 194] width 686 height 307
click at [68, 193] on input "text" at bounding box center [172, 194] width 229 height 11
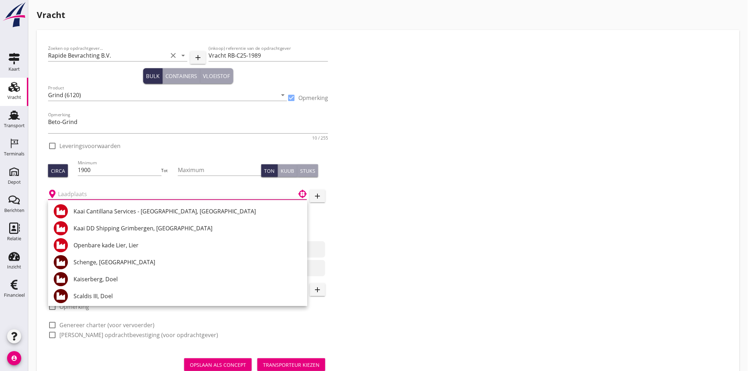
paste input "Kade Umicore"
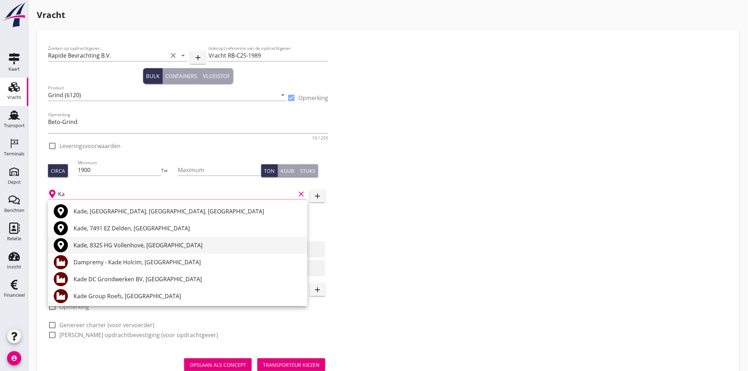
type input "K"
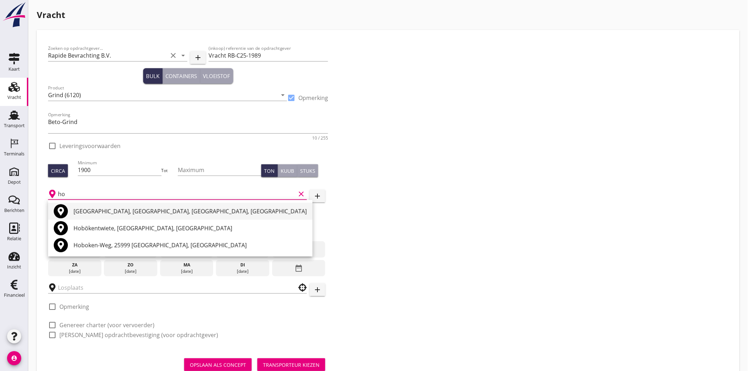
type input "h"
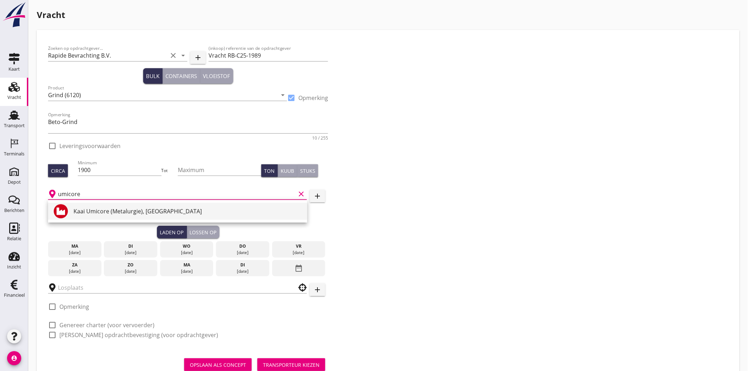
click at [145, 209] on div "Kaai Umicore (Metalurgie), [GEOGRAPHIC_DATA]" at bounding box center [188, 211] width 228 height 8
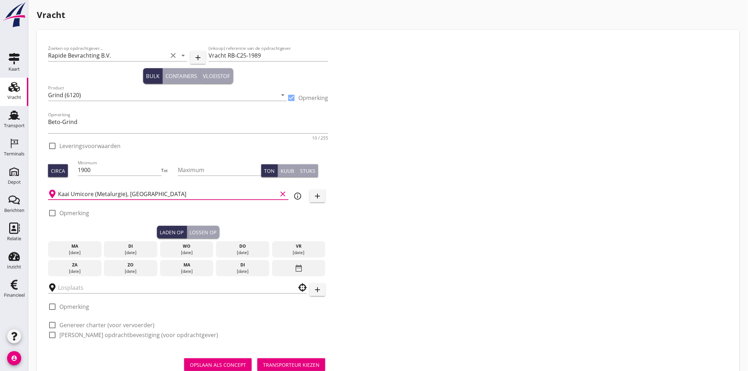
type input "Kaai Umicore (Metalurgie), [GEOGRAPHIC_DATA]"
click at [433, 186] on div "Zoeken op opdrachtgever... Rapide Bevrachting B.V. clear arrow_drop_down add (i…" at bounding box center [388, 194] width 686 height 307
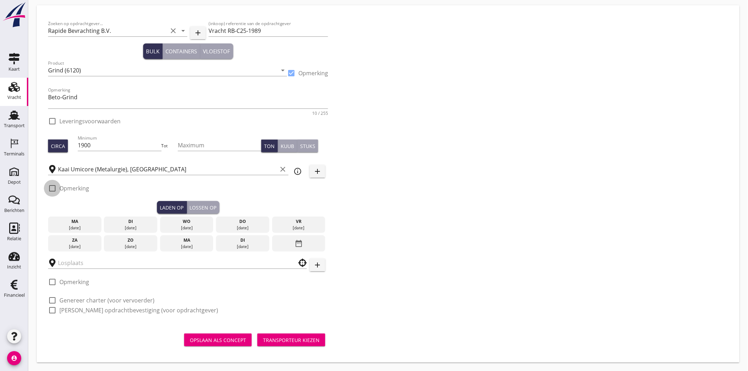
click at [51, 188] on div at bounding box center [52, 189] width 12 height 12
checkbox input "true"
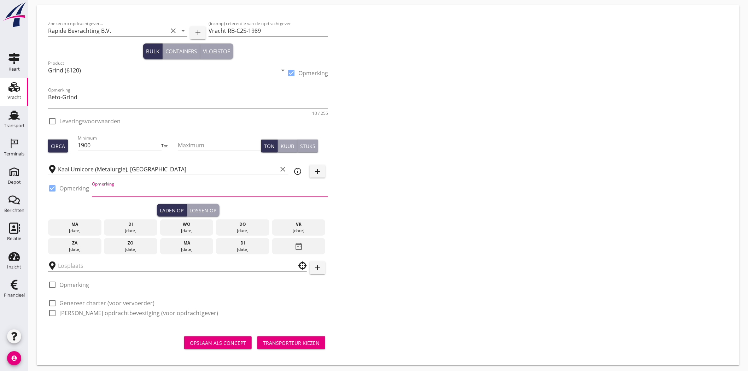
paste input "[PERSON_NAME]"
click at [151, 189] on input "[PERSON_NAME]:" at bounding box center [210, 191] width 236 height 11
paste input "0032 475 850 430"
type input "[PERSON_NAME]: 0032 475 850 430"
click at [442, 170] on div "Zoeken op opdrachtgever... Rapide Bevrachting B.V. clear arrow_drop_down add (i…" at bounding box center [388, 171] width 686 height 309
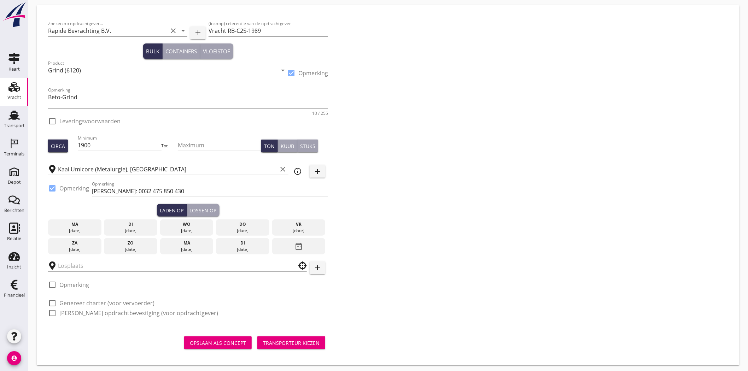
scroll to position [27, 0]
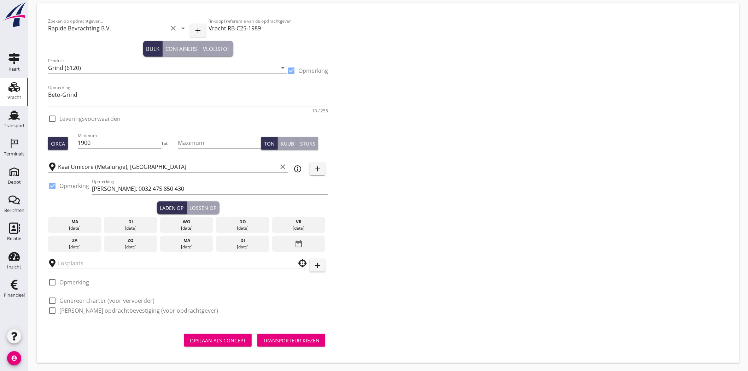
click at [179, 228] on div "[DATE]" at bounding box center [187, 228] width 50 height 6
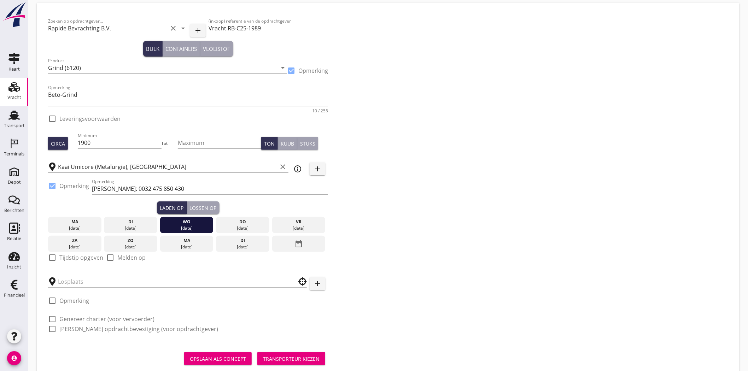
drag, startPoint x: 196, startPoint y: 207, endPoint x: 217, endPoint y: 210, distance: 21.1
click at [196, 207] on div "Lossen op" at bounding box center [203, 207] width 27 height 7
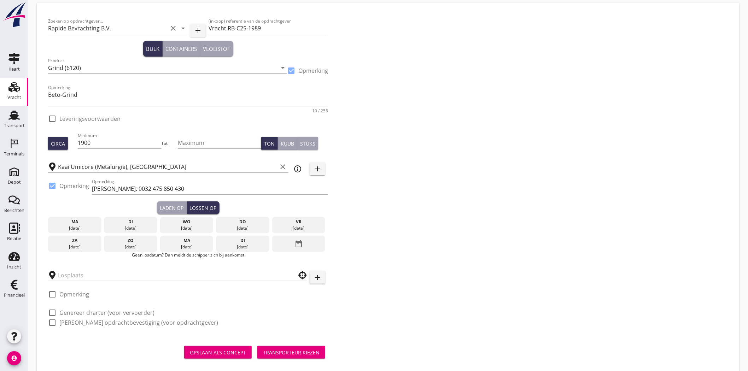
click at [248, 220] on div "do" at bounding box center [243, 222] width 50 height 6
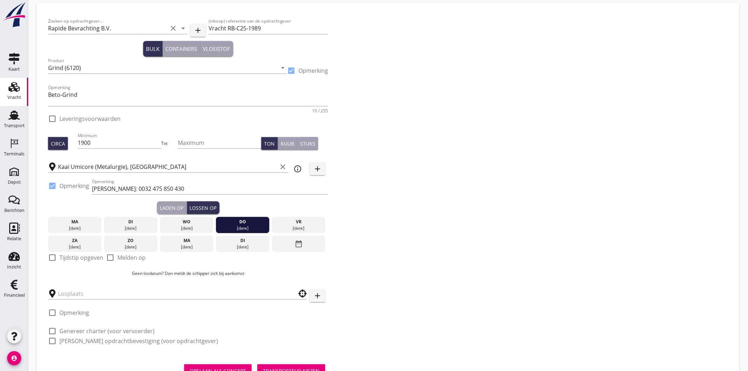
click at [423, 227] on div "Zoeken op opdrachtgever... Rapide Bevrachting B.V. clear arrow_drop_down add (i…" at bounding box center [388, 184] width 686 height 340
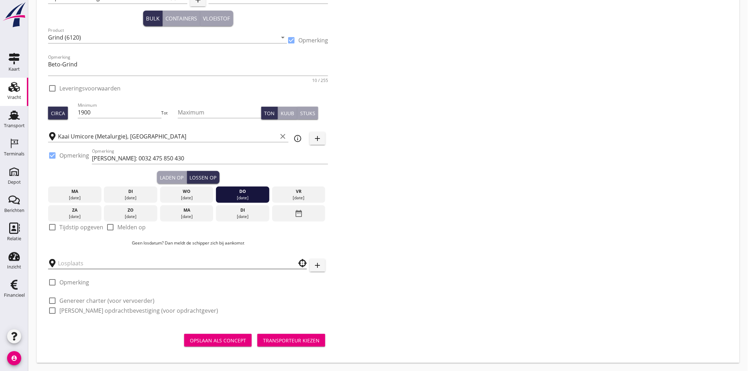
click at [117, 259] on input "text" at bounding box center [172, 263] width 229 height 11
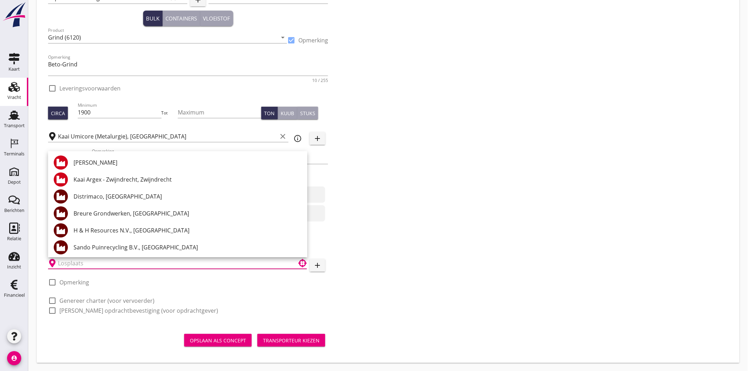
paste input "Trans-Beton"
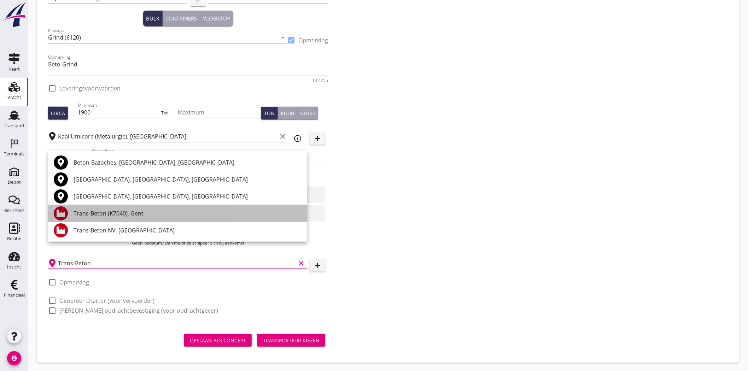
click at [119, 211] on div "Trans-Beton (K7040), Gent" at bounding box center [188, 213] width 228 height 8
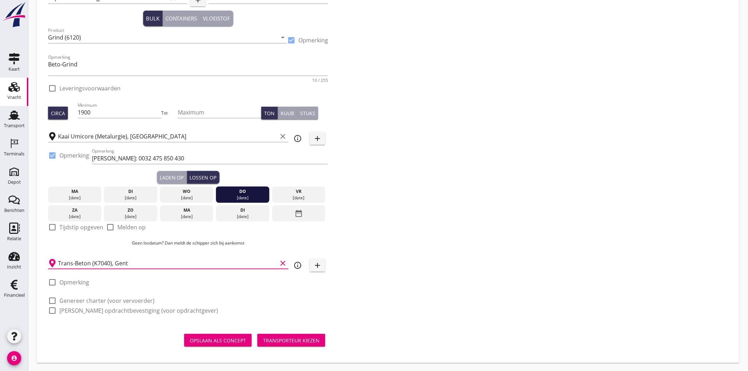
type input "Trans-Beton (K7040), Gent"
click at [416, 212] on div "Zoeken op opdrachtgever... Rapide Bevrachting B.V. clear arrow_drop_down add (i…" at bounding box center [388, 154] width 686 height 340
click at [50, 283] on div at bounding box center [52, 283] width 12 height 12
checkbox input "true"
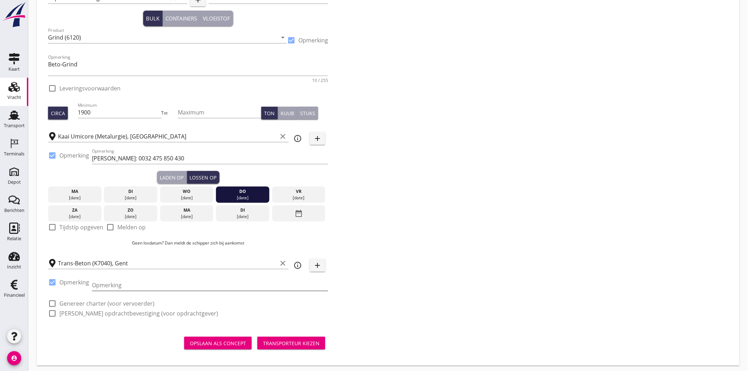
click at [106, 285] on input "Opmerking" at bounding box center [210, 285] width 236 height 11
paste input "Planning Samyn"
click at [143, 287] on input "Planning Samyn:" at bounding box center [210, 285] width 236 height 11
paste input "0032 477 449 881"
type input "Planning Samyn: 0032 477 449 881"
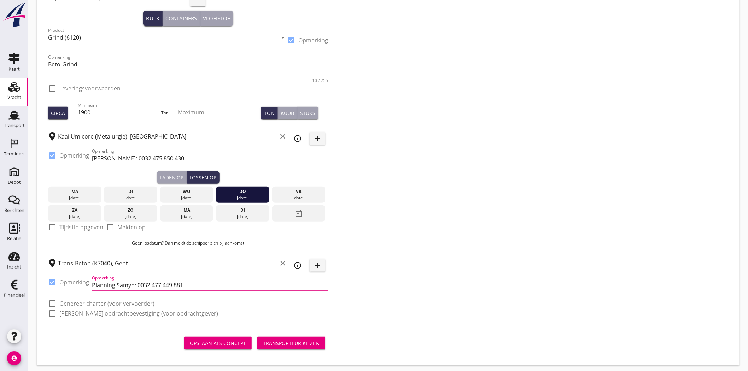
click at [54, 305] on div at bounding box center [52, 304] width 12 height 12
checkbox input "true"
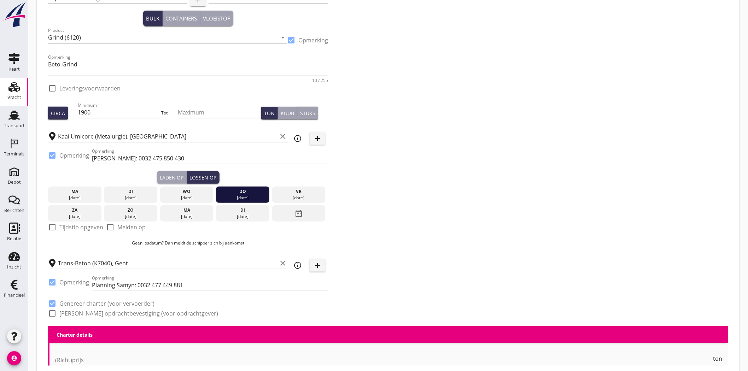
click at [57, 313] on div at bounding box center [52, 314] width 12 height 12
checkbox input "true"
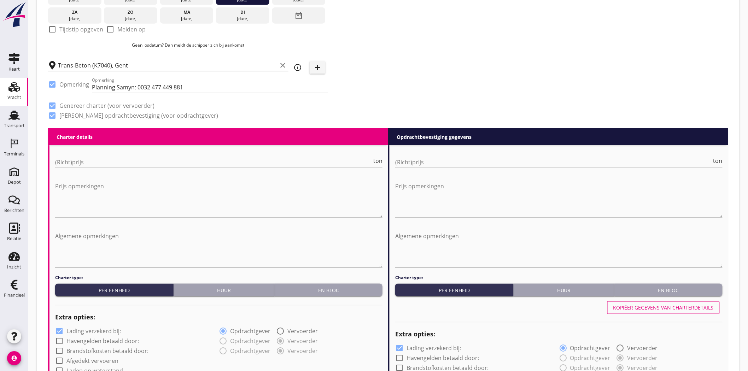
scroll to position [294, 0]
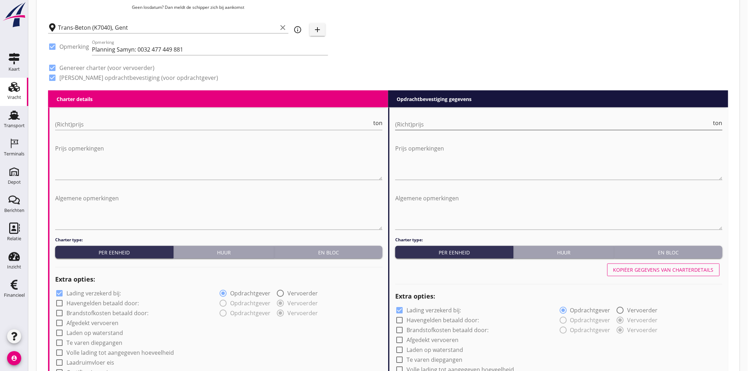
click at [476, 120] on input "(Richt)prijs" at bounding box center [553, 124] width 317 height 11
type input "2.00"
click at [160, 119] on input "(Richt)prijs" at bounding box center [213, 124] width 317 height 11
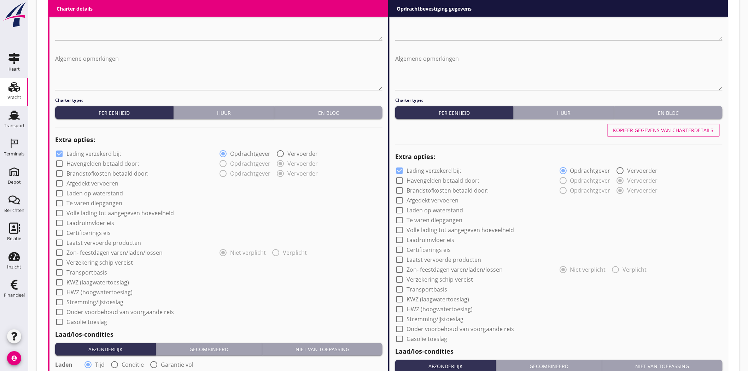
scroll to position [451, 0]
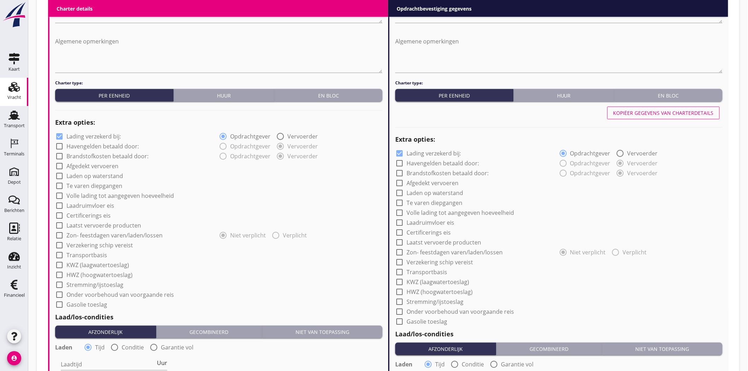
type input "1.90"
click at [60, 135] on div at bounding box center [59, 137] width 12 height 12
checkbox input "false"
click at [401, 153] on div at bounding box center [400, 154] width 12 height 12
checkbox input "false"
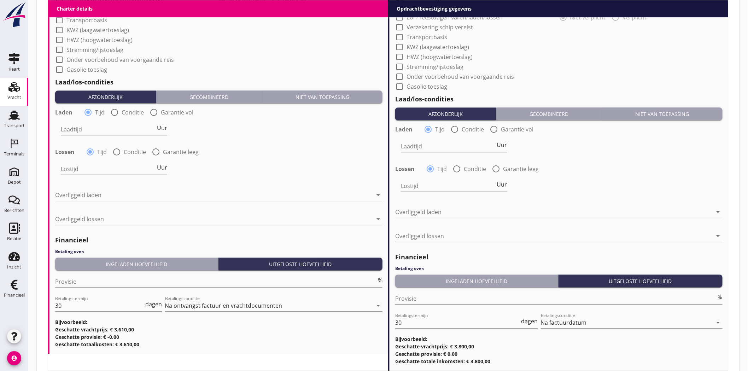
scroll to position [687, 0]
click at [161, 126] on span "Uur" at bounding box center [162, 128] width 10 height 6
type input "1"
click at [160, 163] on div "Lostijd Uur" at bounding box center [114, 168] width 106 height 11
type input "1"
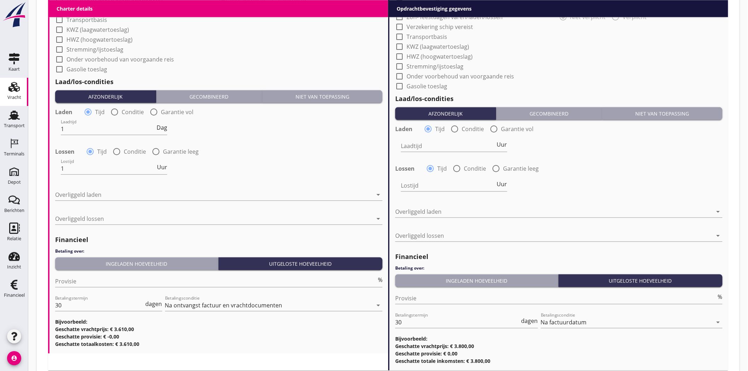
click at [167, 170] on div "Lostijd 1 Uur" at bounding box center [114, 169] width 108 height 25
click at [164, 167] on span "Uur" at bounding box center [162, 167] width 10 height 6
click at [501, 143] on span "Uur" at bounding box center [502, 145] width 10 height 6
type input "1"
click at [505, 183] on span "Uur" at bounding box center [502, 184] width 10 height 6
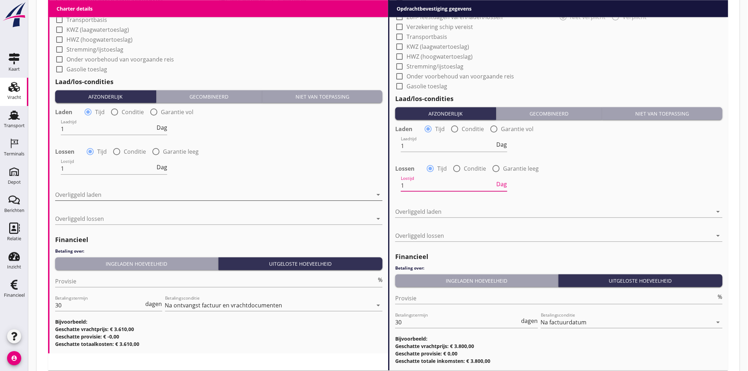
type input "1"
click at [244, 192] on div at bounding box center [214, 194] width 318 height 11
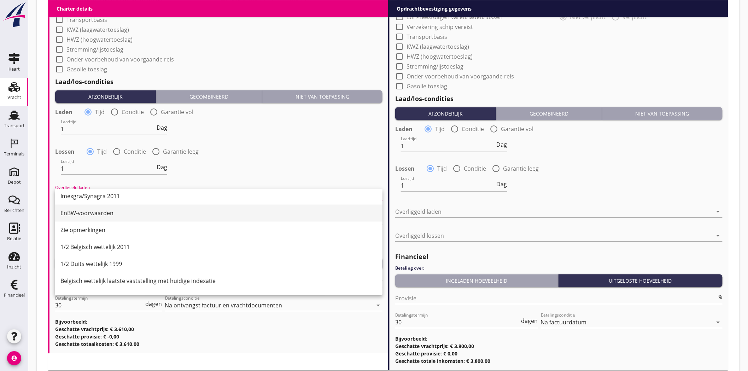
scroll to position [157, 0]
click at [135, 249] on div "1/2 Belgisch wettelijk 2011" at bounding box center [218, 247] width 317 height 8
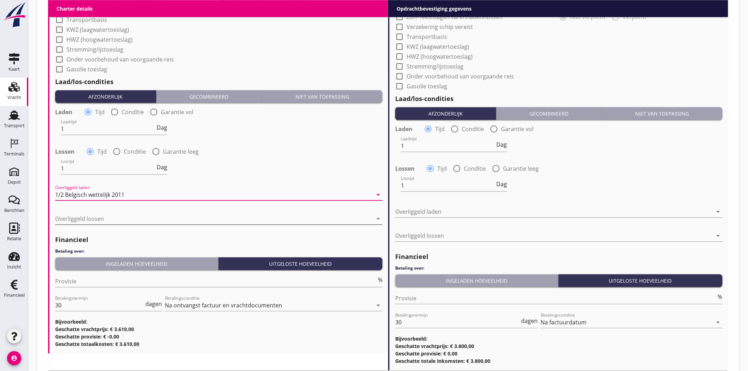
click at [120, 214] on div at bounding box center [214, 218] width 318 height 11
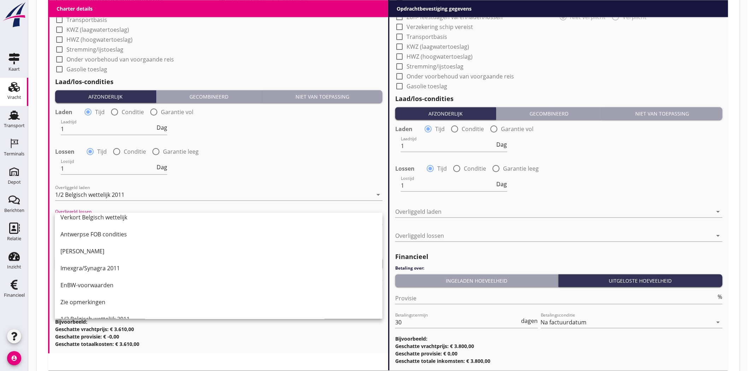
scroll to position [118, 0]
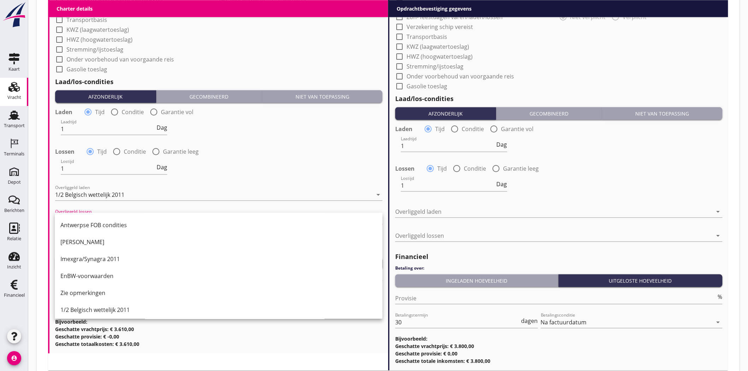
click at [126, 308] on div "1/2 Belgisch wettelijk 2011" at bounding box center [218, 310] width 317 height 8
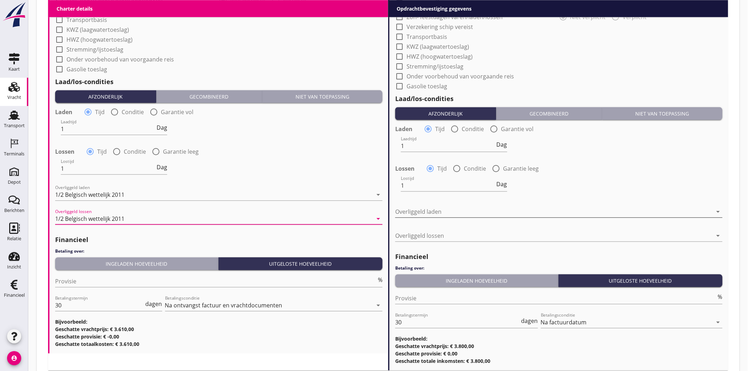
click at [585, 211] on div at bounding box center [554, 211] width 318 height 11
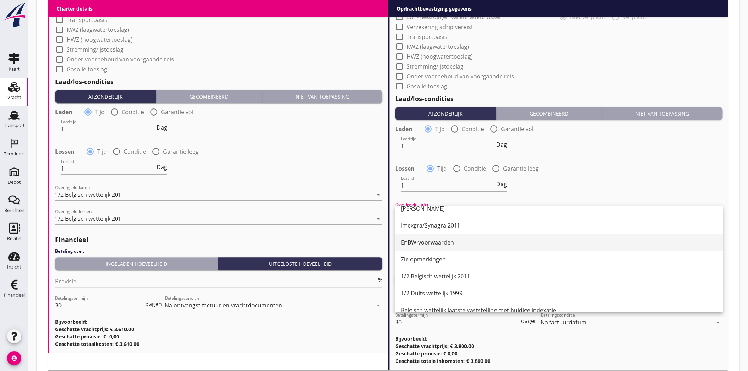
scroll to position [157, 0]
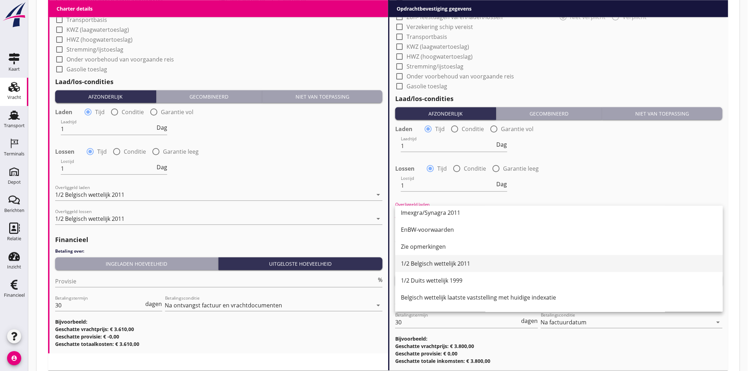
click at [448, 265] on div "1/2 Belgisch wettelijk 2011" at bounding box center [559, 264] width 317 height 8
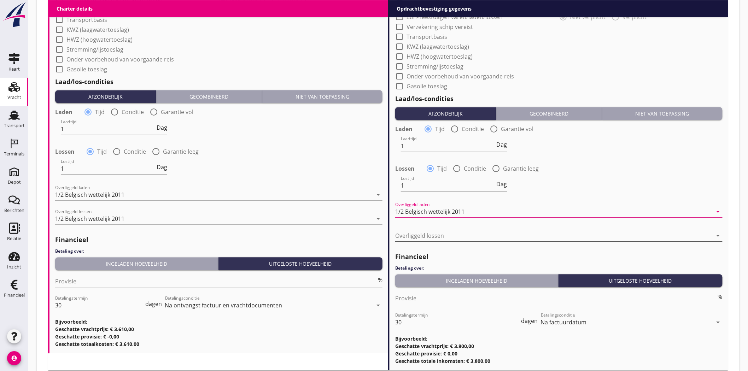
click at [455, 232] on div at bounding box center [554, 235] width 318 height 11
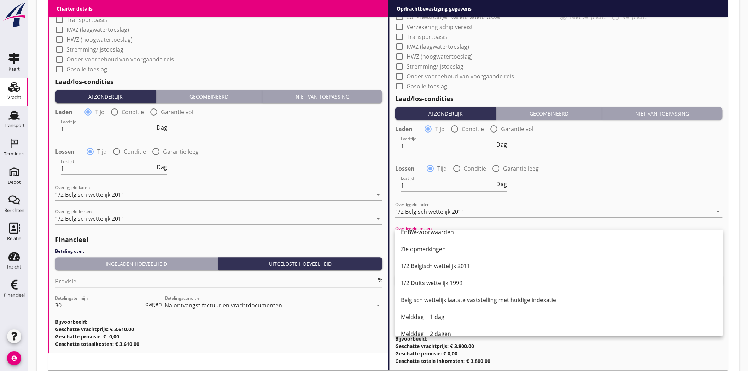
scroll to position [196, 0]
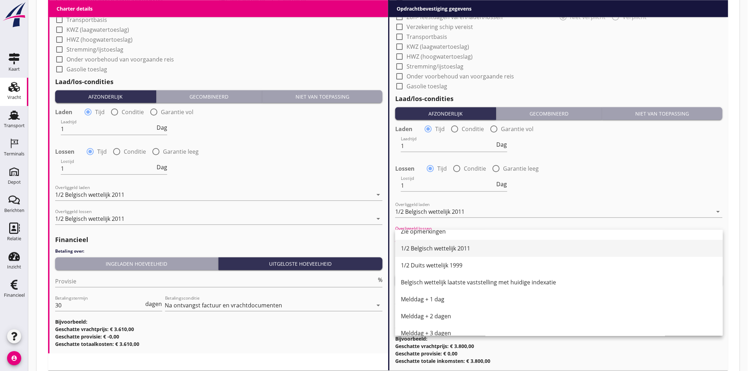
click at [457, 244] on div "1/2 Belgisch wettelijk 2011" at bounding box center [559, 248] width 317 height 8
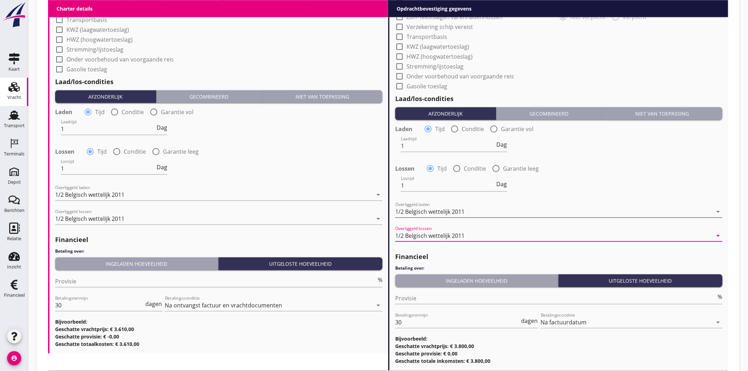
click at [563, 209] on div "1/2 Belgisch wettelijk 2011" at bounding box center [554, 211] width 318 height 11
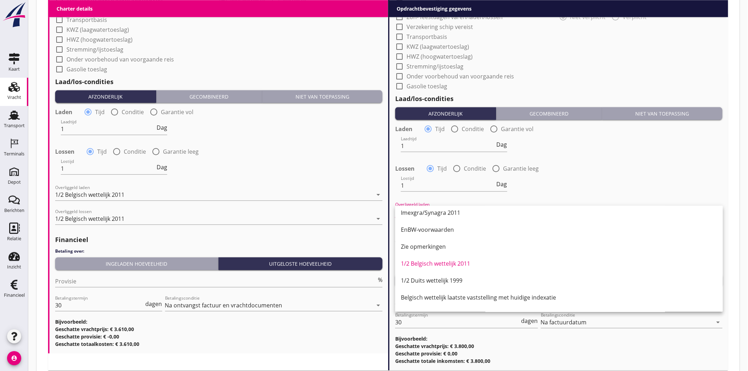
click at [631, 162] on div "Lossen radio_button_checked Tijd radio_button_unchecked Conditie radio_button_u…" at bounding box center [559, 167] width 329 height 11
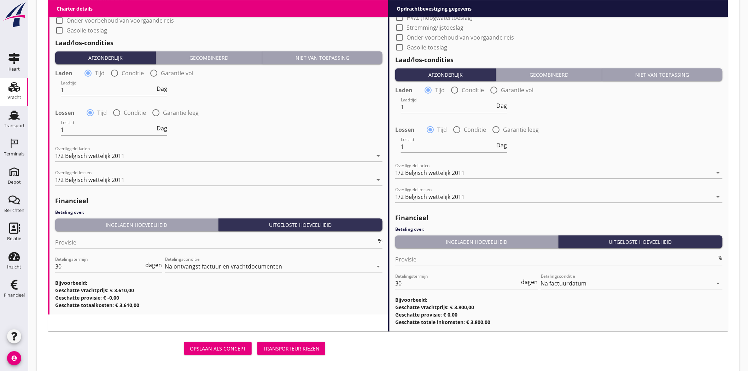
scroll to position [734, 0]
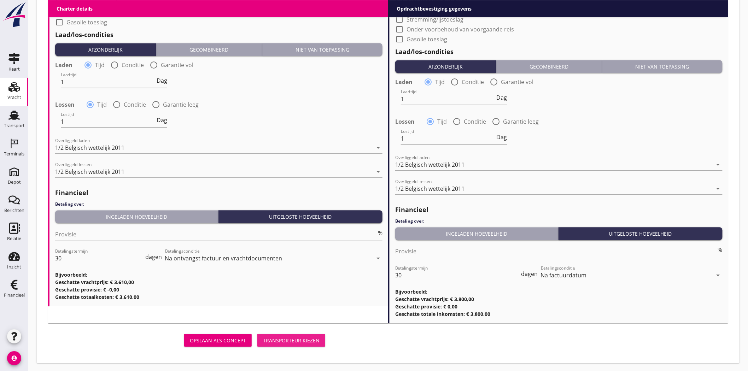
click at [301, 341] on div "Transporteur kiezen" at bounding box center [291, 340] width 57 height 7
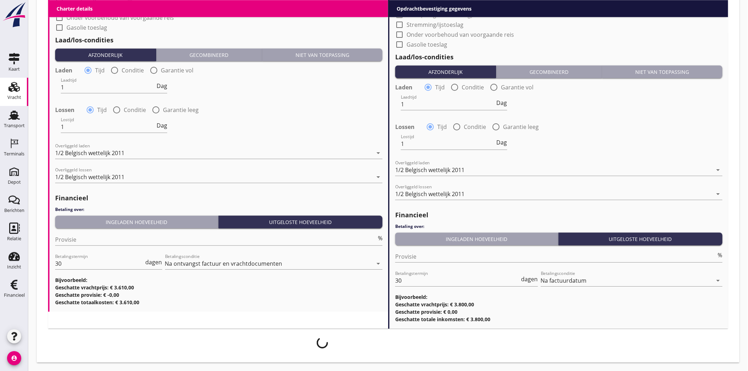
scroll to position [728, 0]
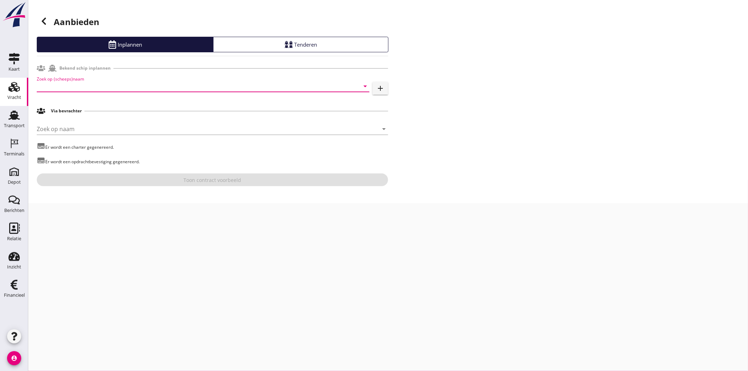
click at [167, 89] on input "Zoek op (scheeps)naam" at bounding box center [193, 86] width 313 height 11
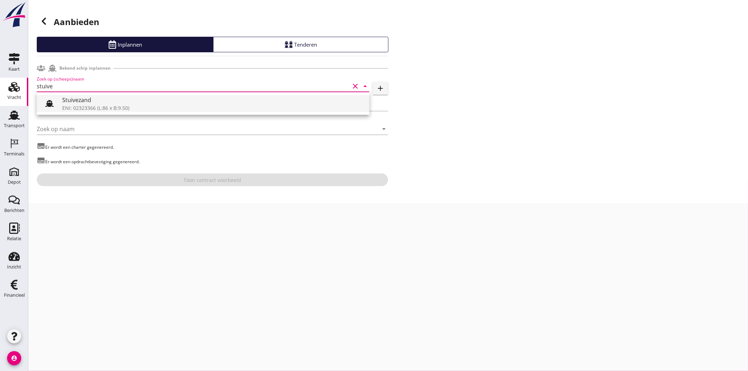
click at [165, 105] on div "ENI: 02323366 (L:86 x B:9.50)" at bounding box center [213, 107] width 302 height 7
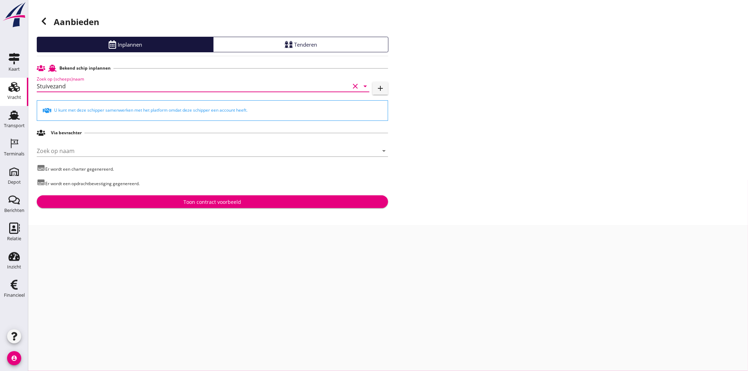
type input "Stuivezand"
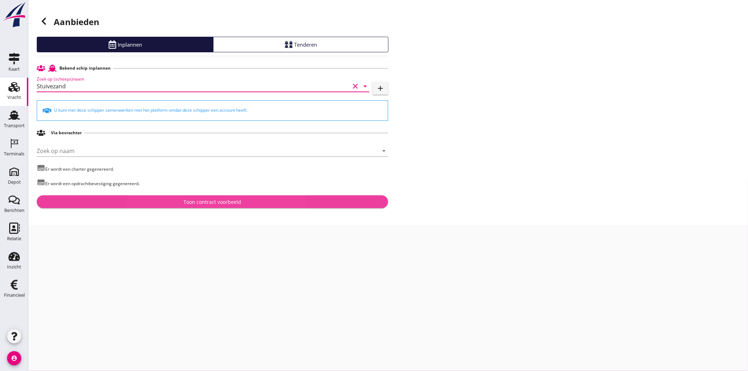
click at [225, 204] on div "Toon contract voorbeeld" at bounding box center [213, 201] width 58 height 7
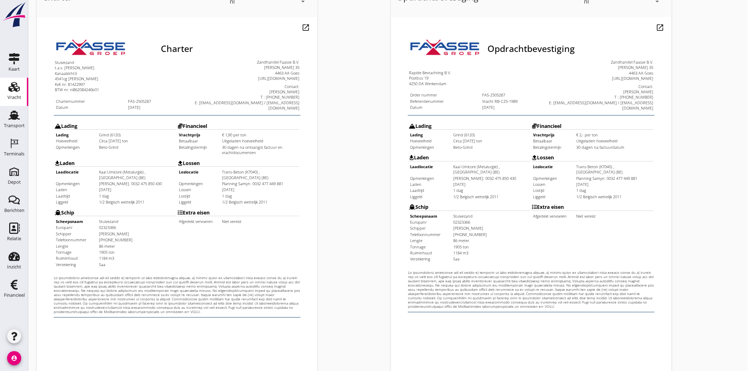
scroll to position [152, 0]
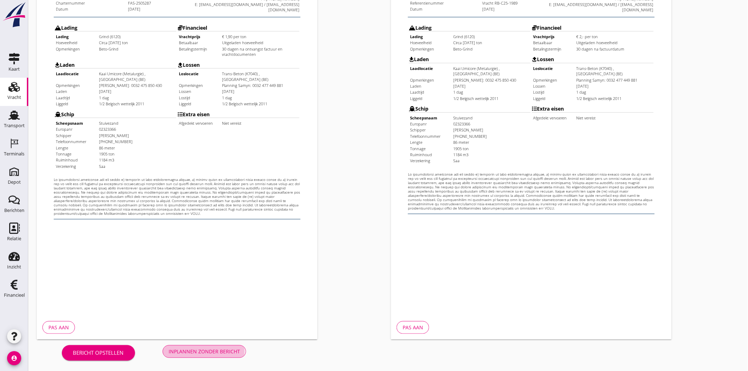
click at [192, 349] on div "Inplannen zonder bericht" at bounding box center [204, 351] width 71 height 7
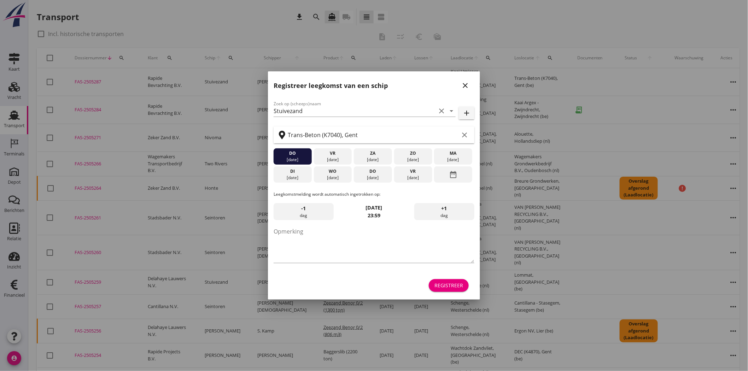
click at [465, 82] on icon "close" at bounding box center [465, 85] width 8 height 8
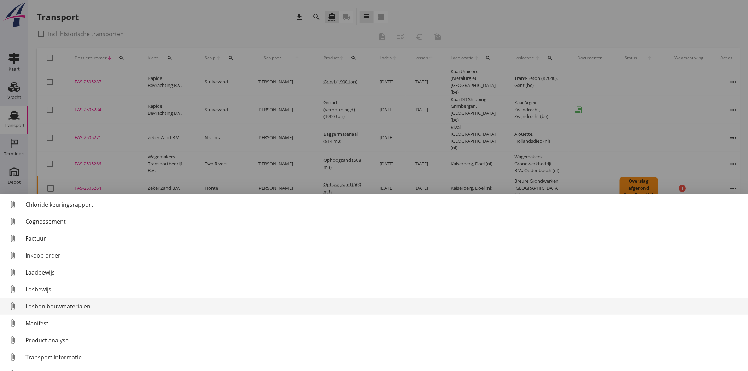
scroll to position [33, 0]
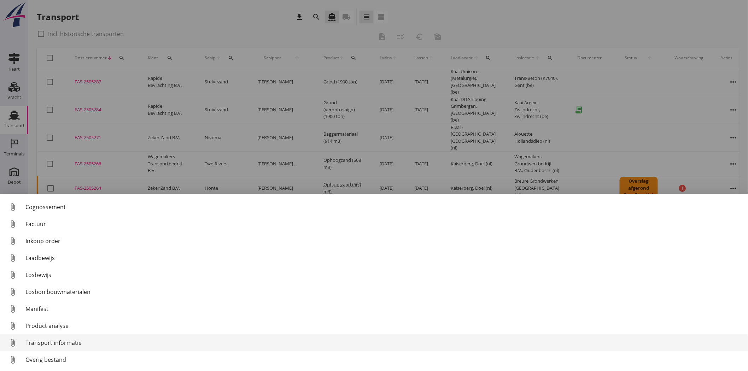
click at [71, 346] on div "Transport informatie" at bounding box center [383, 343] width 717 height 8
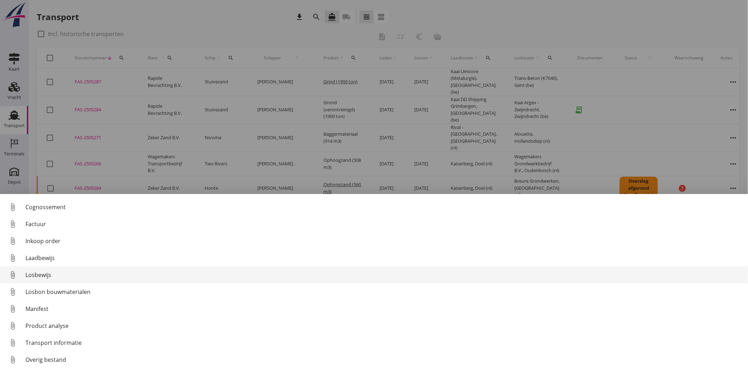
click at [71, 271] on div "Losbewijs" at bounding box center [383, 275] width 717 height 8
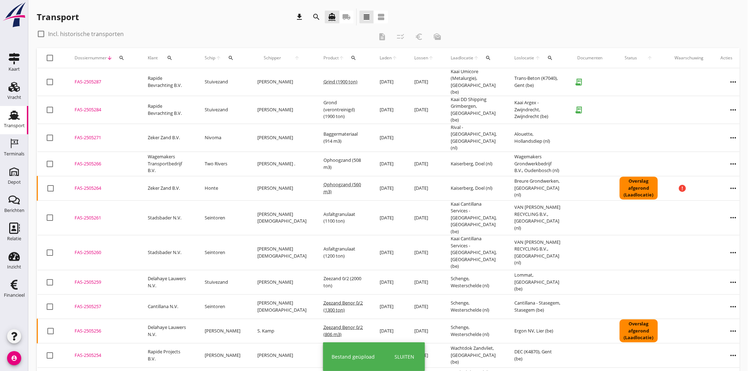
click at [89, 82] on div "FAS-2505287" at bounding box center [103, 82] width 56 height 7
click at [85, 106] on div "FAS-2505284" at bounding box center [103, 109] width 56 height 7
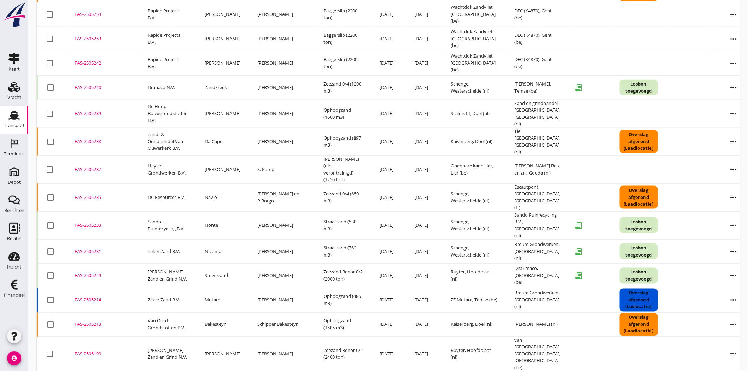
scroll to position [373, 0]
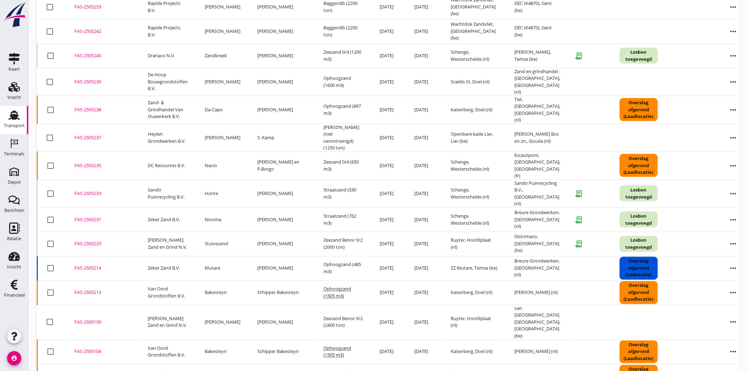
click at [93, 241] on div "FAS-2505229" at bounding box center [103, 244] width 56 height 7
click at [90, 241] on div "FAS-2505229" at bounding box center [103, 244] width 56 height 7
click at [94, 216] on div "FAS-2505231" at bounding box center [103, 219] width 56 height 7
click at [97, 190] on div "FAS-2505233" at bounding box center [103, 193] width 56 height 7
click at [100, 190] on div "FAS-2505233" at bounding box center [103, 193] width 56 height 7
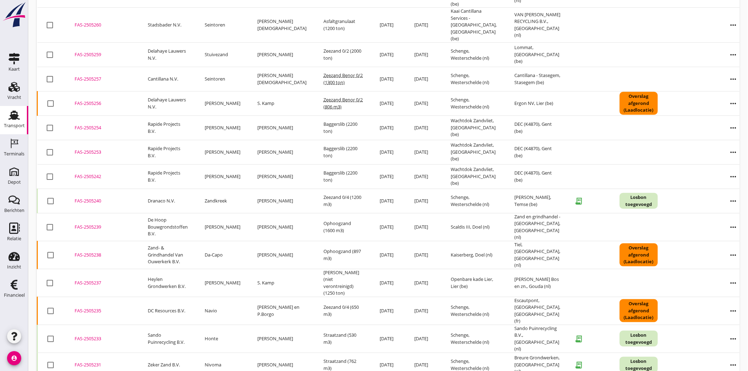
scroll to position [216, 0]
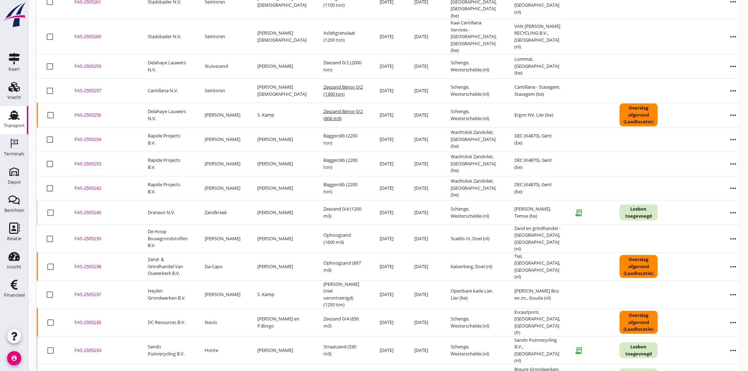
click at [87, 209] on div "FAS-2505240" at bounding box center [103, 212] width 56 height 7
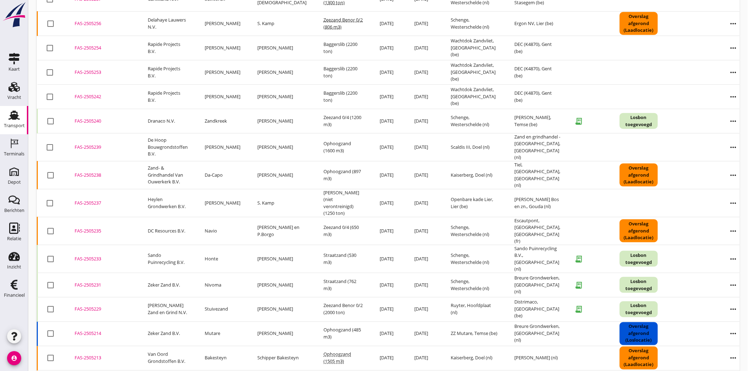
scroll to position [389, 0]
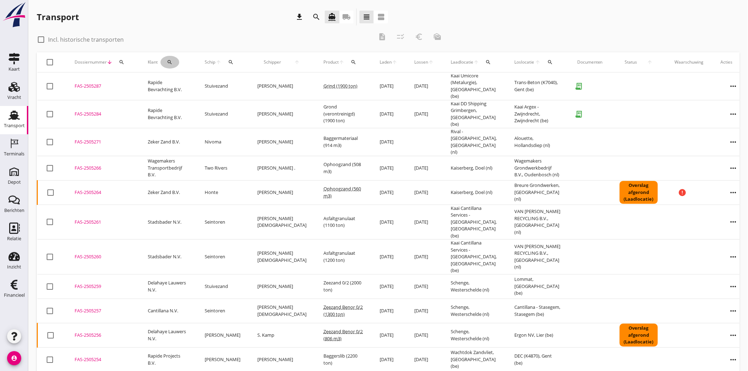
click at [171, 62] on icon "search" at bounding box center [170, 62] width 6 height 6
click at [193, 87] on input "Zoeken op opdrachtgever..." at bounding box center [200, 82] width 74 height 11
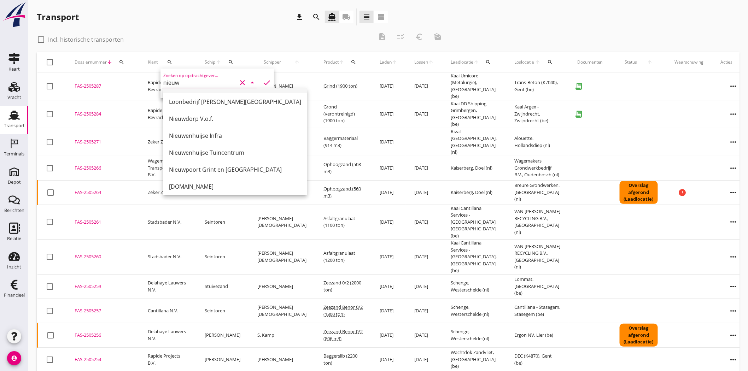
scroll to position [52, 0]
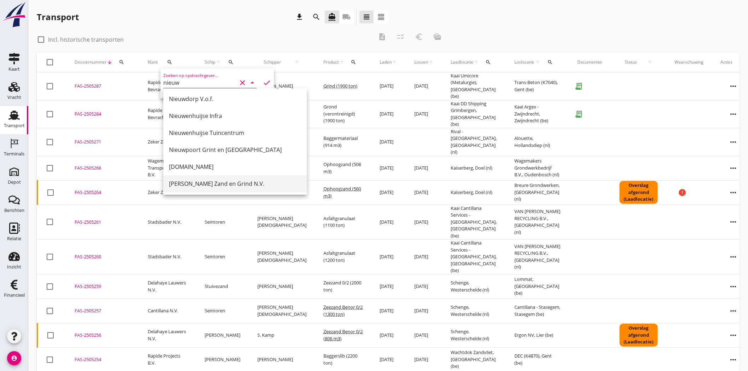
click at [229, 182] on div "[PERSON_NAME] Zand en Grind N.V." at bounding box center [235, 184] width 132 height 8
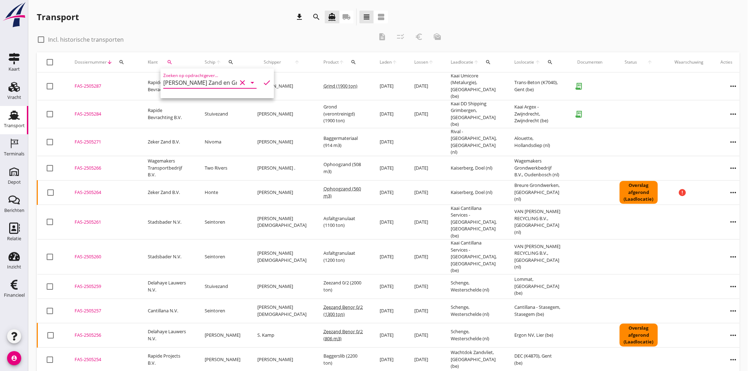
type input "[PERSON_NAME] Zand en Grind N.V."
click at [263, 83] on icon "check" at bounding box center [267, 83] width 8 height 8
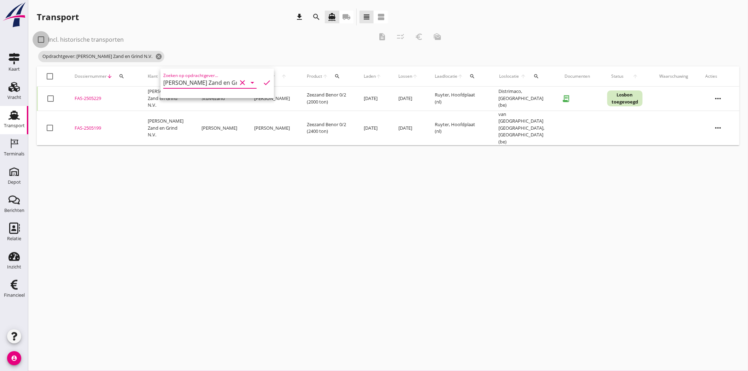
click at [43, 41] on div at bounding box center [41, 40] width 12 height 12
checkbox input "true"
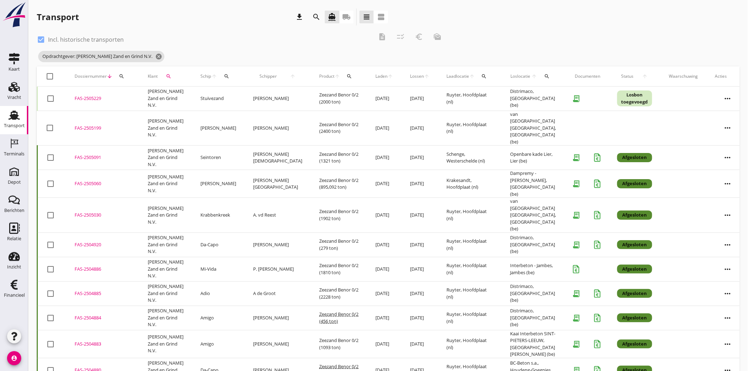
click at [97, 266] on div "FAS-2504886" at bounding box center [103, 269] width 56 height 7
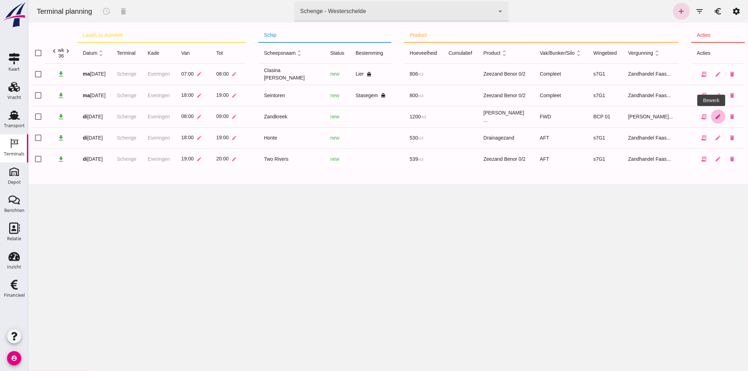
click at [715, 115] on icon "edit" at bounding box center [718, 117] width 6 height 6
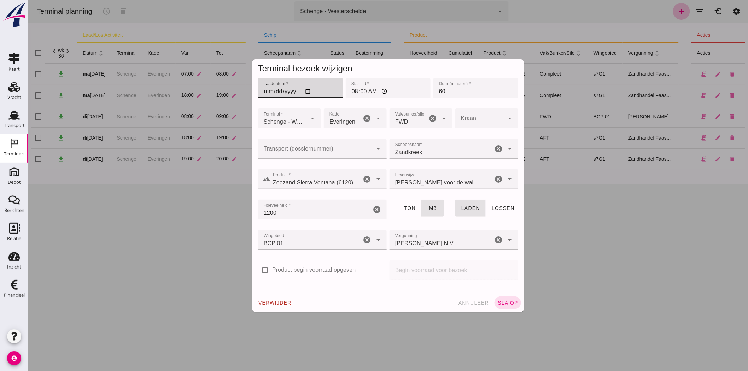
click input "[DATE]"
type input "[DATE]"
click input "08:00"
type input "21:00"
click span "sla op"
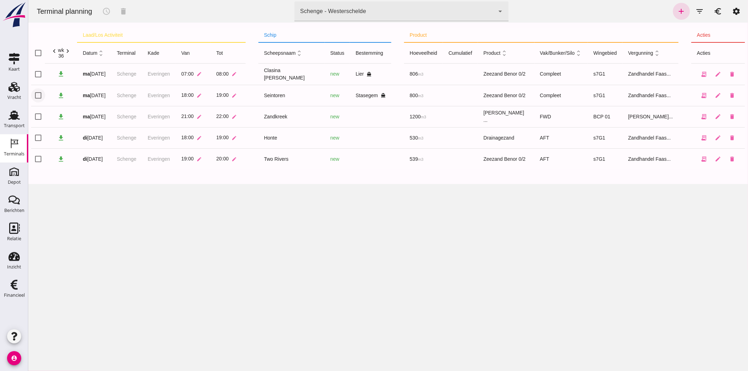
click input "checkbox"
checkbox input "true"
click at [107, 13] on icon "schedule" at bounding box center [106, 11] width 8 height 8
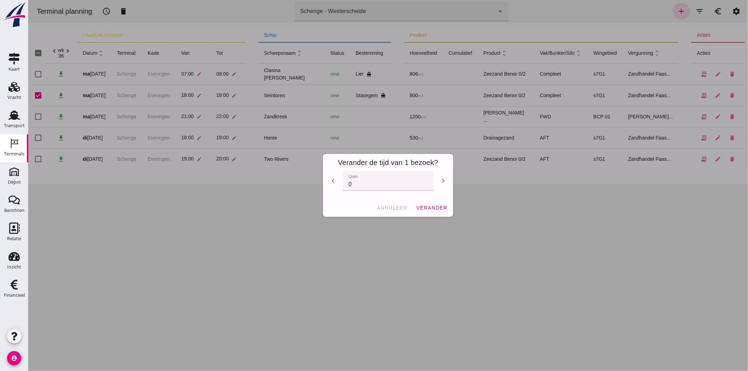
click at [442, 181] on icon "chevron_right" at bounding box center [443, 181] width 8 height 8
click at [442, 182] on icon "chevron_right" at bounding box center [443, 181] width 8 height 8
type input "4"
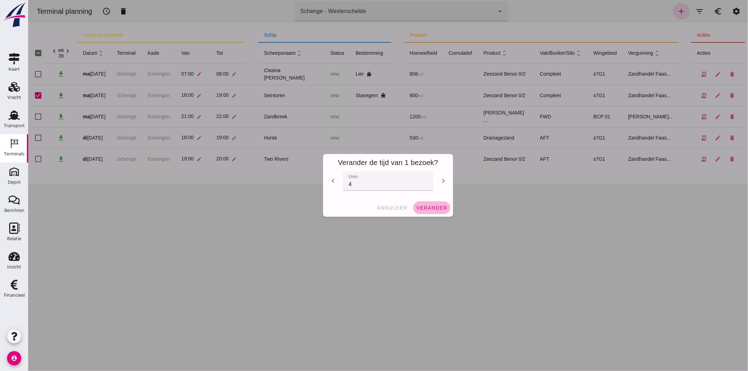
click span "verander"
checkbox input "false"
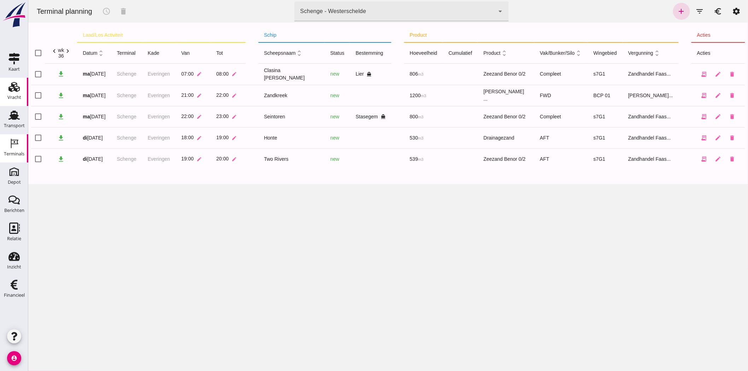
click at [18, 85] on icon "Vracht" at bounding box center [13, 86] width 11 height 11
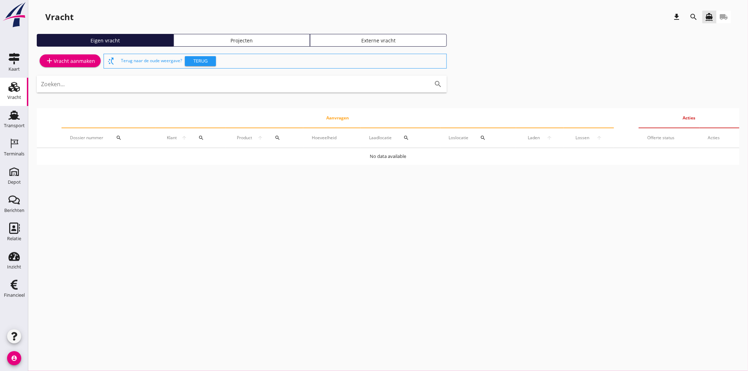
click at [229, 35] on link "Projecten" at bounding box center [242, 40] width 137 height 13
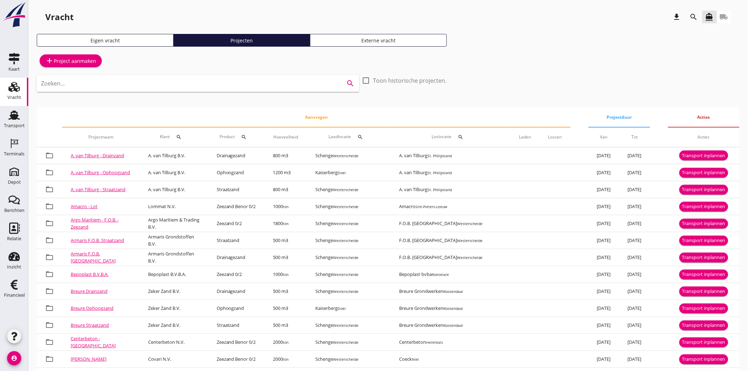
click at [181, 80] on input "Zoeken..." at bounding box center [188, 83] width 294 height 11
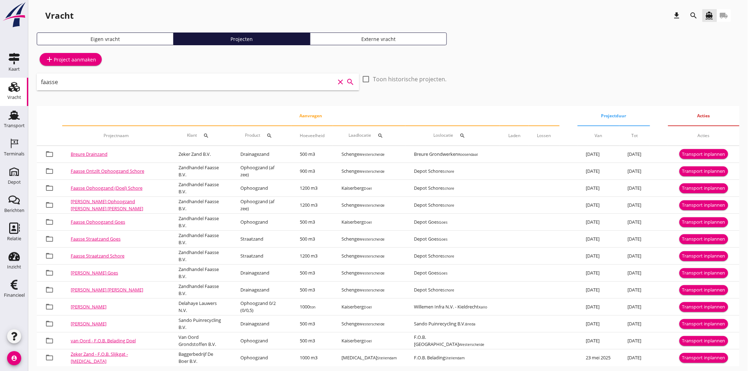
scroll to position [11, 0]
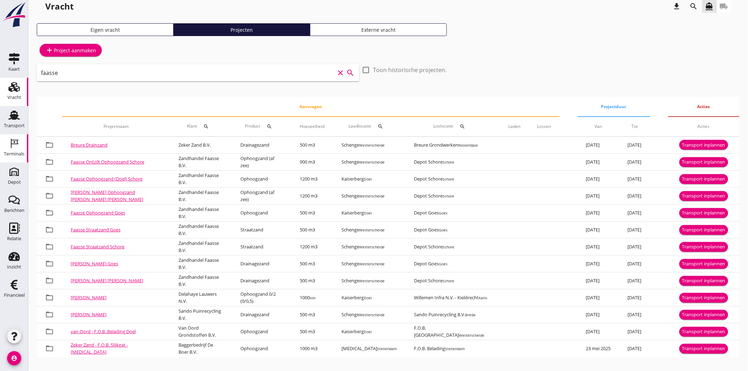
type input "faasse"
click at [17, 117] on use at bounding box center [13, 115] width 11 height 9
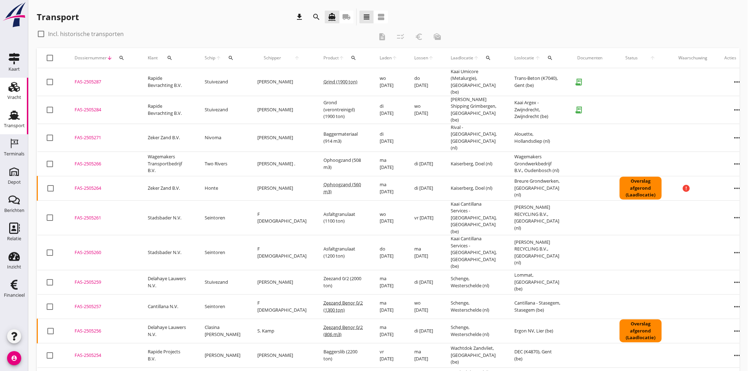
click at [12, 82] on icon "Vracht" at bounding box center [13, 86] width 11 height 11
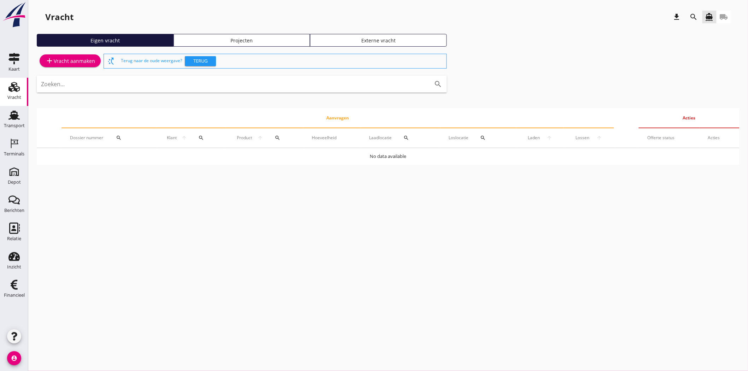
click at [239, 39] on div "Projecten" at bounding box center [242, 40] width 131 height 7
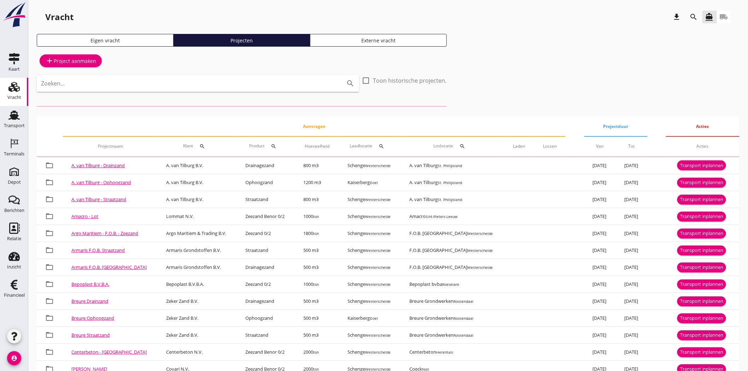
click at [73, 86] on input "Zoeken..." at bounding box center [188, 83] width 294 height 11
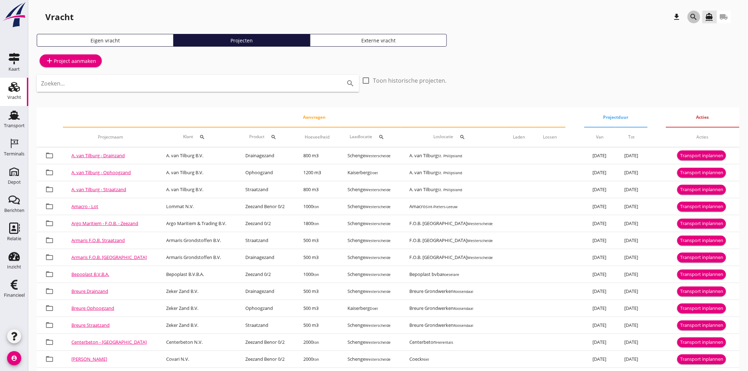
click at [694, 16] on icon "search" at bounding box center [694, 17] width 8 height 8
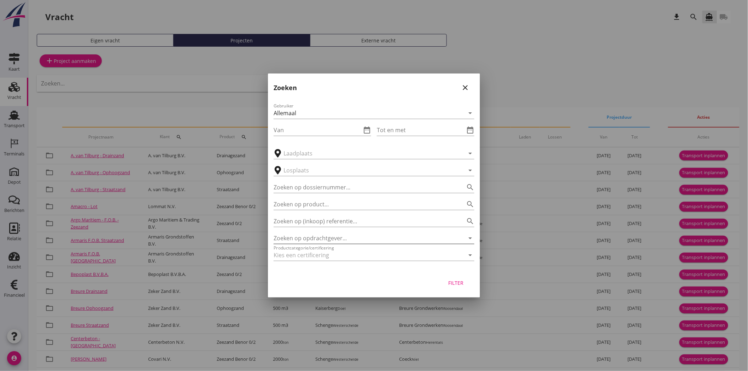
click at [403, 238] on input "Zoeken op opdrachtgever..." at bounding box center [364, 238] width 181 height 11
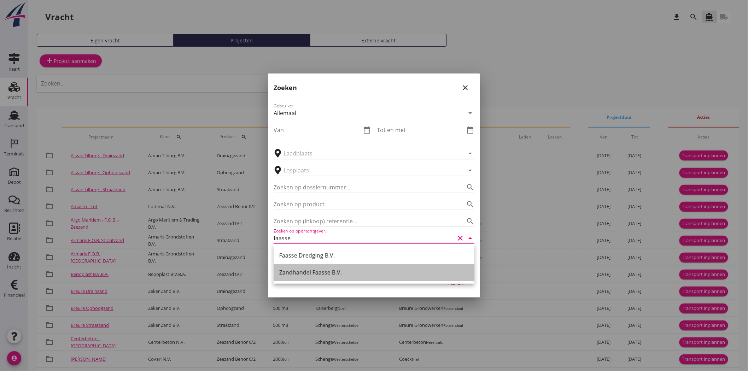
click at [376, 274] on div "Zandhandel Faasse B.V." at bounding box center [374, 272] width 190 height 8
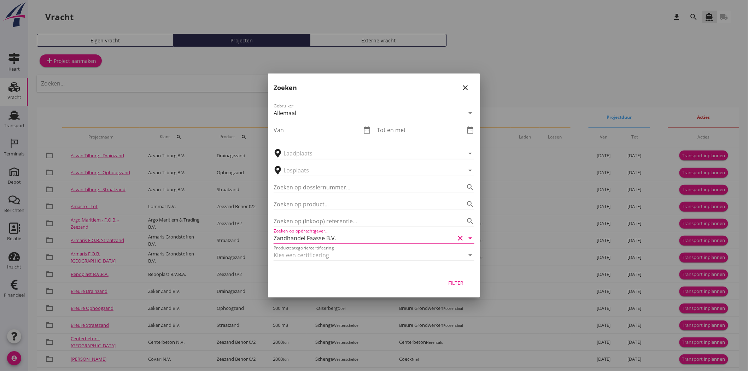
type input "Zandhandel Faasse B.V."
click at [462, 283] on div "Filter" at bounding box center [456, 282] width 20 height 7
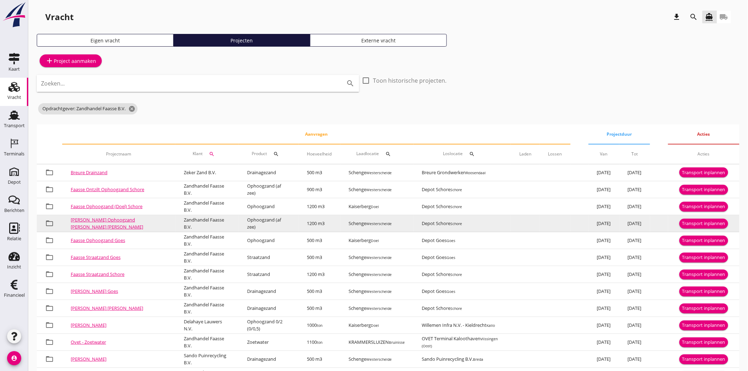
click at [707, 222] on div "Transport inplannen" at bounding box center [704, 223] width 43 height 7
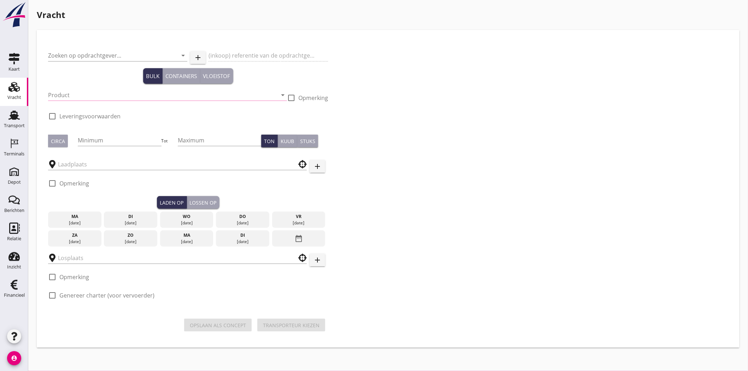
type input "Zandhandel Faasse B.V."
type input "Ophoogzand [PERSON_NAME] [PERSON_NAME]"
type input "Ophoogzand (af zee) (1)"
type input "1200"
checkbox input "true"
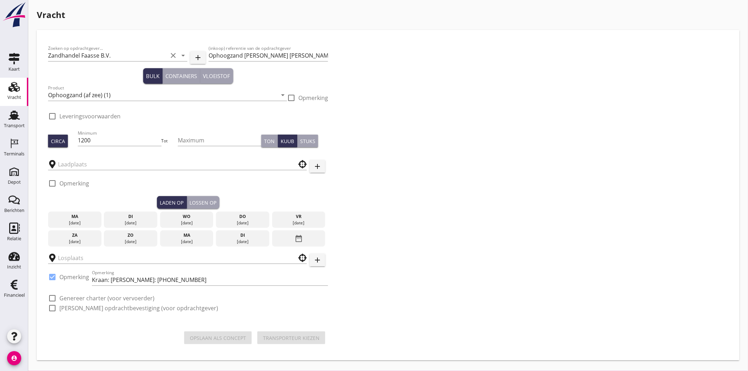
checkbox input "true"
type input "Schenge"
type input "Depot Schore"
checkbox input "true"
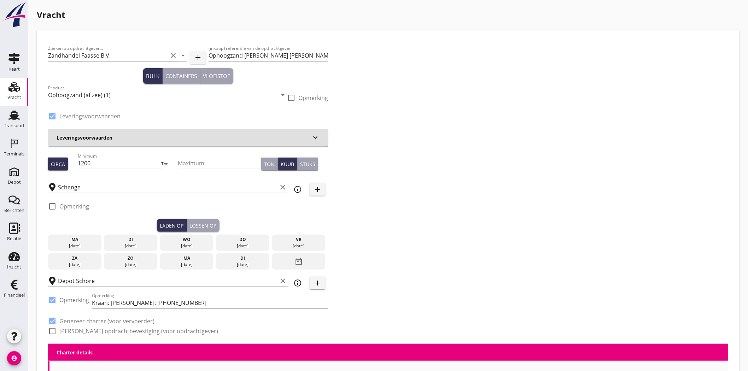
type input "2.35"
checkbox input "false"
radio input "false"
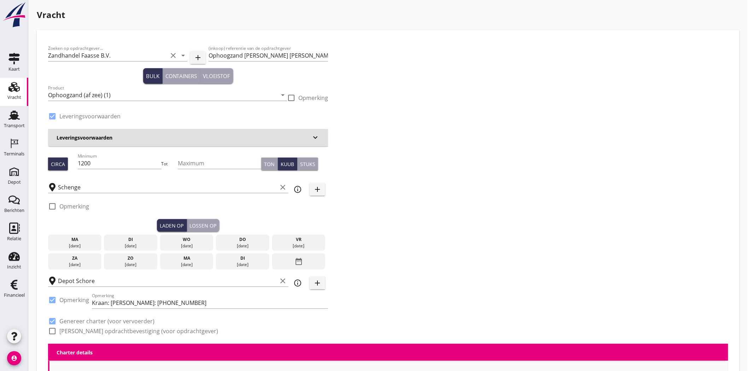
checkbox input "true"
type input "1"
click at [108, 165] on input "1200" at bounding box center [119, 163] width 83 height 11
click at [83, 186] on input "Schenge" at bounding box center [167, 187] width 219 height 11
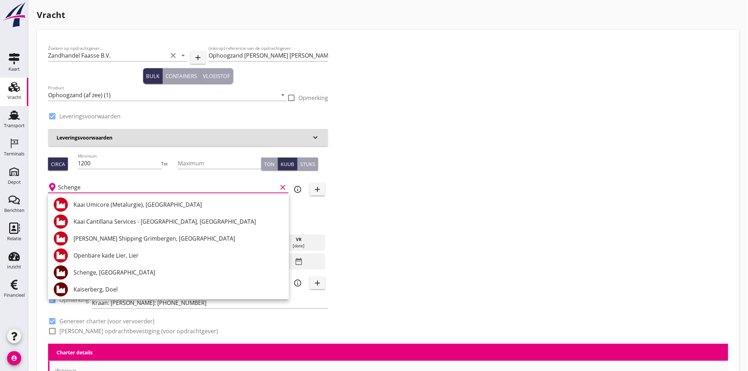
click at [427, 179] on div "Zoeken op opdrachtgever... Zandhandel [PERSON_NAME] B.V. clear arrow_drop_down …" at bounding box center [388, 192] width 686 height 303
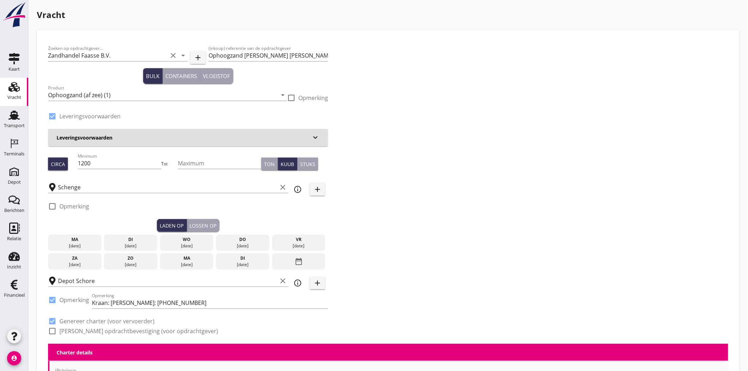
click at [83, 248] on div "[DATE]" at bounding box center [75, 246] width 50 height 6
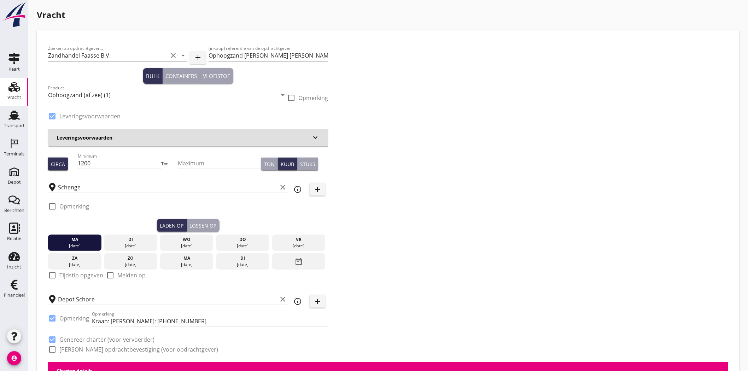
click at [206, 225] on div "Lossen op" at bounding box center [203, 225] width 27 height 7
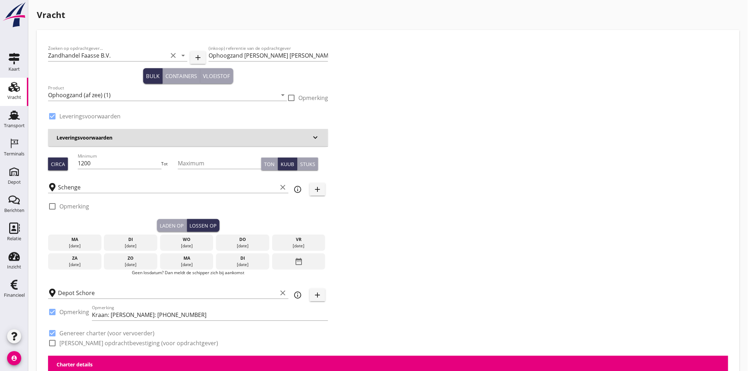
click at [129, 239] on div "di" at bounding box center [131, 240] width 50 height 6
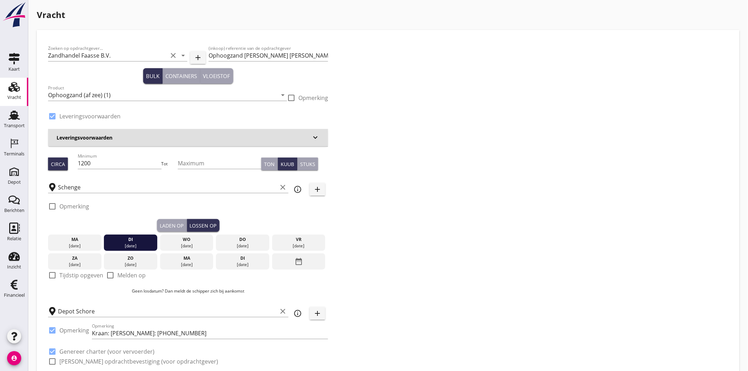
click at [427, 204] on div "Zoeken op opdrachtgever... Zandhandel [PERSON_NAME] B.V. clear arrow_drop_down …" at bounding box center [388, 207] width 686 height 333
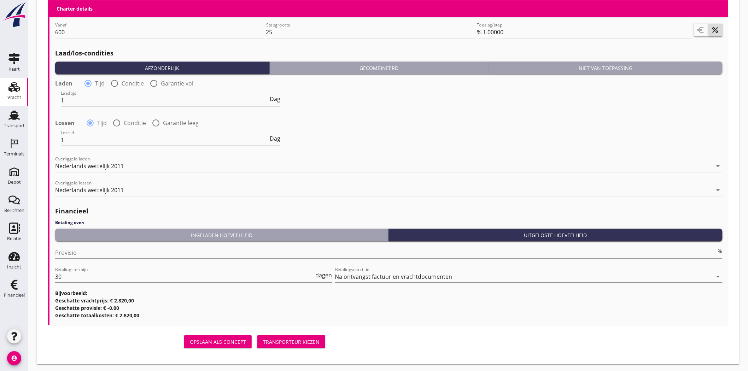
scroll to position [755, 0]
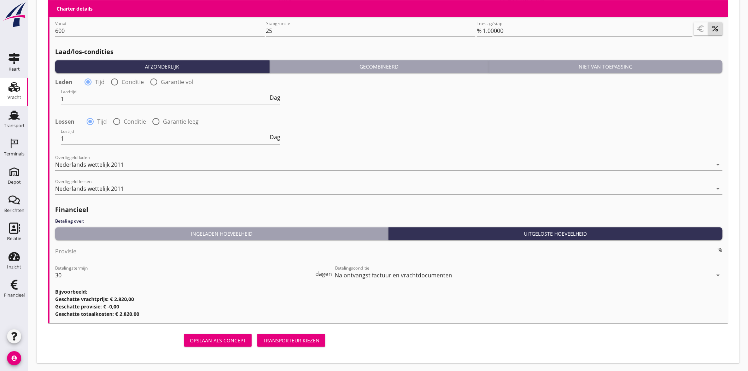
click at [291, 344] on div "Transporteur kiezen" at bounding box center [291, 340] width 57 height 7
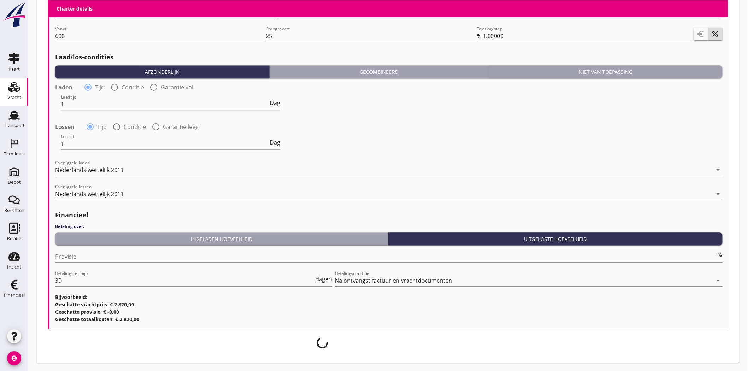
scroll to position [750, 0]
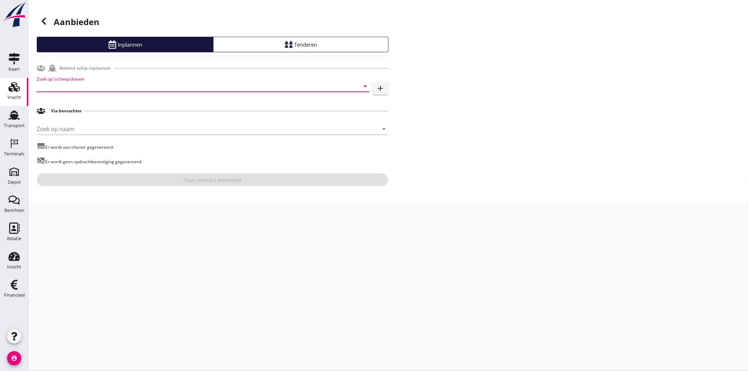
click at [123, 86] on input "Zoek op (scheeps)naam" at bounding box center [193, 86] width 313 height 11
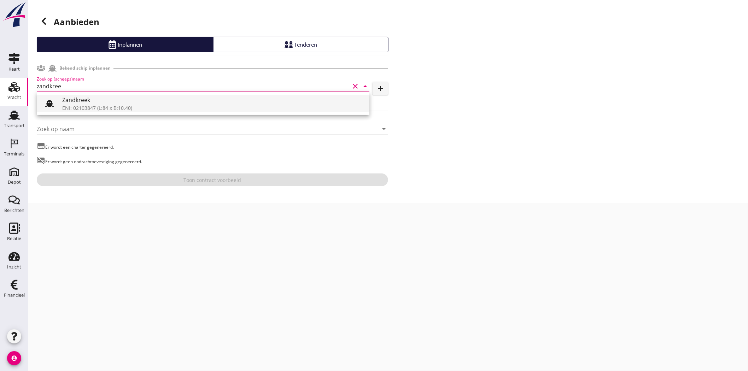
click at [180, 101] on div "Zandkreek" at bounding box center [213, 100] width 302 height 8
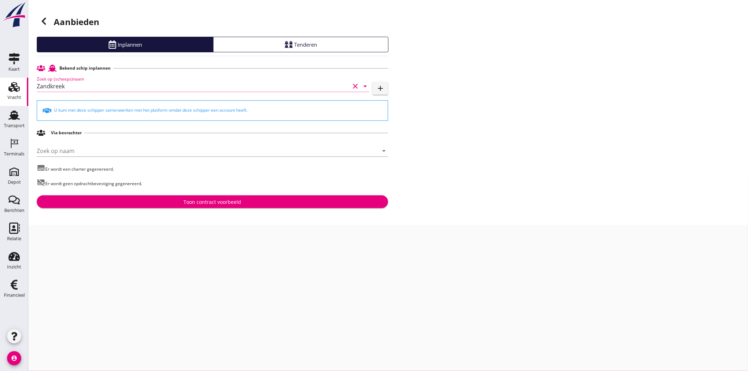
type input "Zandkreek"
click at [216, 200] on div "Toon contract voorbeeld" at bounding box center [213, 201] width 58 height 7
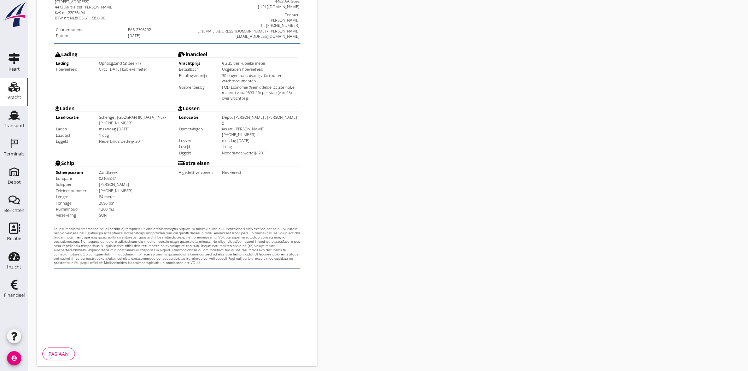
scroll to position [152, 0]
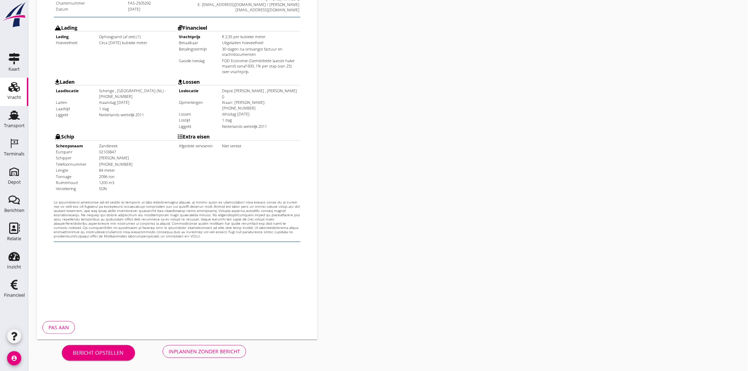
click at [236, 349] on div "Inplannen zonder bericht" at bounding box center [204, 351] width 71 height 7
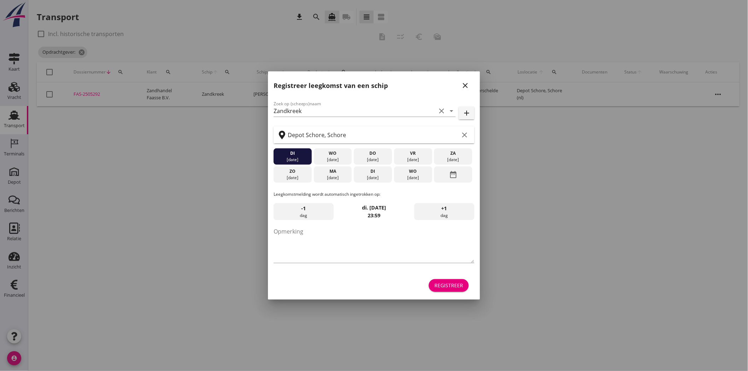
click at [465, 83] on icon "close" at bounding box center [465, 85] width 8 height 8
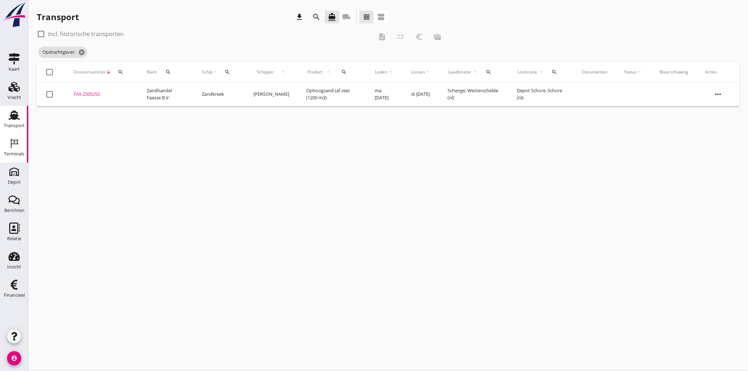
click at [15, 150] on div "Terminals" at bounding box center [14, 154] width 21 height 10
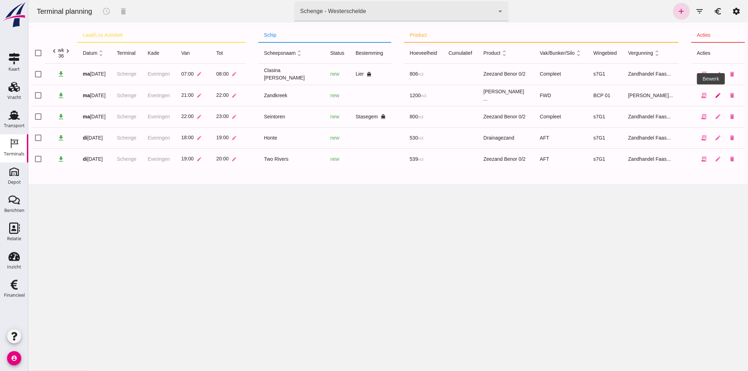
click at [715, 97] on icon "edit" at bounding box center [718, 95] width 6 height 6
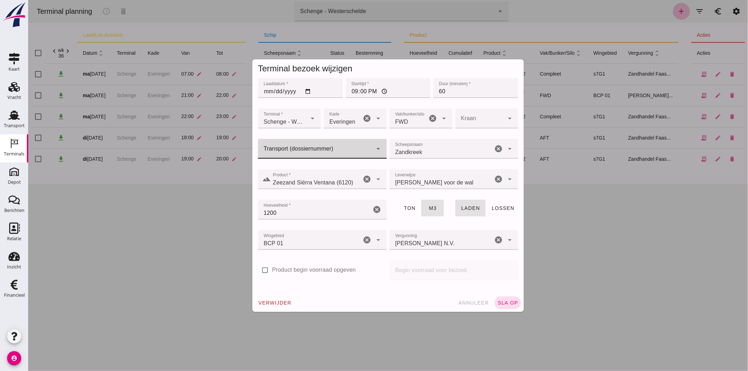
click input "Transport (dossiernummer)"
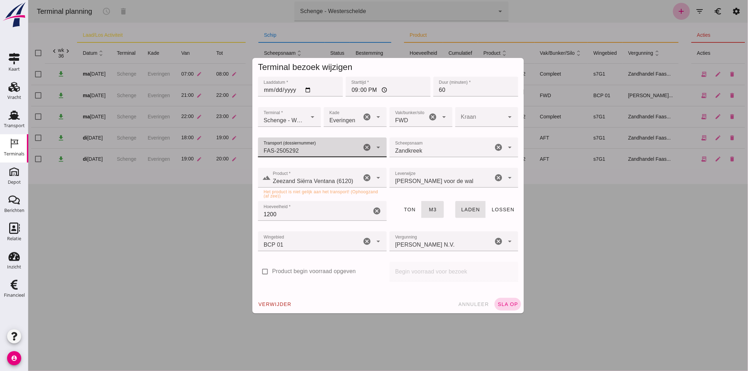
type input "FAS-2505292"
click span "sla op"
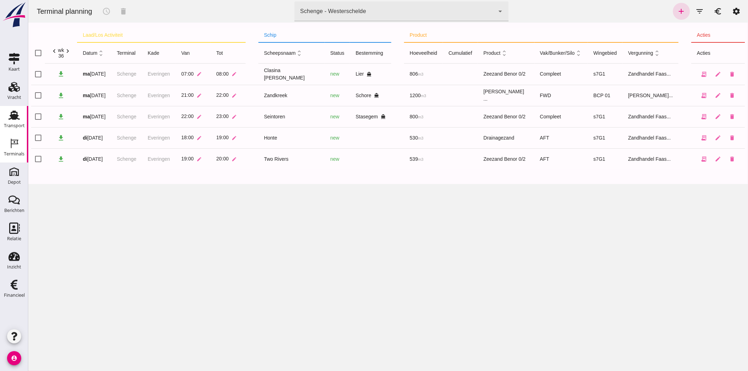
click at [15, 125] on div "Transport" at bounding box center [14, 125] width 21 height 5
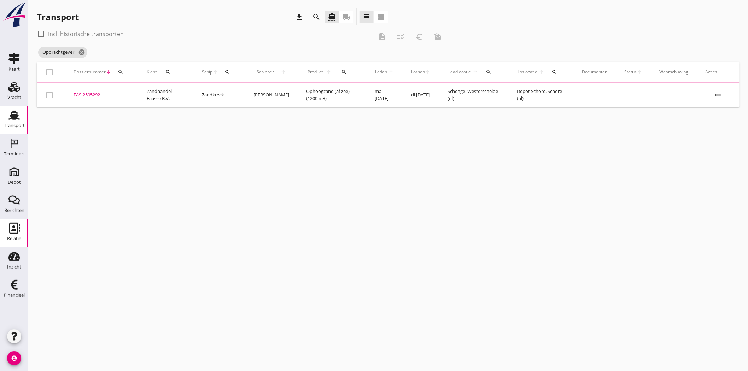
click at [17, 227] on icon "Relatie" at bounding box center [13, 228] width 11 height 11
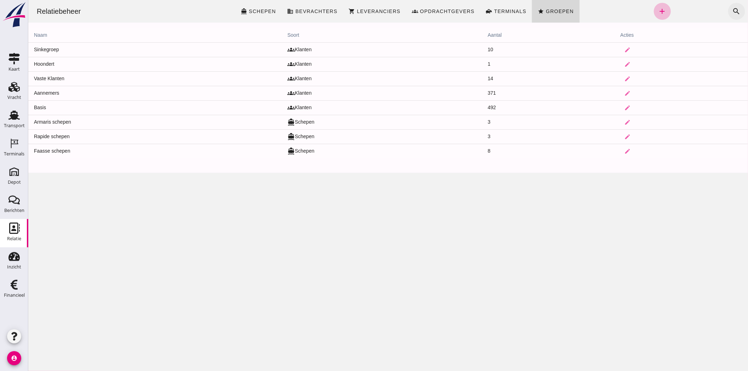
click button "search"
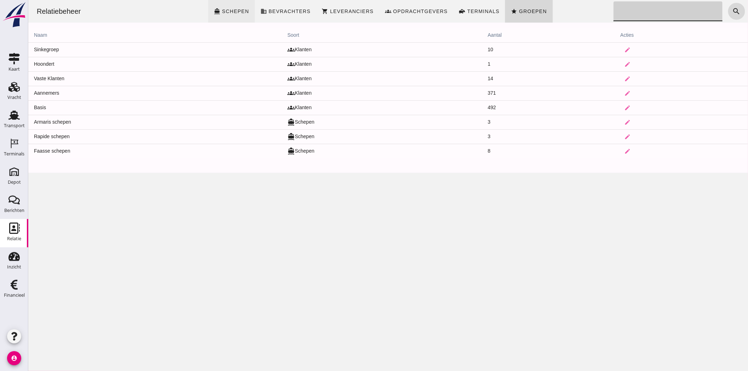
click span "Schepen"
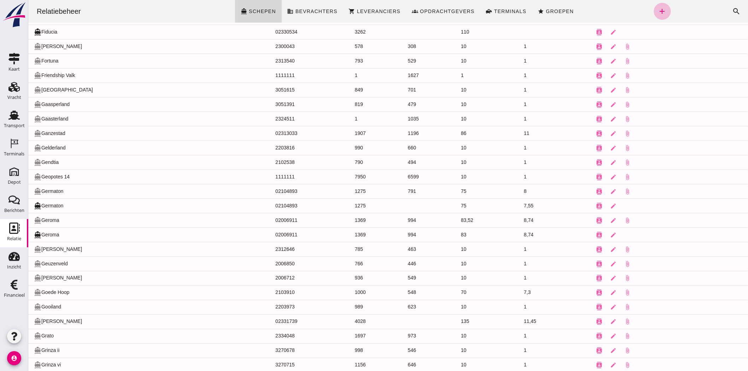
scroll to position [2429, 0]
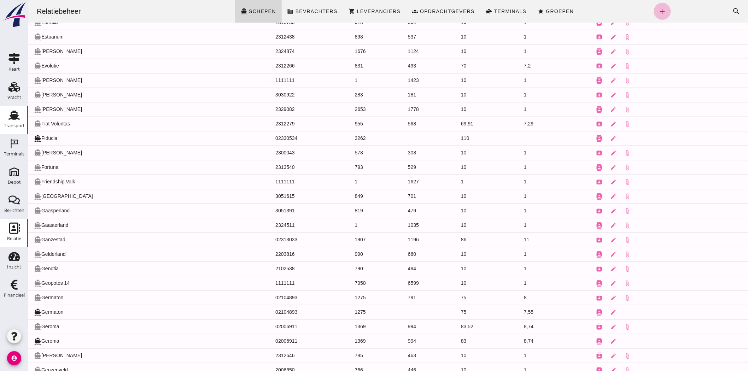
click at [3, 109] on link "Transport Transport" at bounding box center [14, 120] width 28 height 28
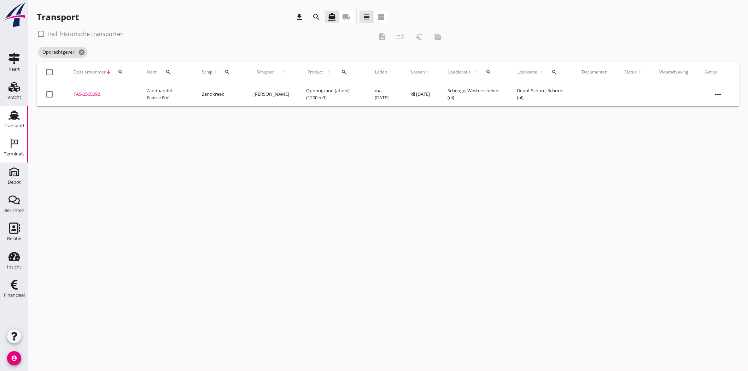
click at [15, 147] on icon "Terminals" at bounding box center [13, 143] width 11 height 11
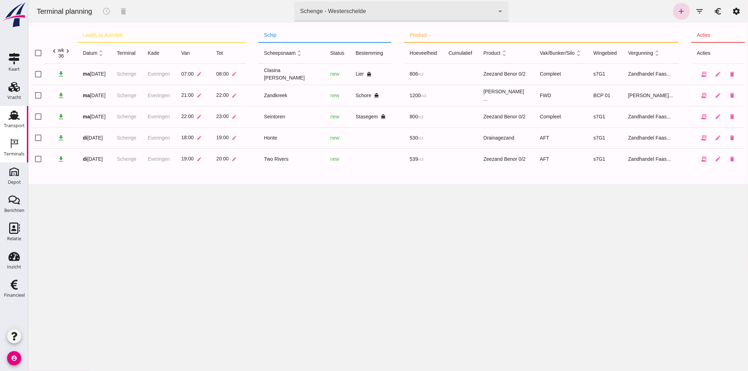
click at [10, 121] on link "Transport Transport" at bounding box center [14, 120] width 28 height 28
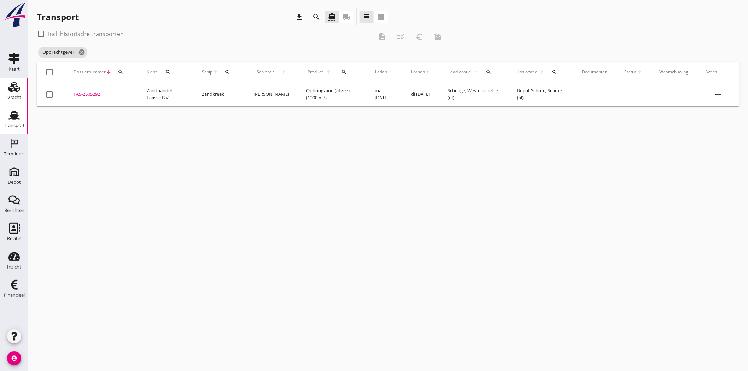
click at [10, 90] on use at bounding box center [13, 87] width 11 height 10
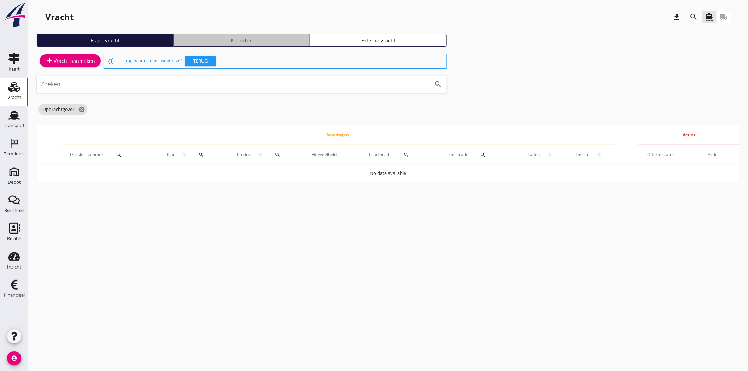
click at [238, 37] on div "Projecten" at bounding box center [242, 40] width 131 height 7
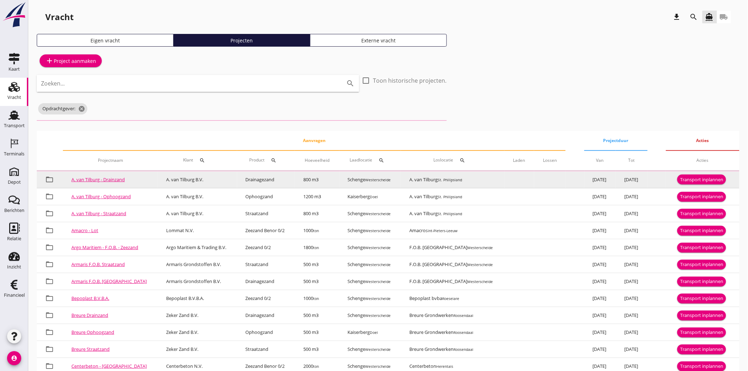
click at [106, 182] on link "A. van Tilburg - Drainzand" at bounding box center [97, 179] width 53 height 6
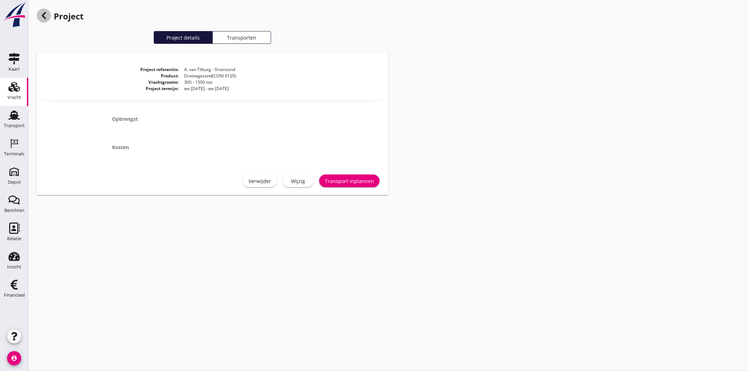
click at [45, 12] on use at bounding box center [44, 15] width 4 height 7
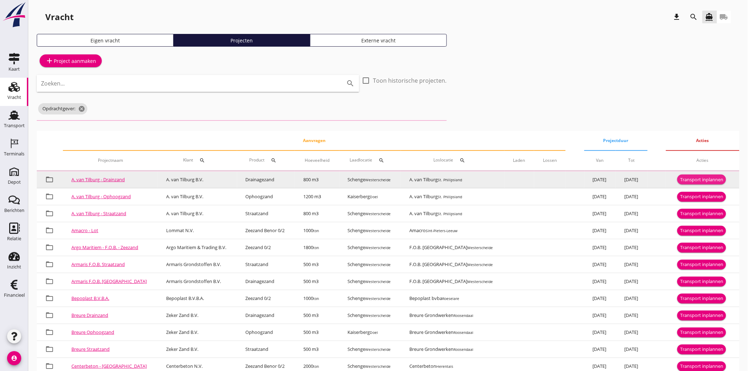
click at [692, 177] on div "Transport inplannen" at bounding box center [702, 179] width 43 height 7
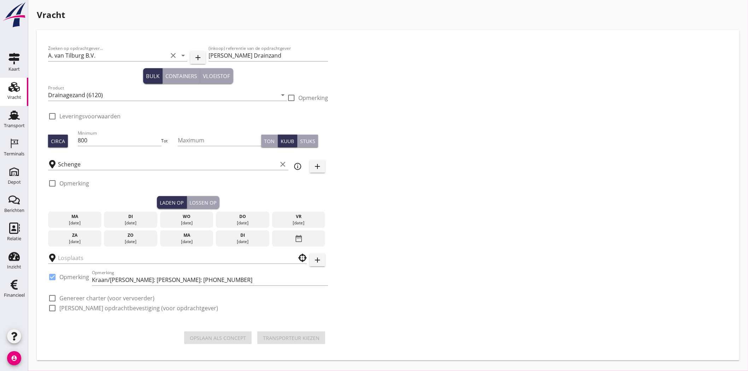
checkbox input "true"
type input "A. van Tilburg"
checkbox input "true"
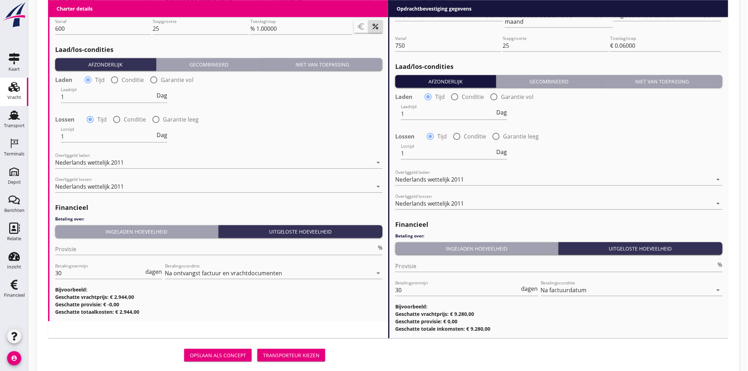
scroll to position [748, 0]
